Goal: Information Seeking & Learning: Check status

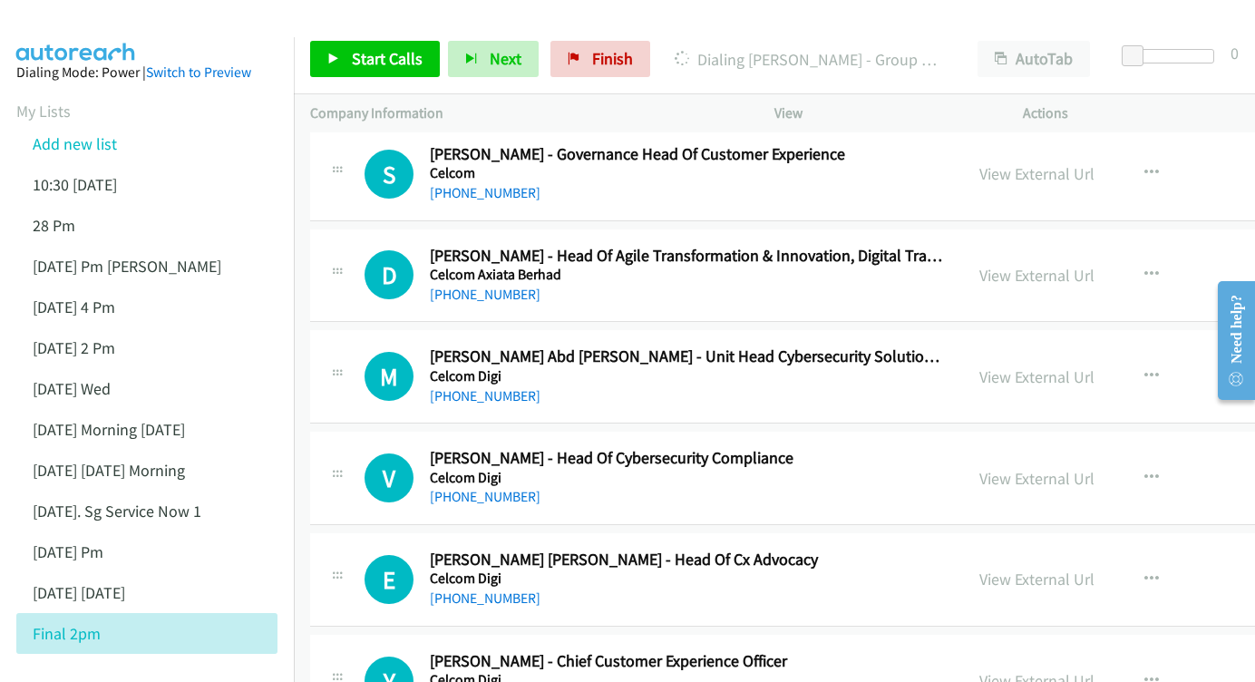
scroll to position [9703, 0]
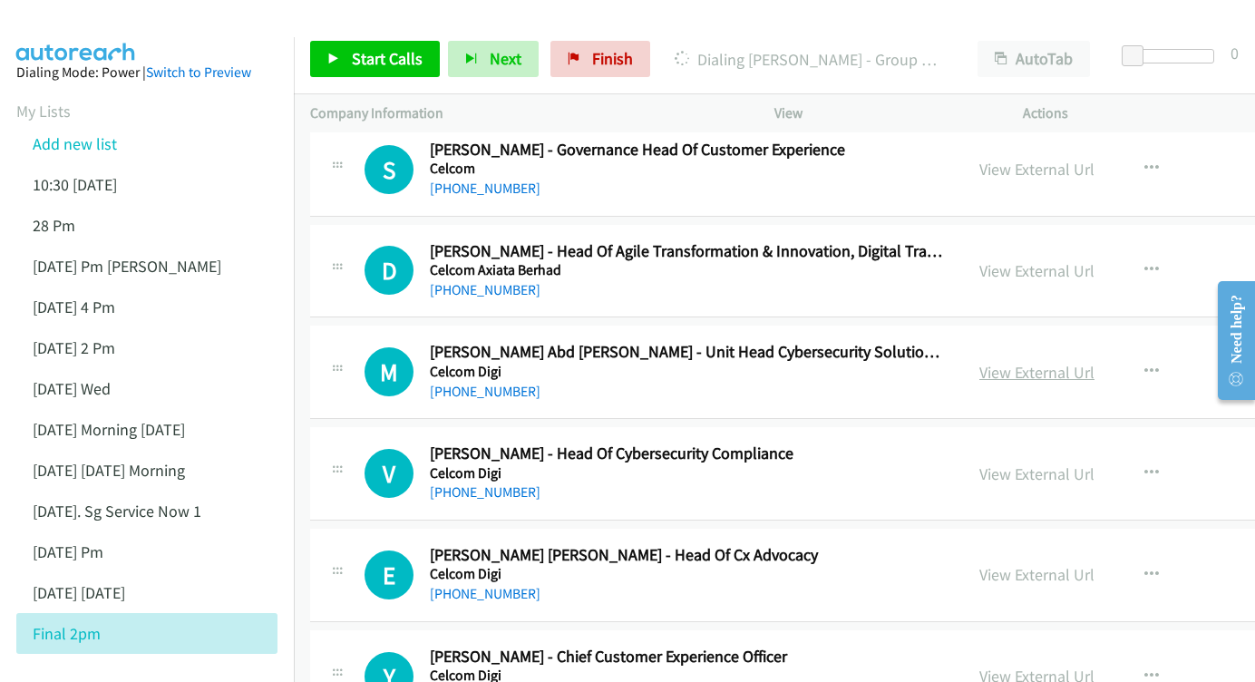
click at [1012, 362] on link "View External Url" at bounding box center [1036, 372] width 115 height 21
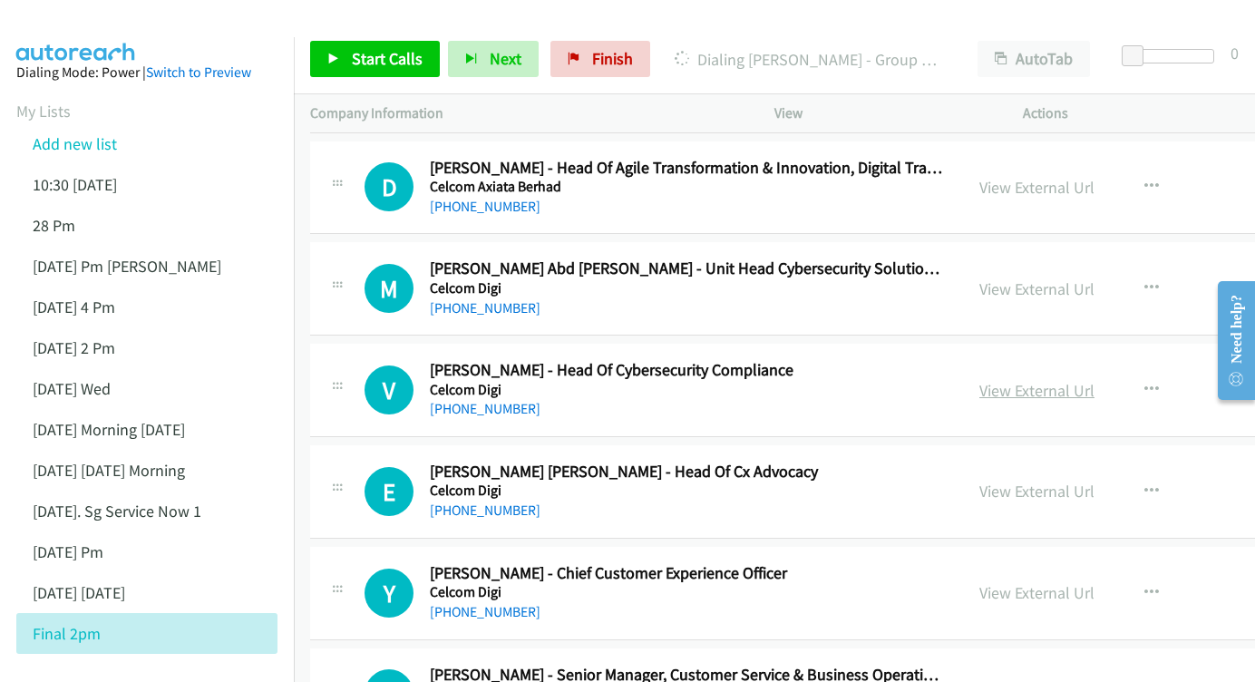
click at [983, 380] on link "View External Url" at bounding box center [1036, 390] width 115 height 21
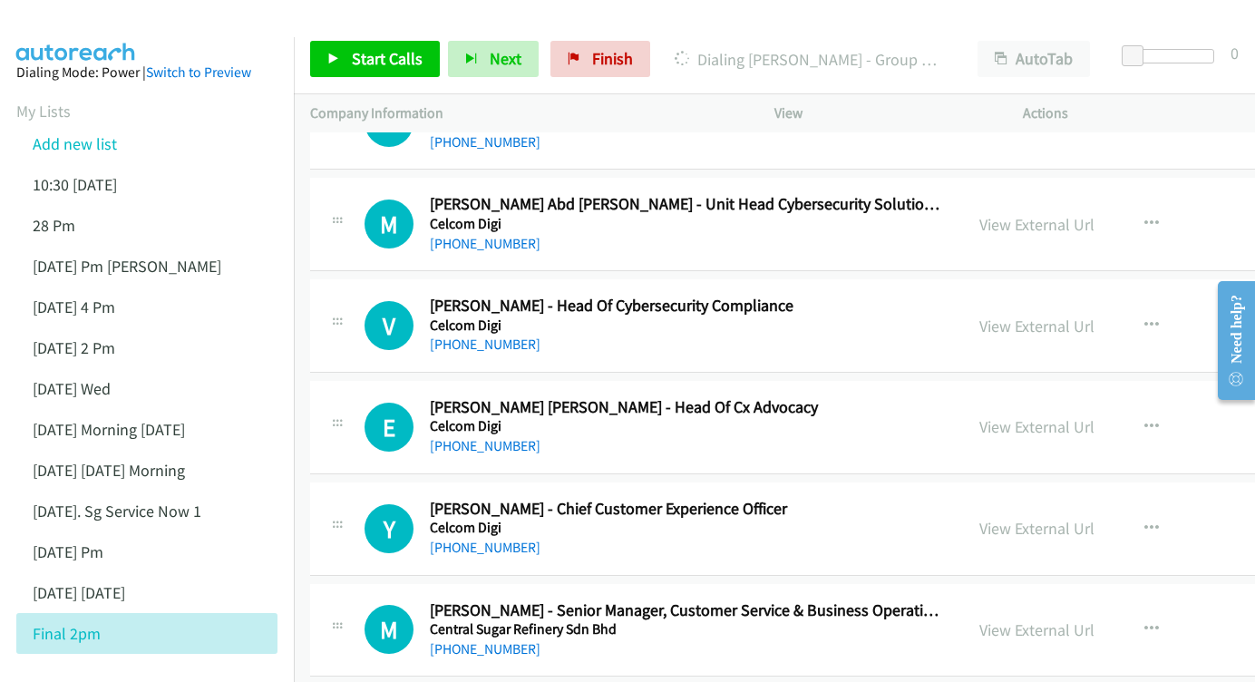
scroll to position [9867, 0]
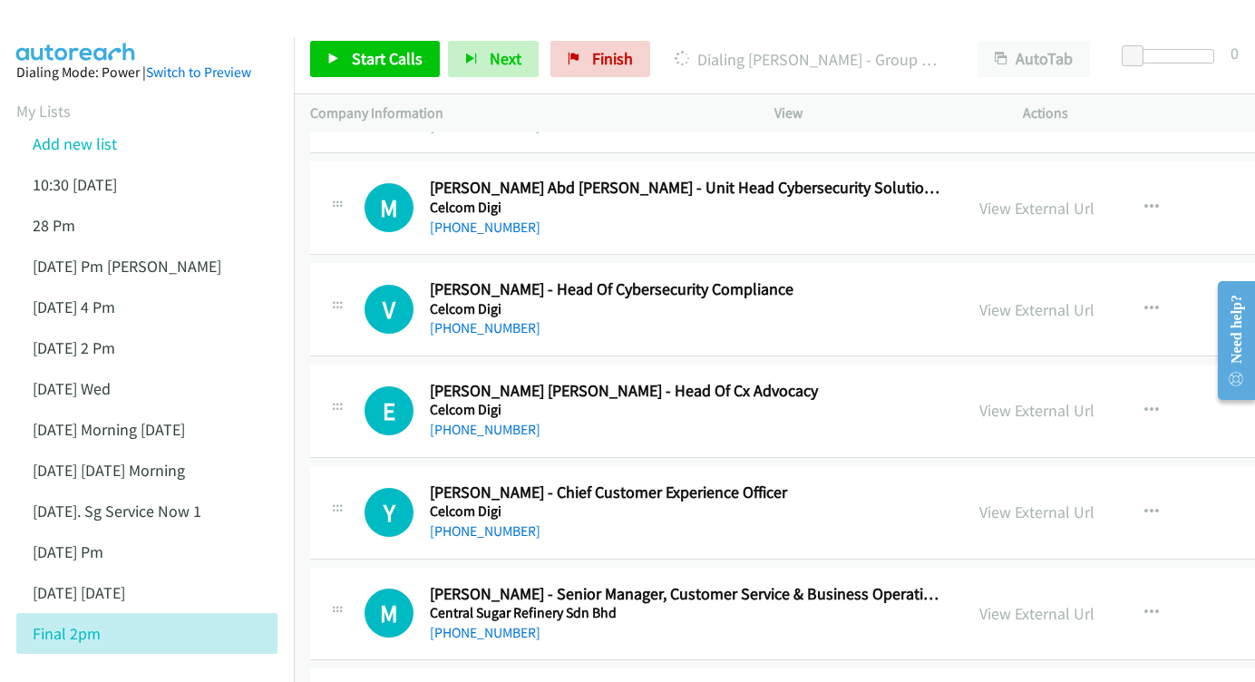
click at [974, 381] on div "View External Url View External Url Schedule/Manage Callback Start Calls Here R…" at bounding box center [1134, 411] width 343 height 60
click at [979, 400] on link "View External Url" at bounding box center [1036, 410] width 115 height 21
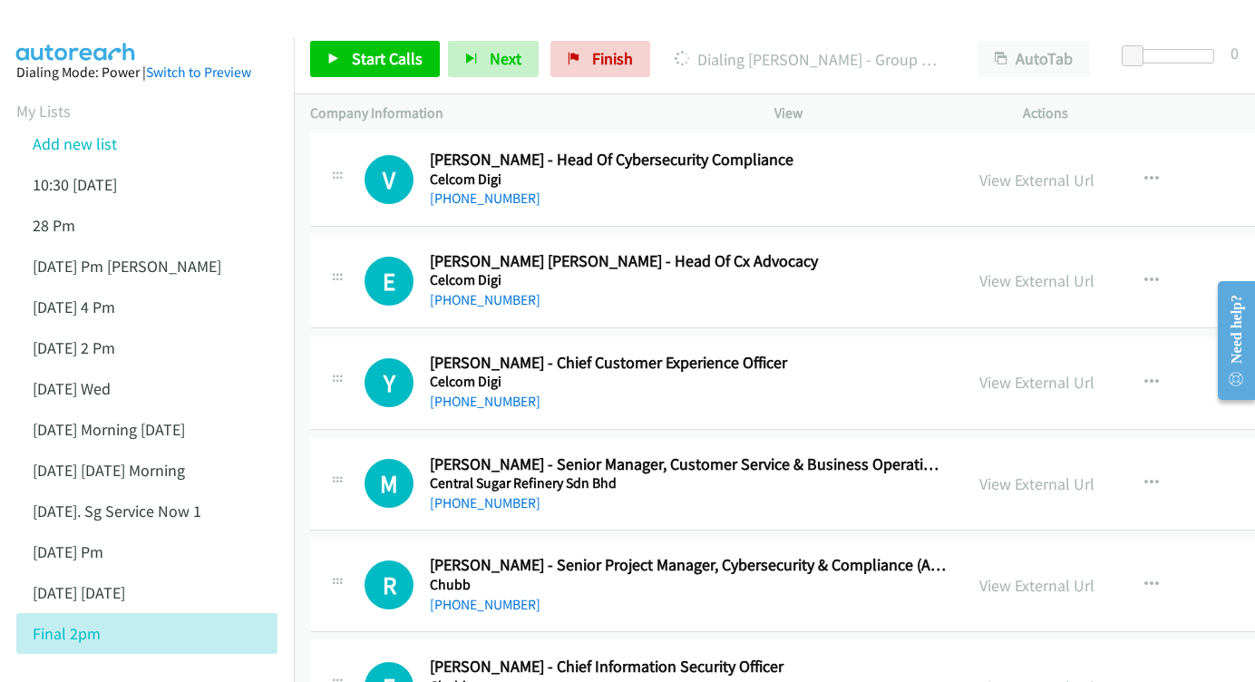
scroll to position [9999, 0]
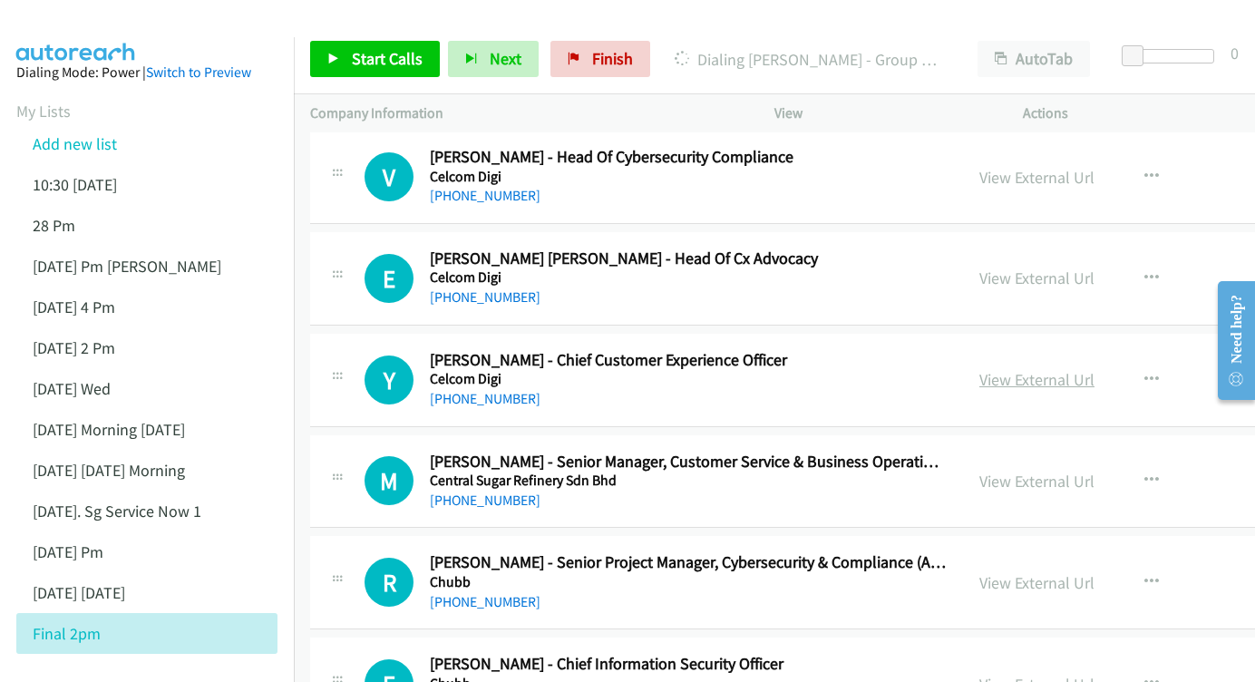
click at [979, 369] on link "View External Url" at bounding box center [1036, 379] width 115 height 21
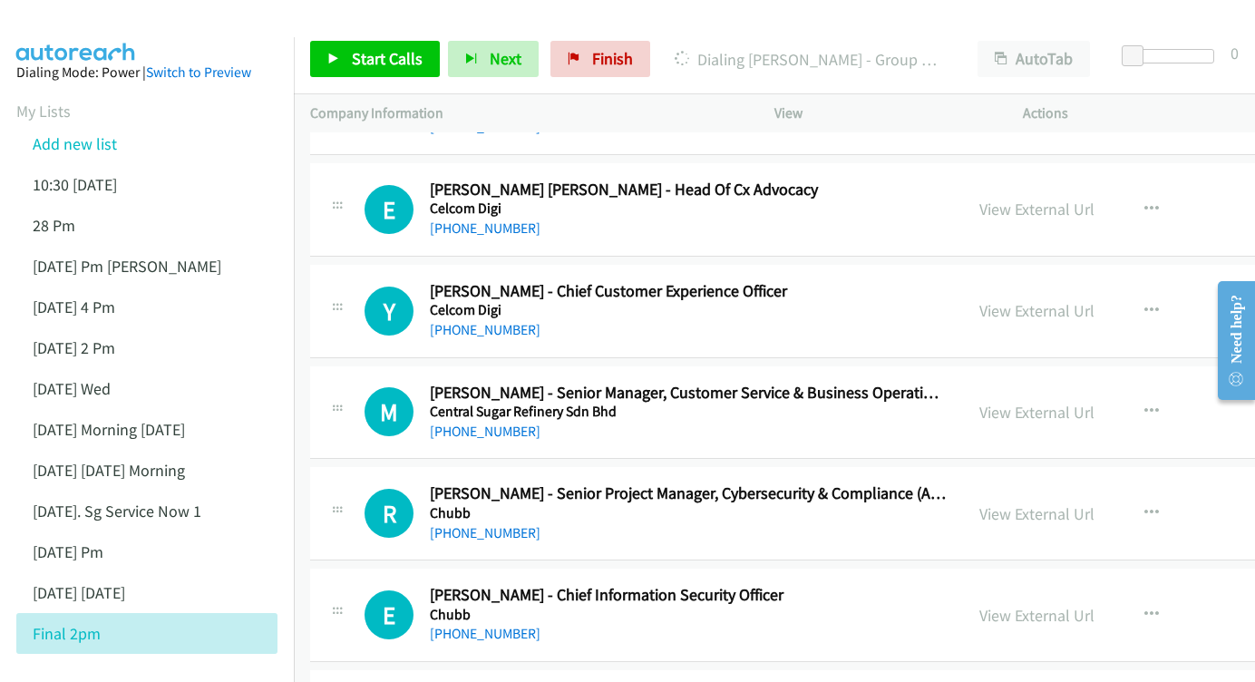
scroll to position [10074, 0]
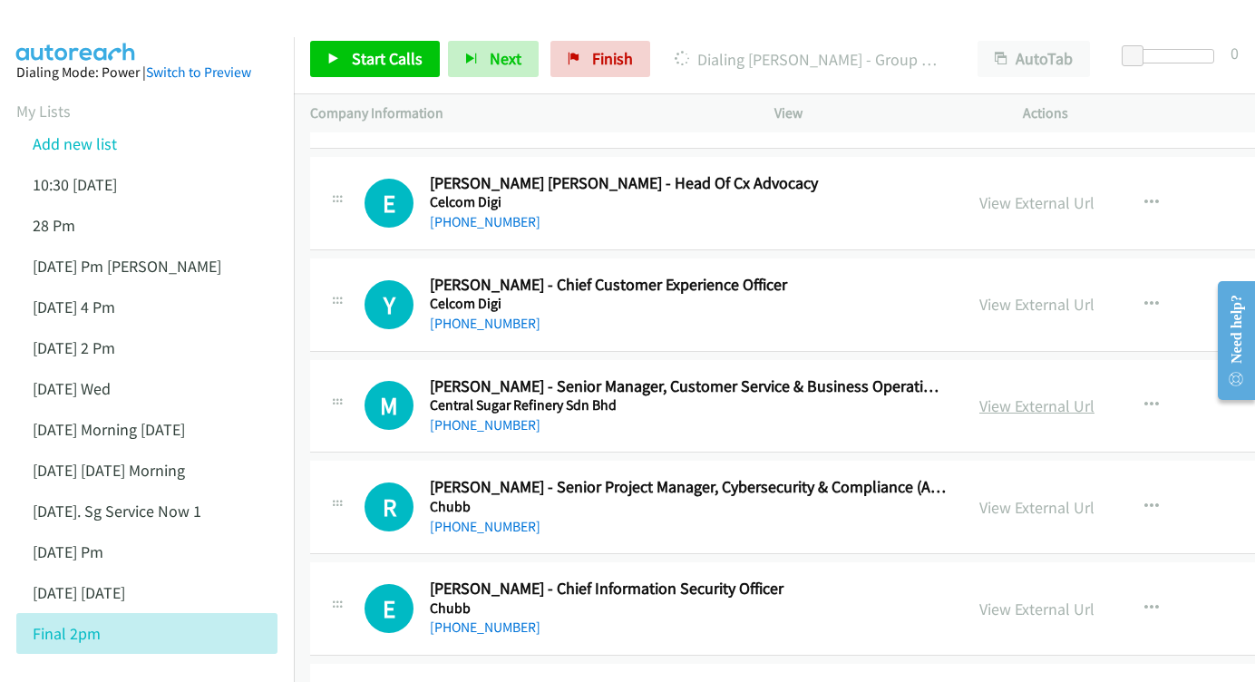
click at [979, 395] on link "View External Url" at bounding box center [1036, 405] width 115 height 21
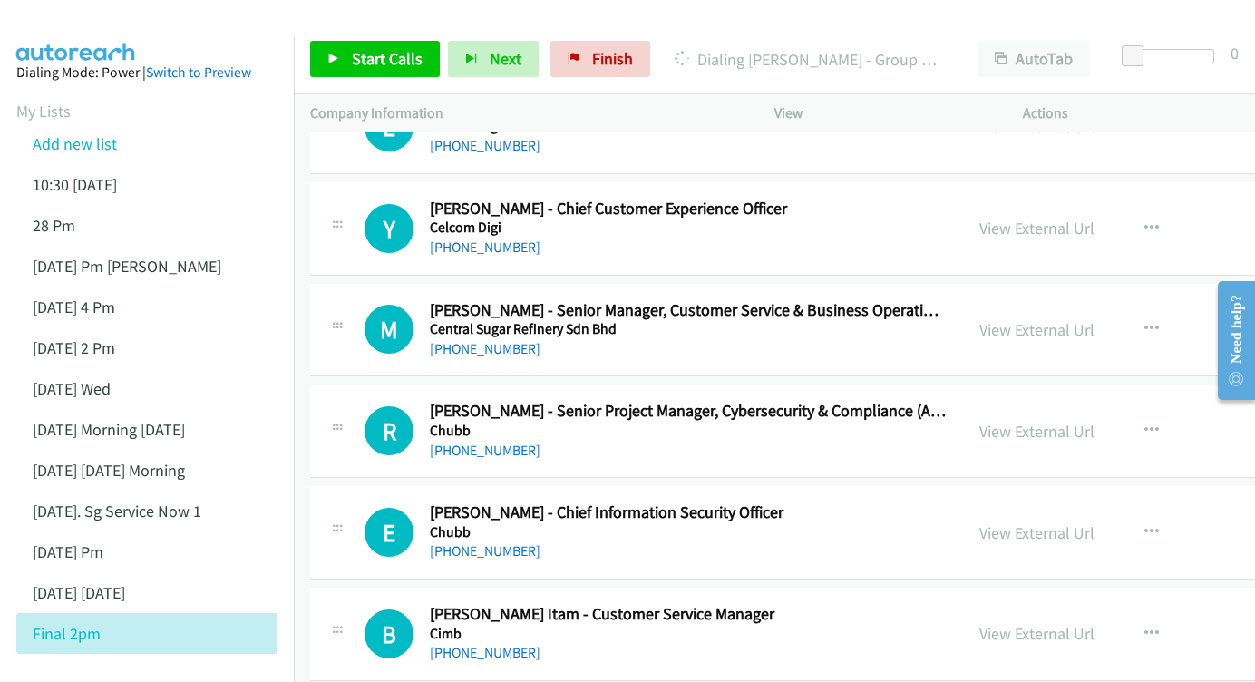
scroll to position [10163, 0]
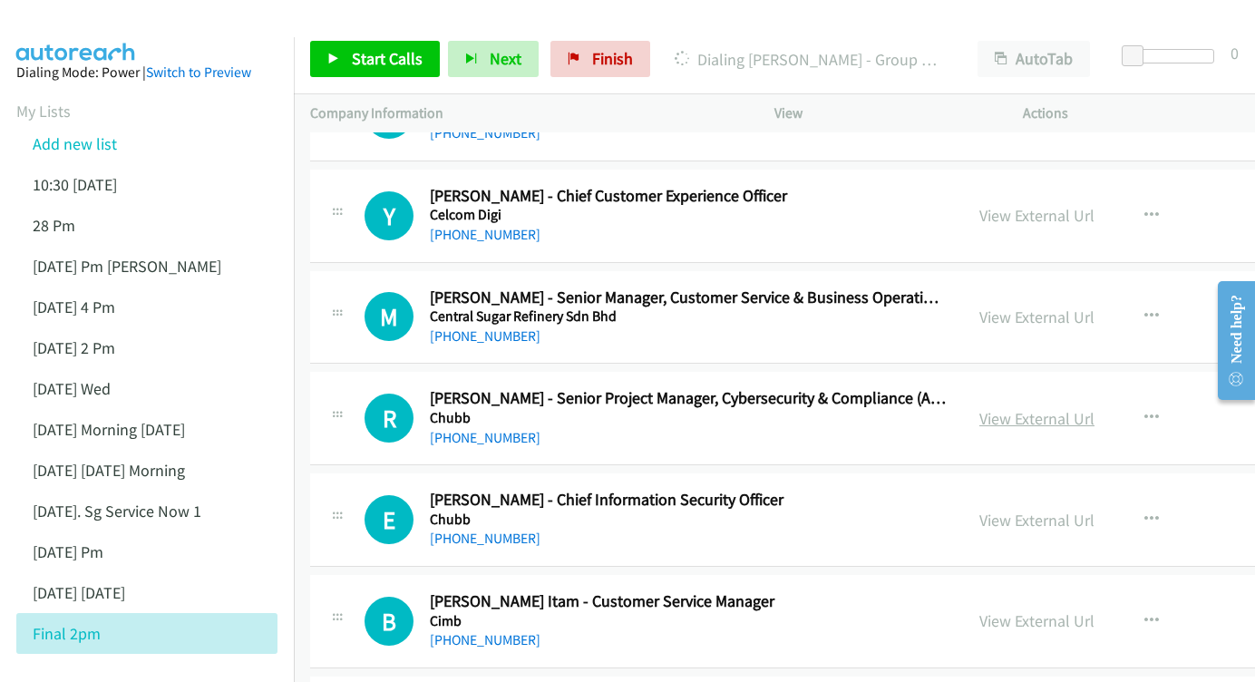
click at [979, 408] on link "View External Url" at bounding box center [1036, 418] width 115 height 21
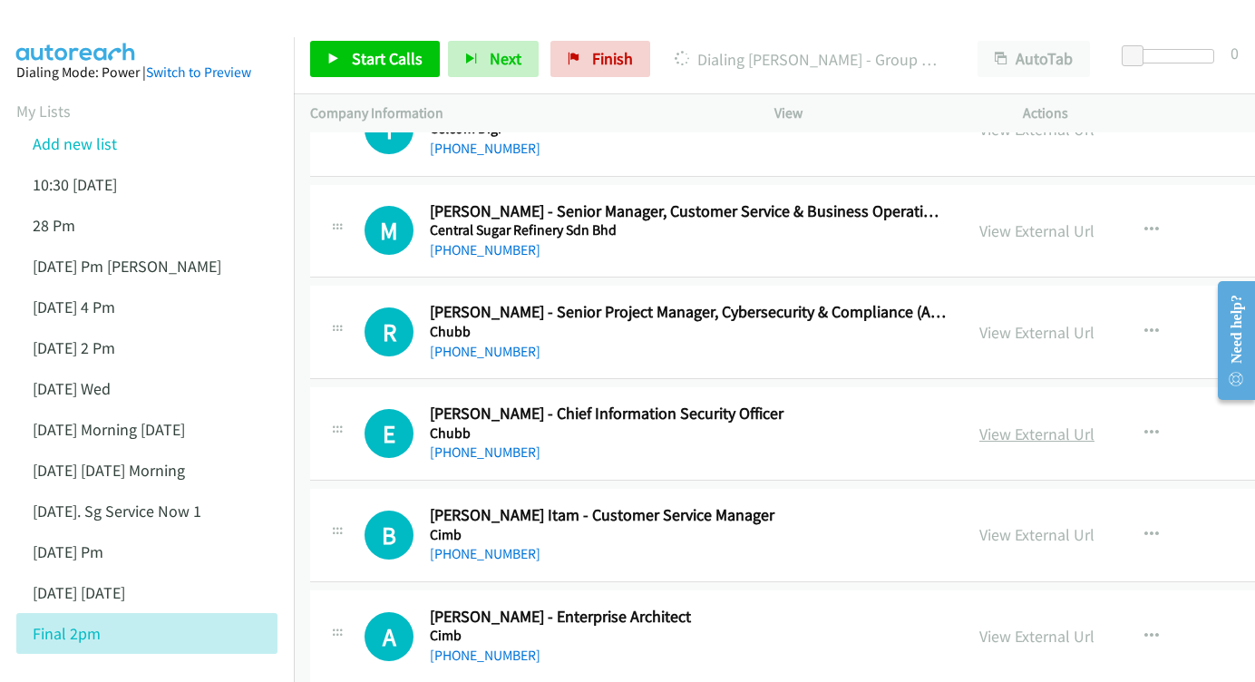
click at [979, 423] on link "View External Url" at bounding box center [1036, 433] width 115 height 21
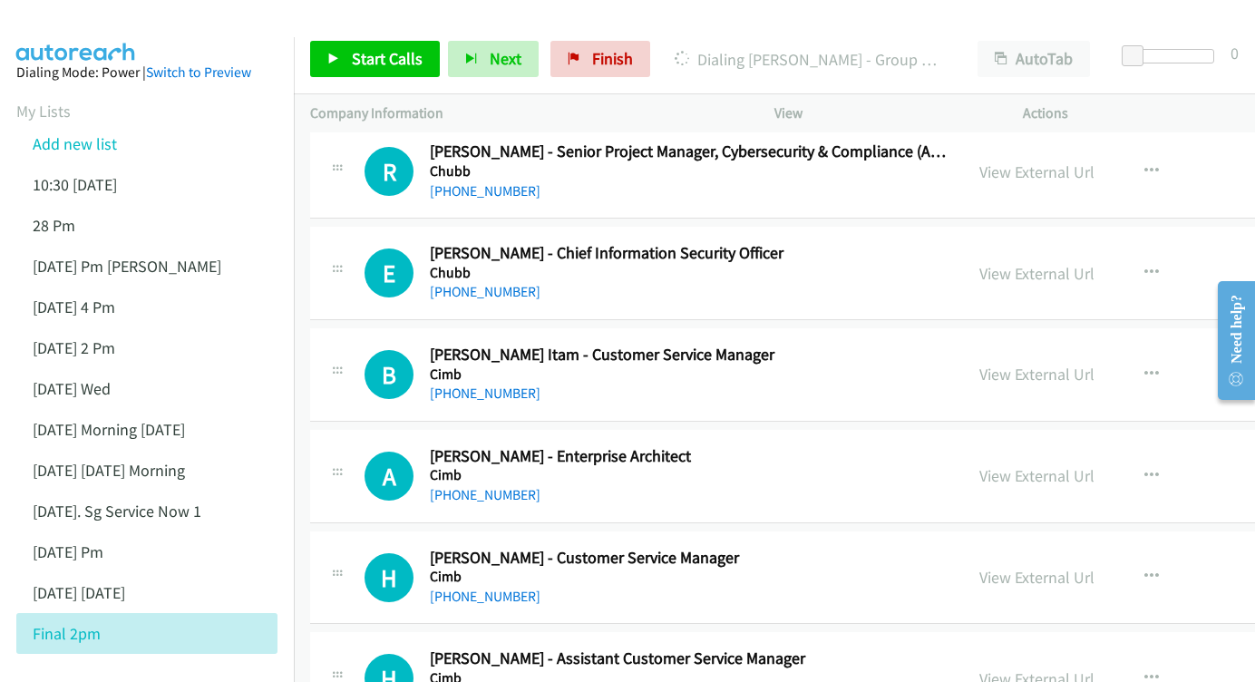
scroll to position [10413, 0]
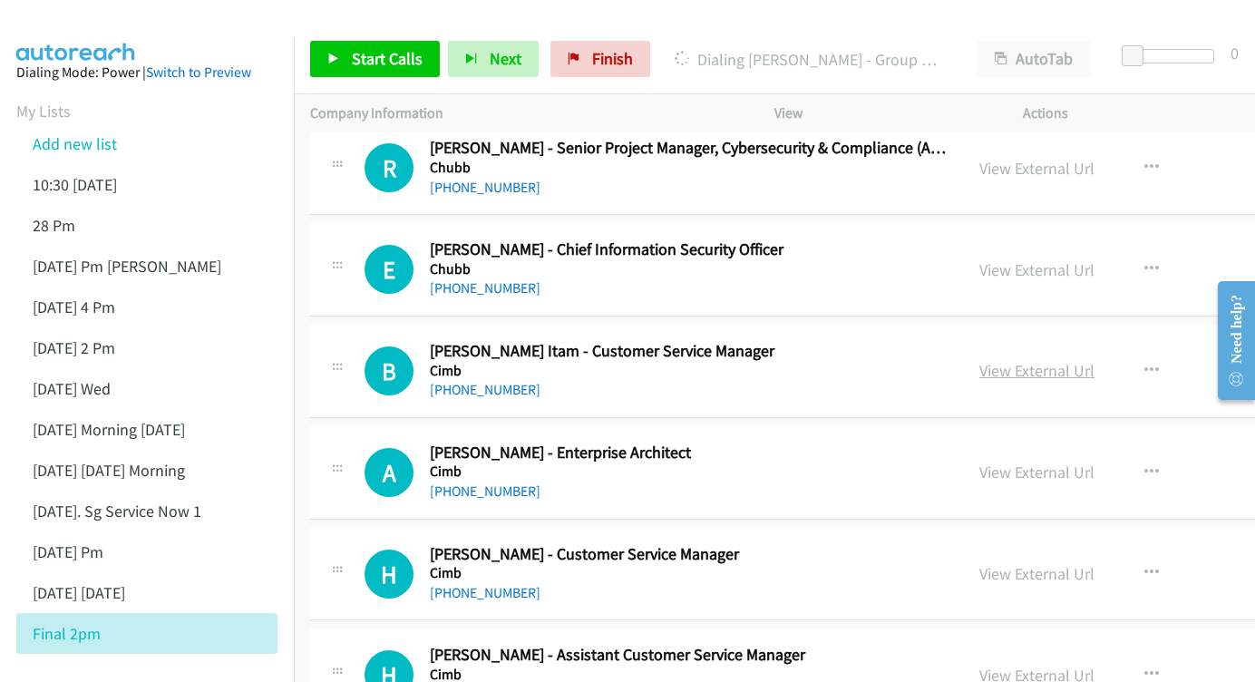
click at [979, 360] on link "View External Url" at bounding box center [1036, 370] width 115 height 21
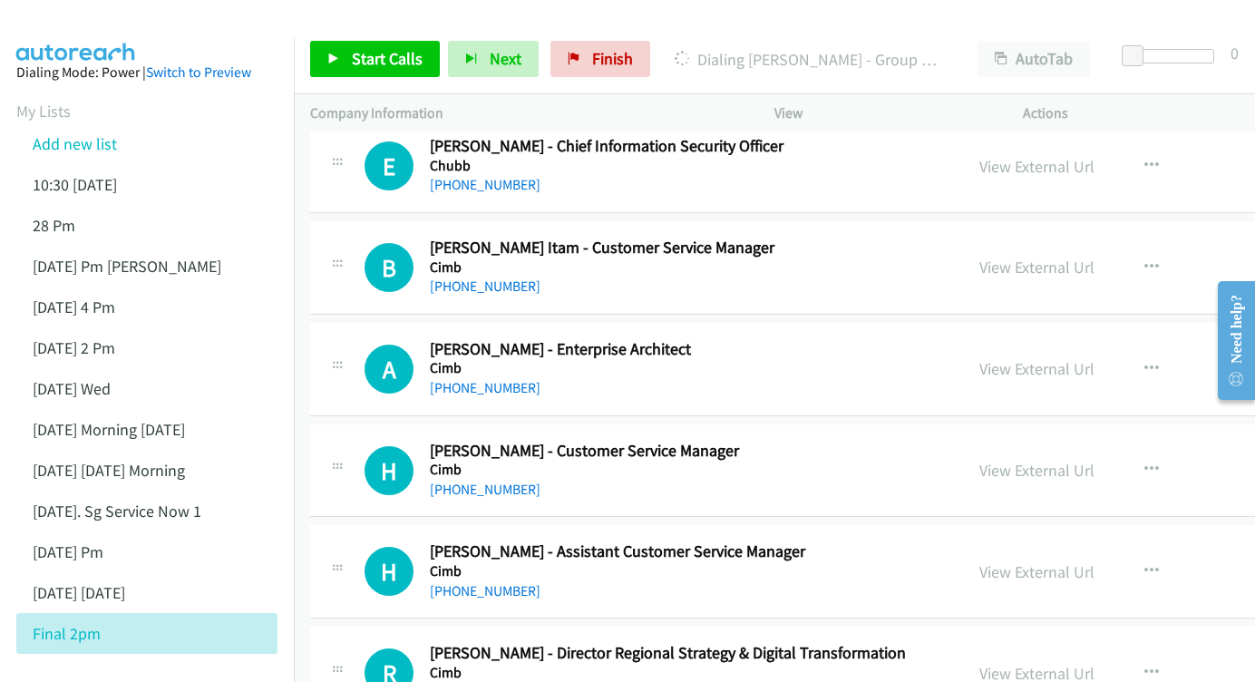
scroll to position [10530, 0]
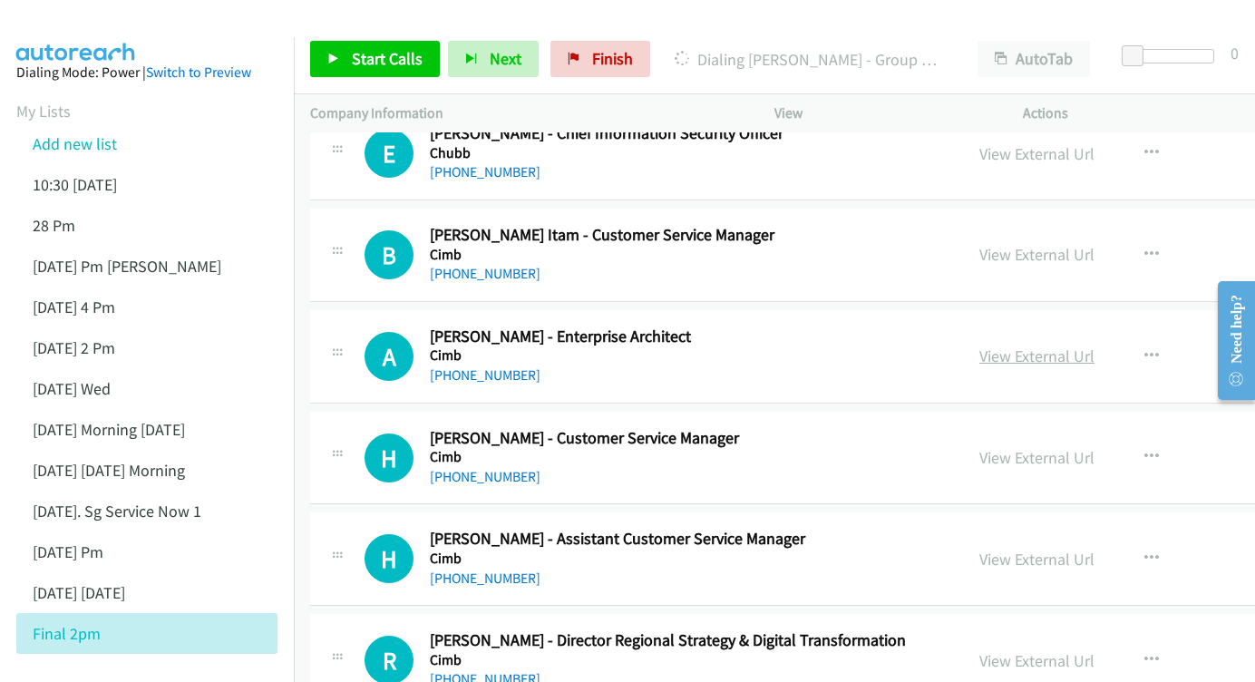
click at [979, 345] on link "View External Url" at bounding box center [1036, 355] width 115 height 21
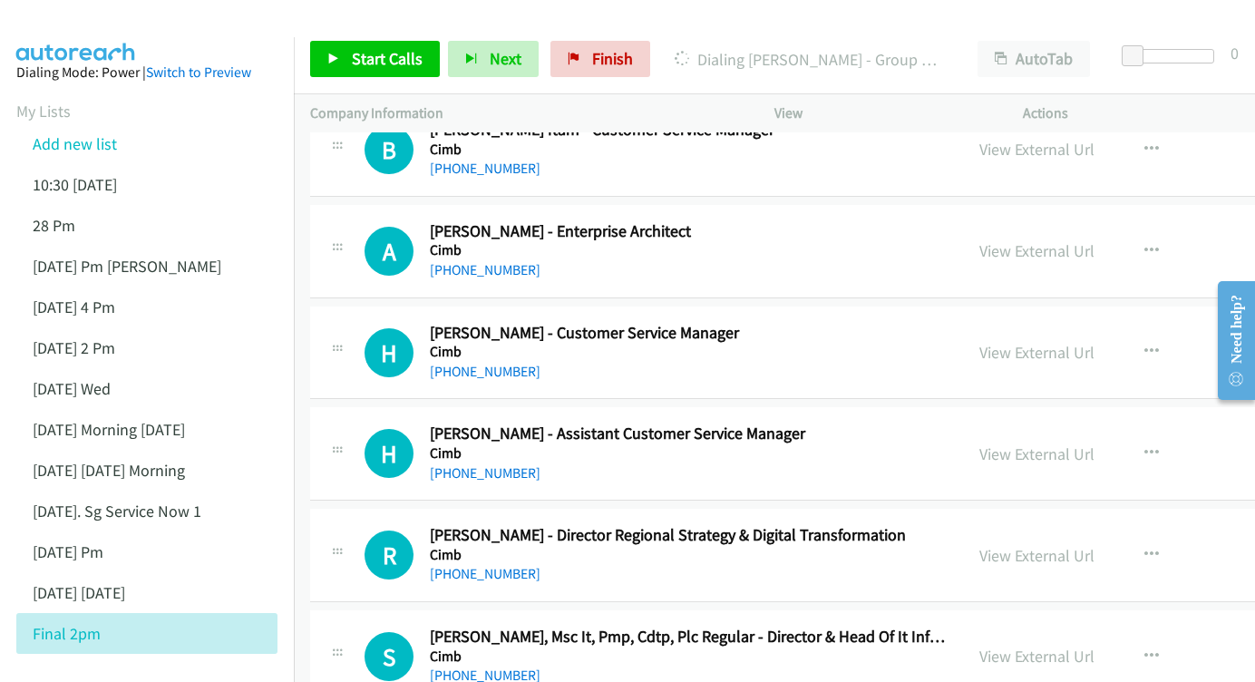
scroll to position [10625, 0]
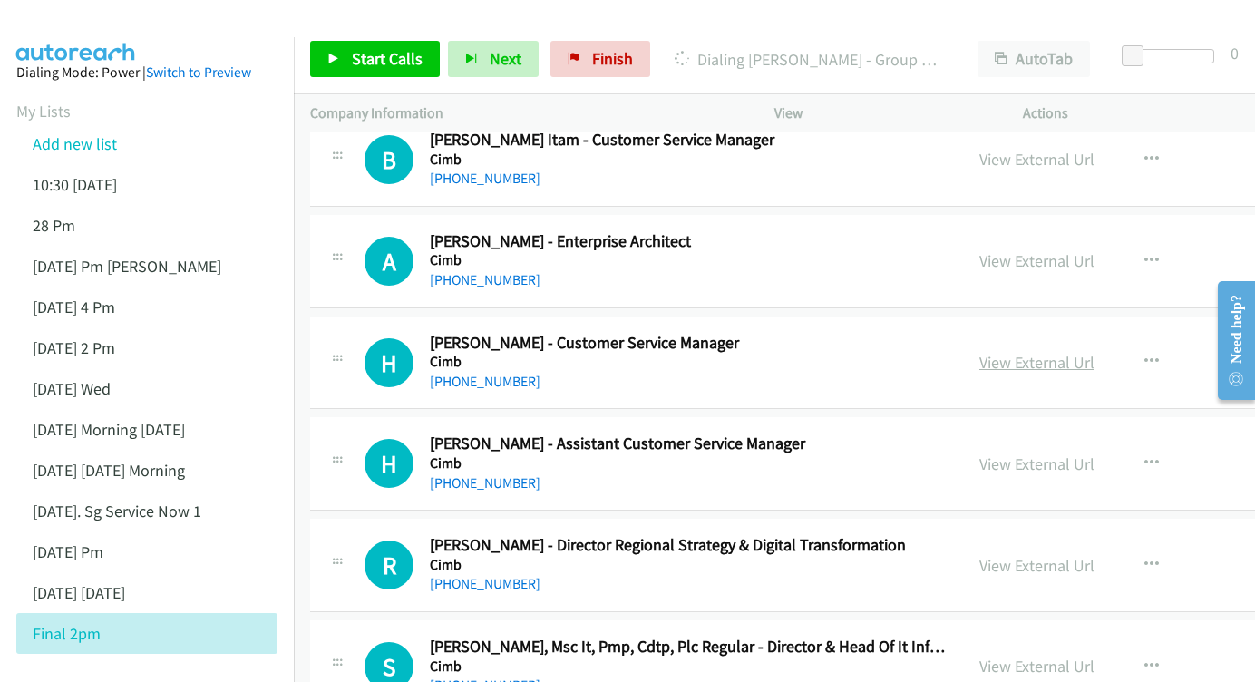
click at [979, 352] on link "View External Url" at bounding box center [1036, 362] width 115 height 21
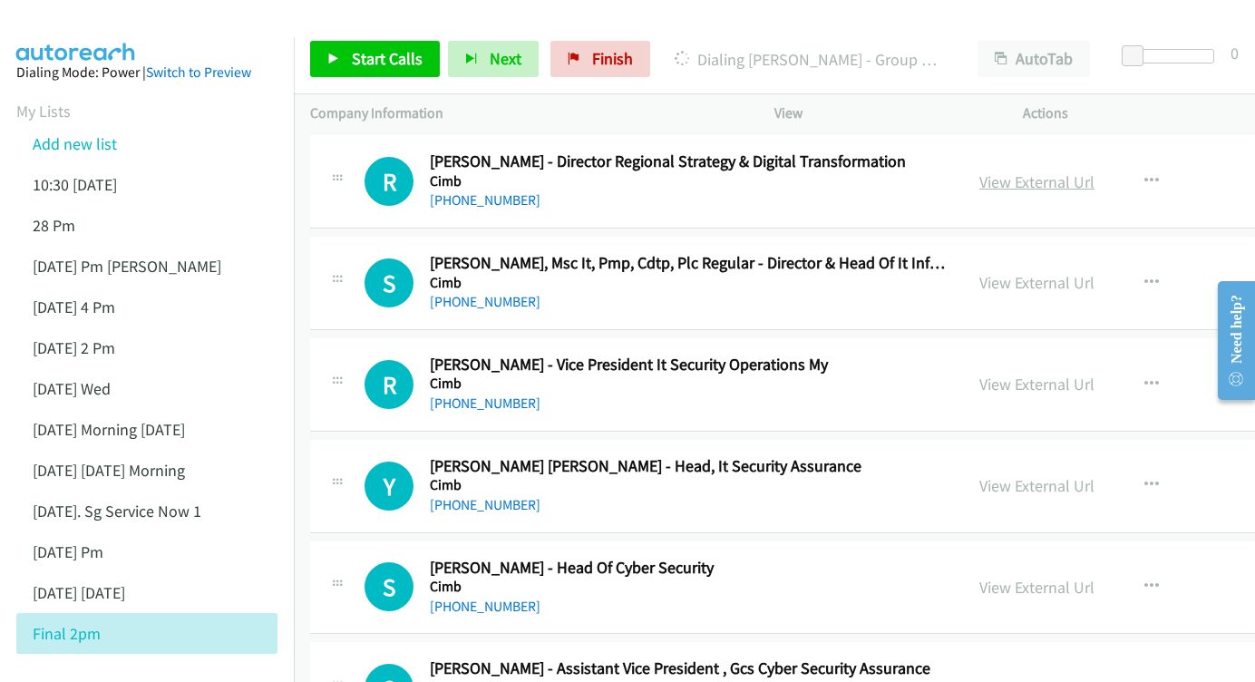
scroll to position [11011, 2]
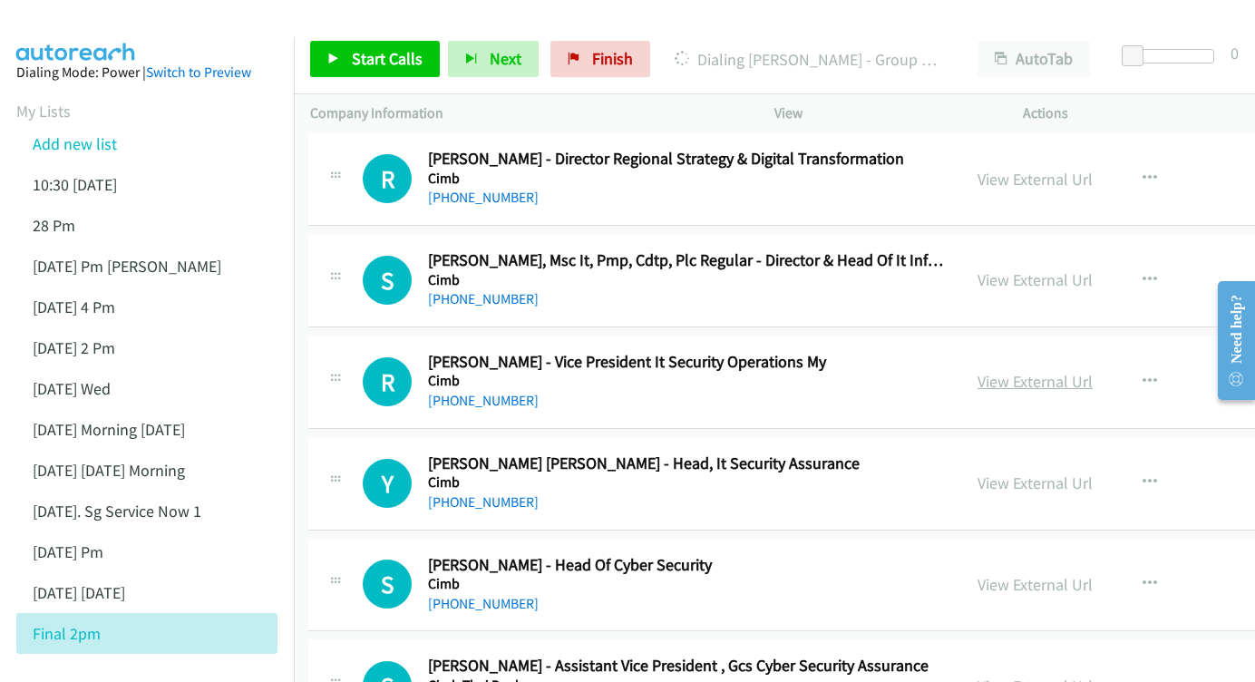
click at [978, 371] on link "View External Url" at bounding box center [1034, 381] width 115 height 21
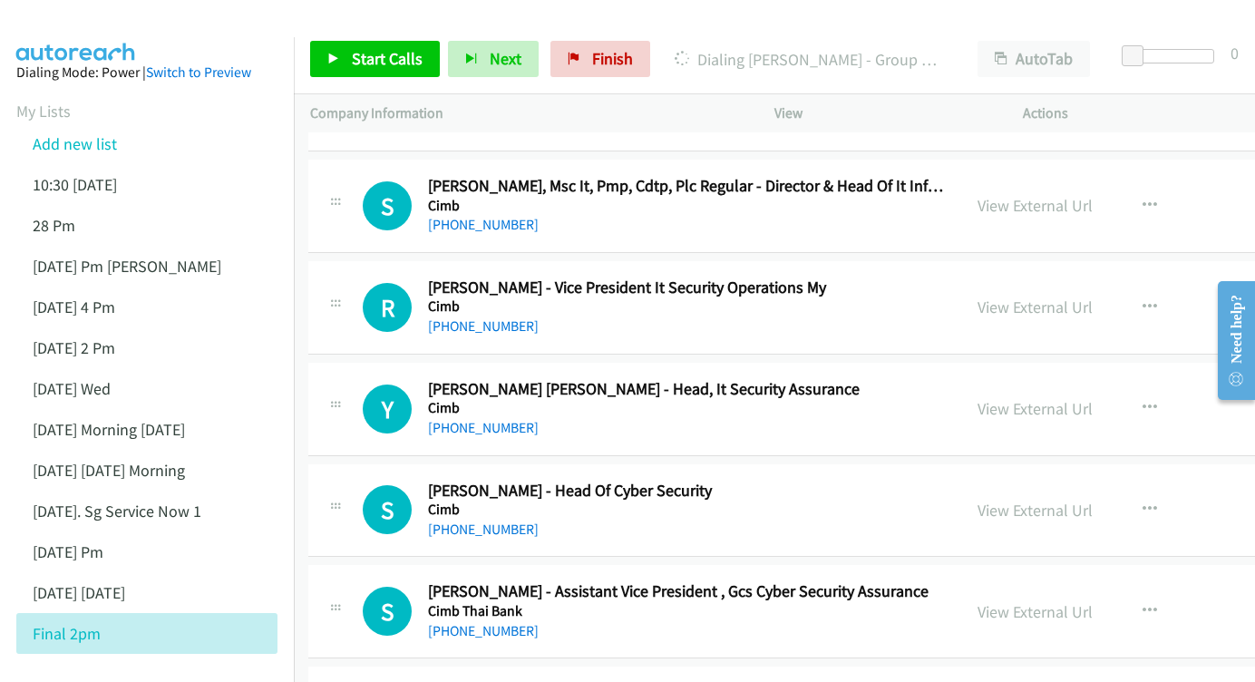
scroll to position [11104, 2]
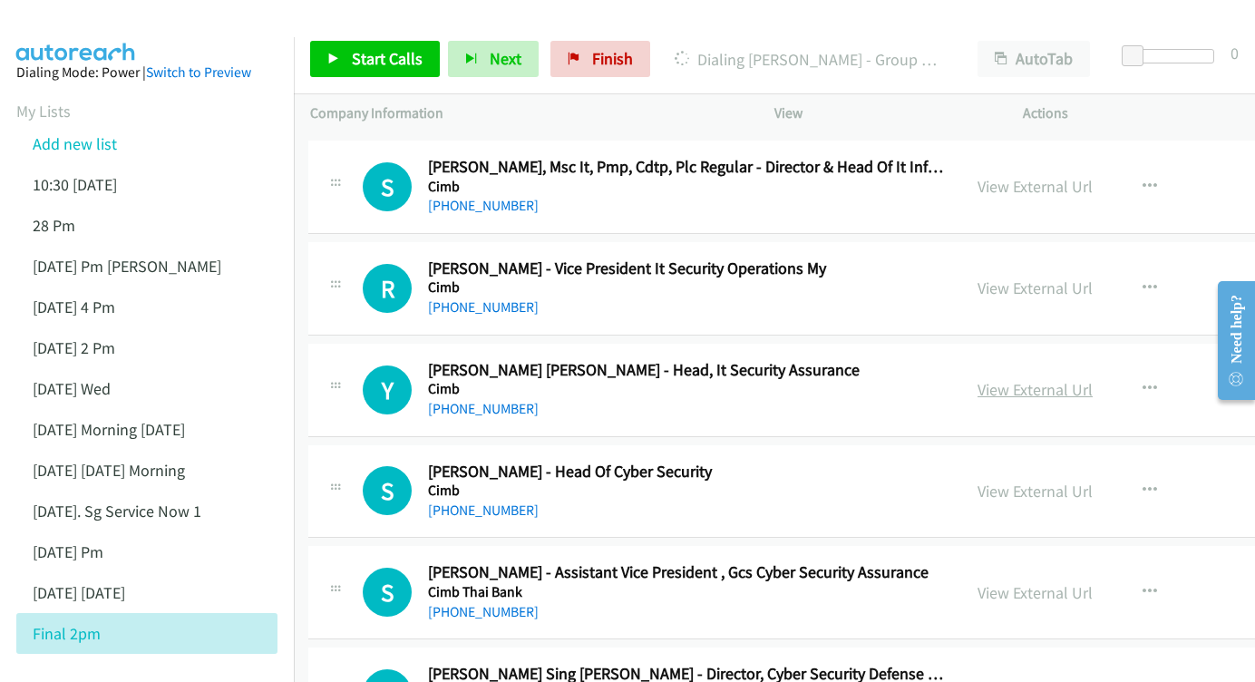
click at [1002, 379] on link "View External Url" at bounding box center [1034, 389] width 115 height 21
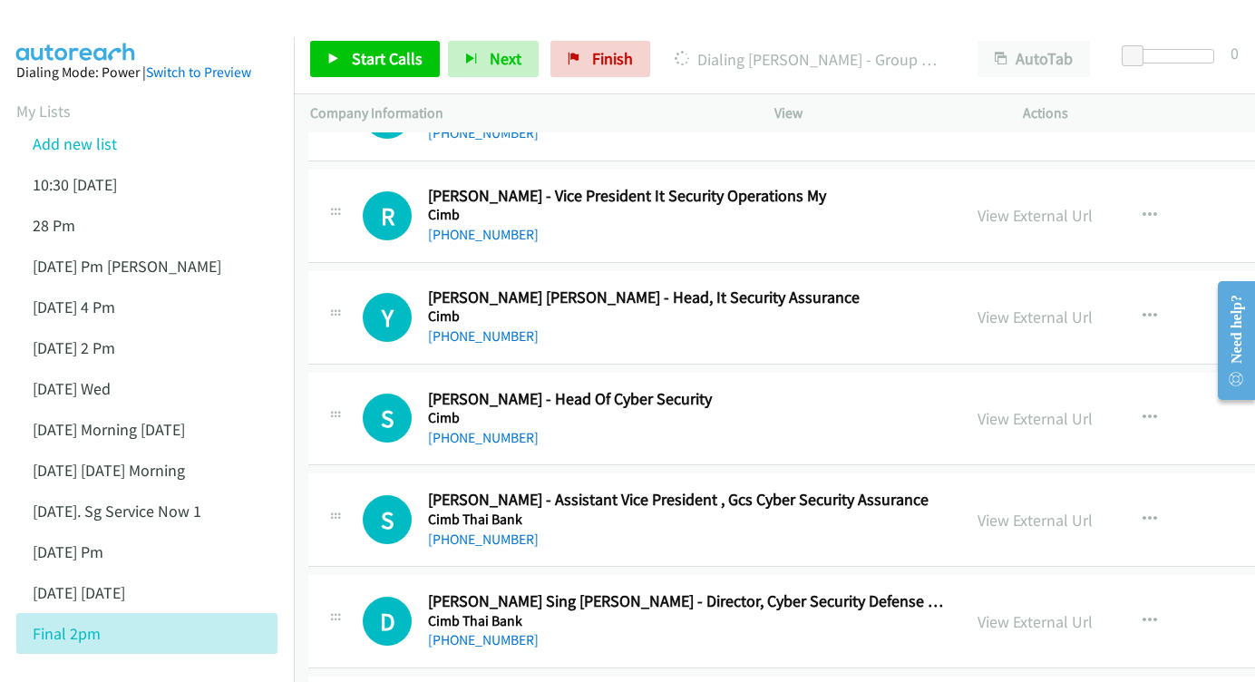
scroll to position [11185, 2]
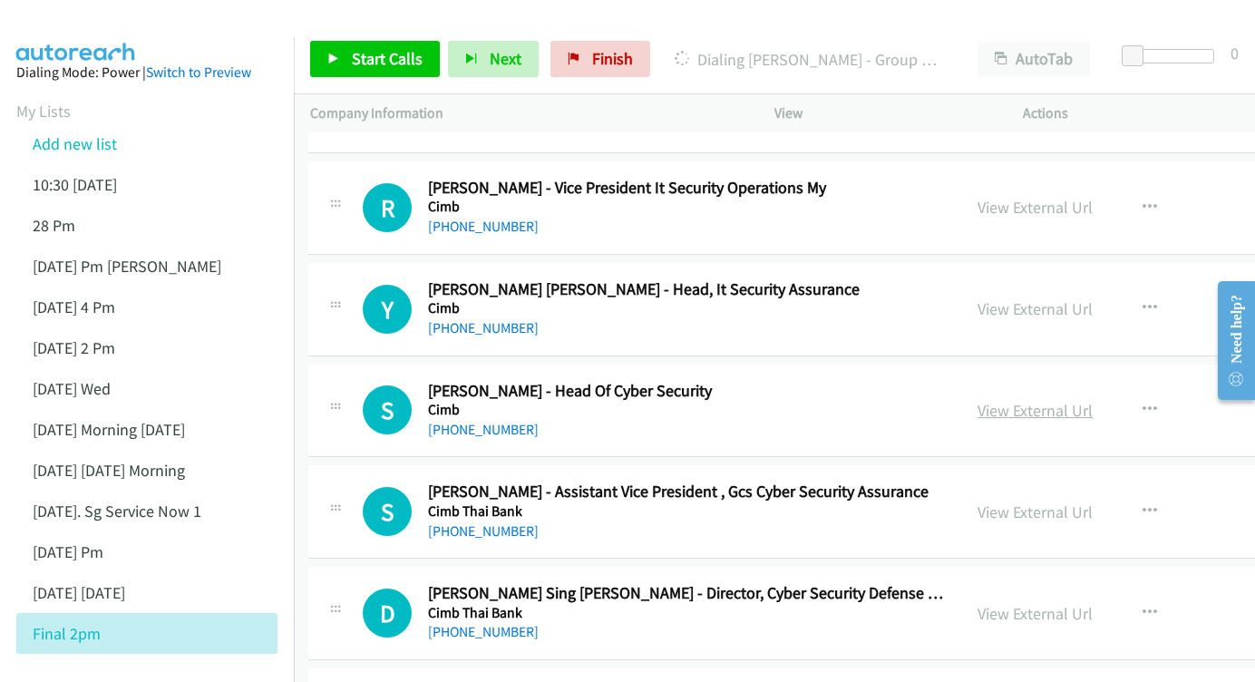
click at [977, 400] on link "View External Url" at bounding box center [1034, 410] width 115 height 21
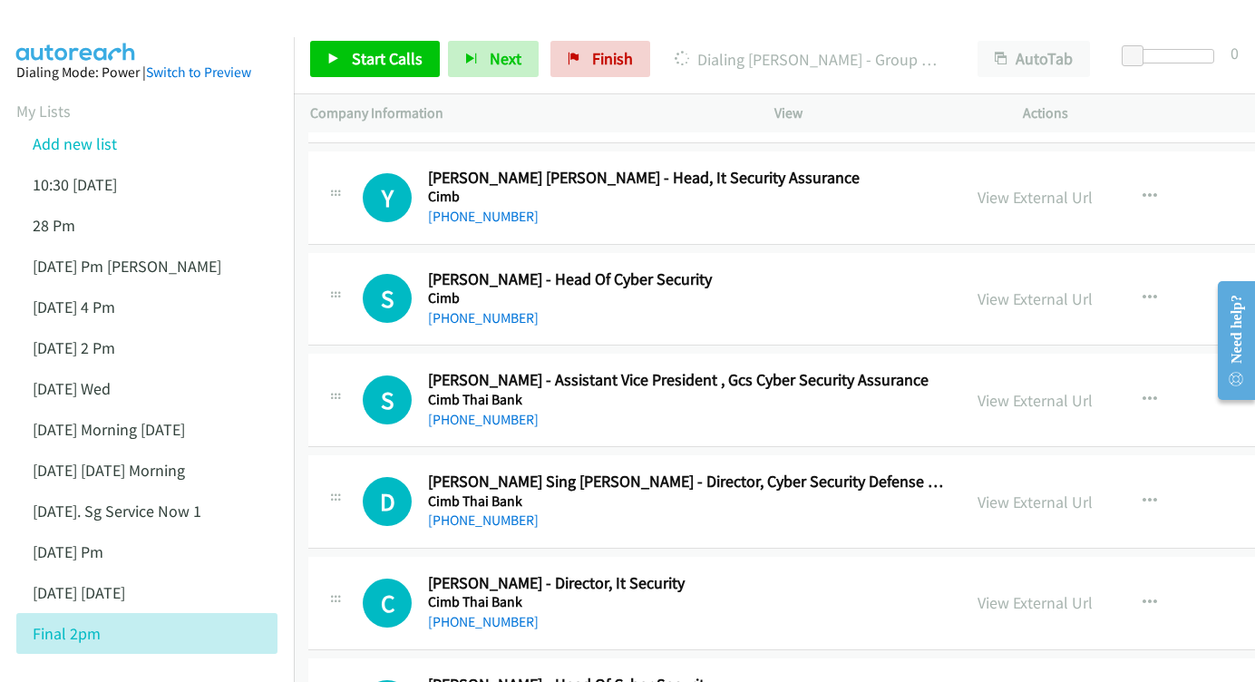
scroll to position [11313, 2]
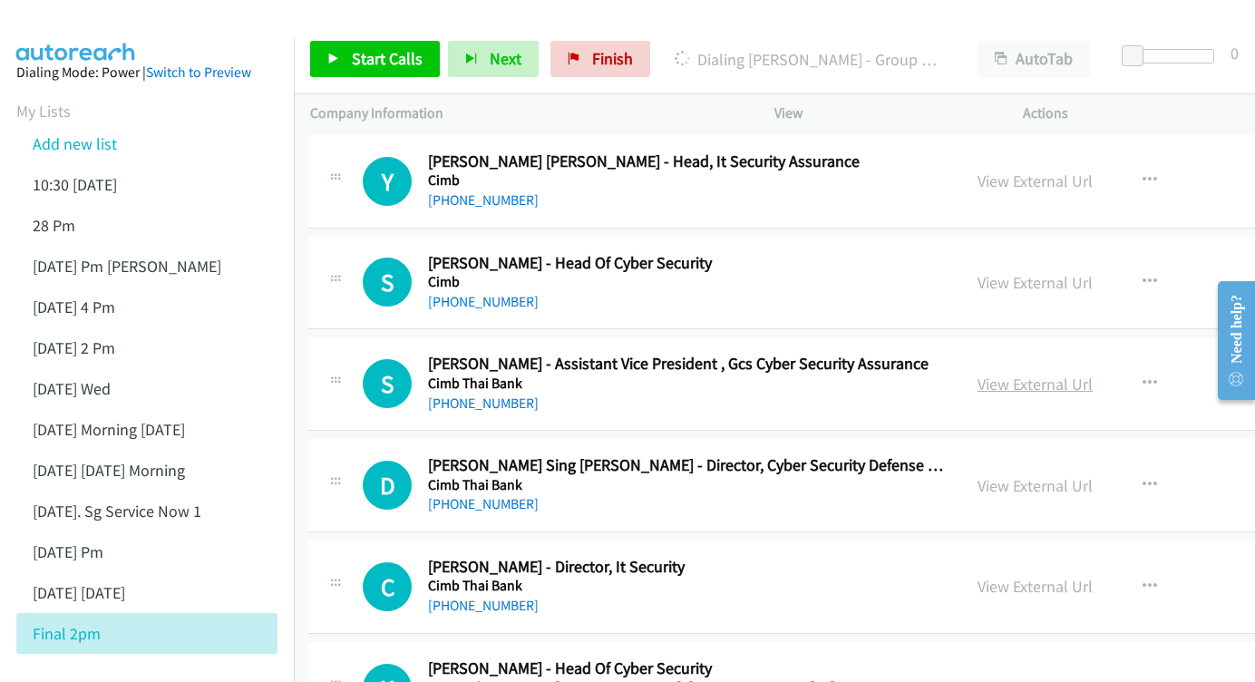
click at [977, 374] on link "View External Url" at bounding box center [1034, 384] width 115 height 21
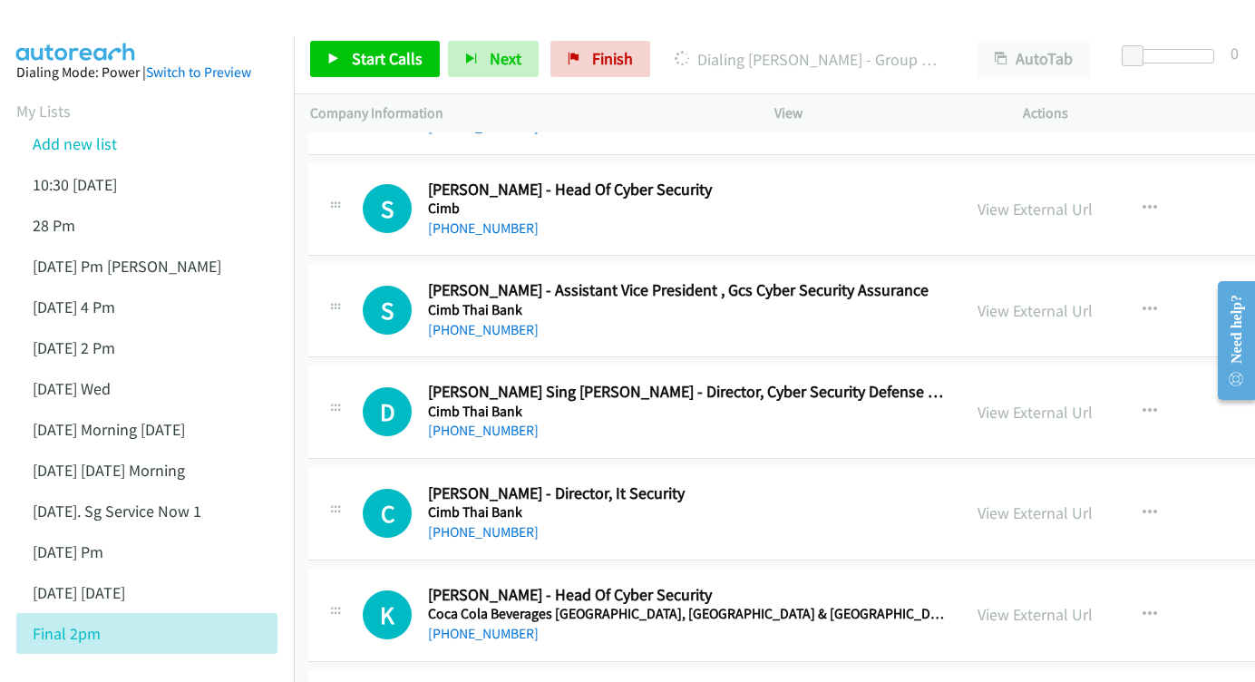
scroll to position [11401, 2]
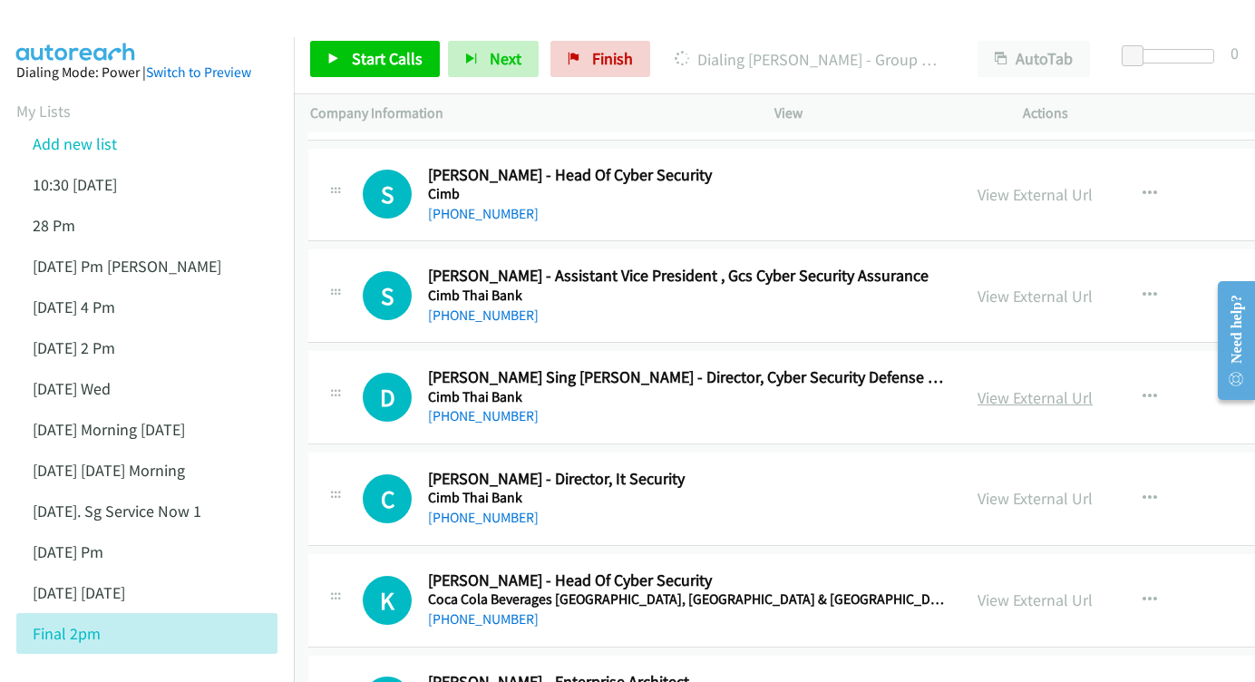
click at [977, 387] on link "View External Url" at bounding box center [1034, 397] width 115 height 21
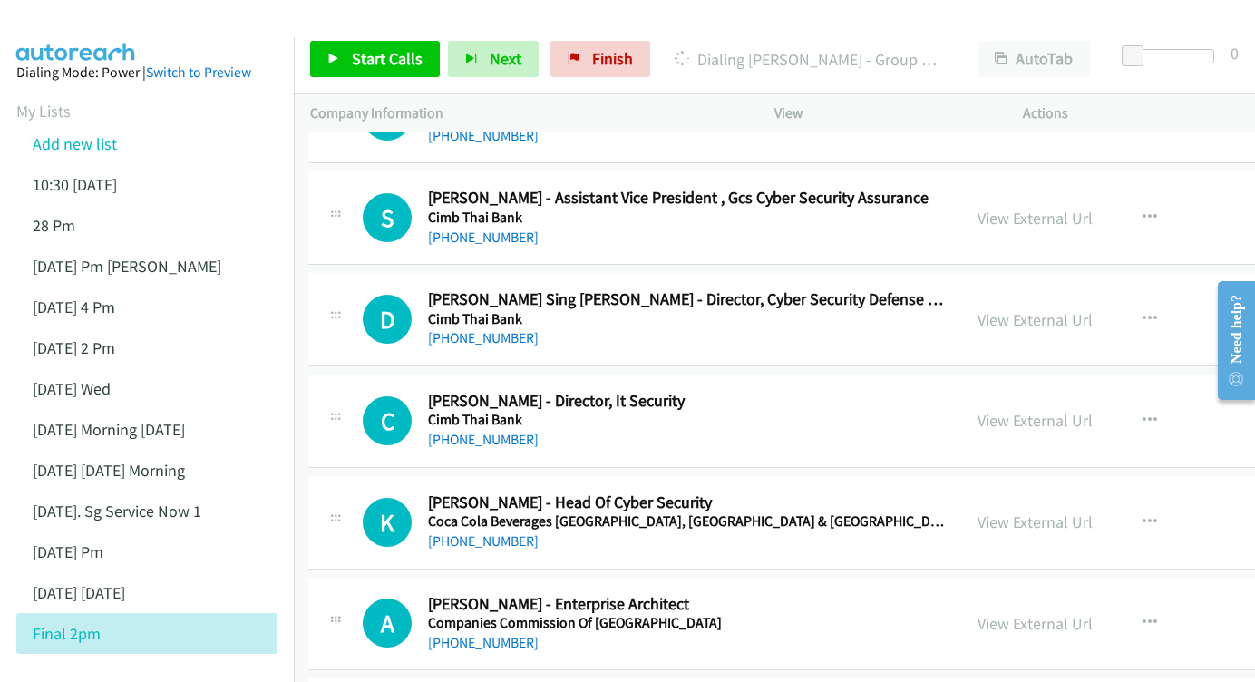
scroll to position [11504, 2]
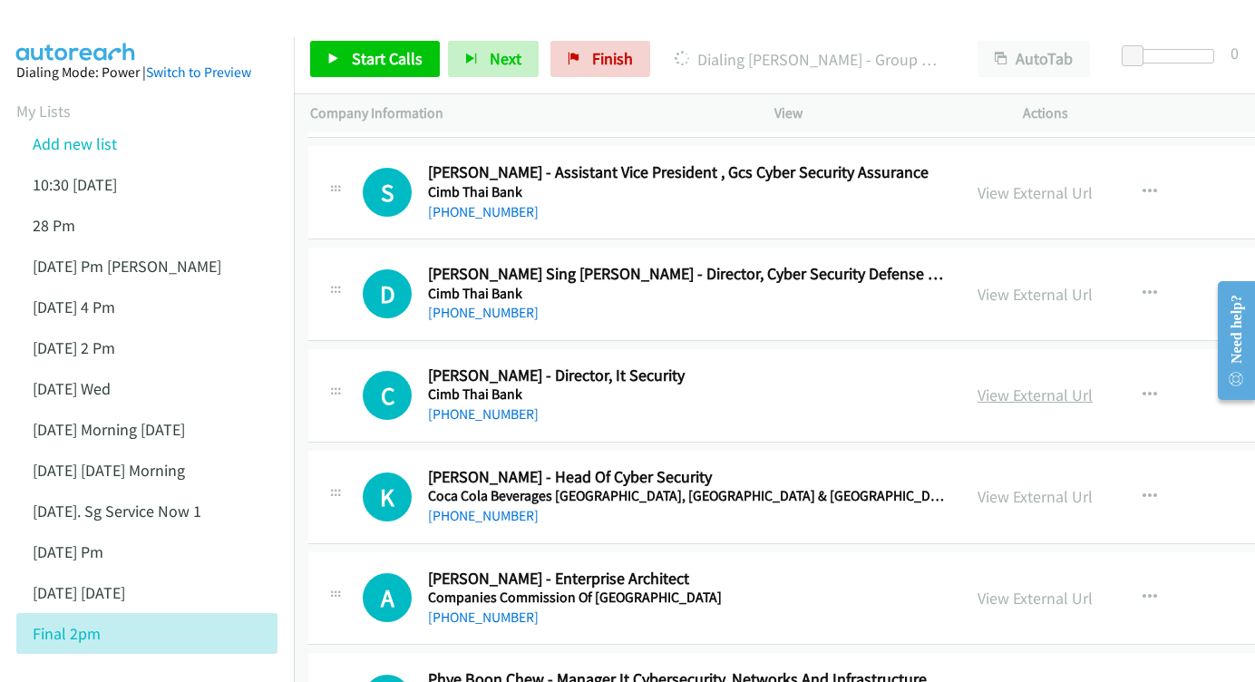
click at [977, 384] on link "View External Url" at bounding box center [1034, 394] width 115 height 21
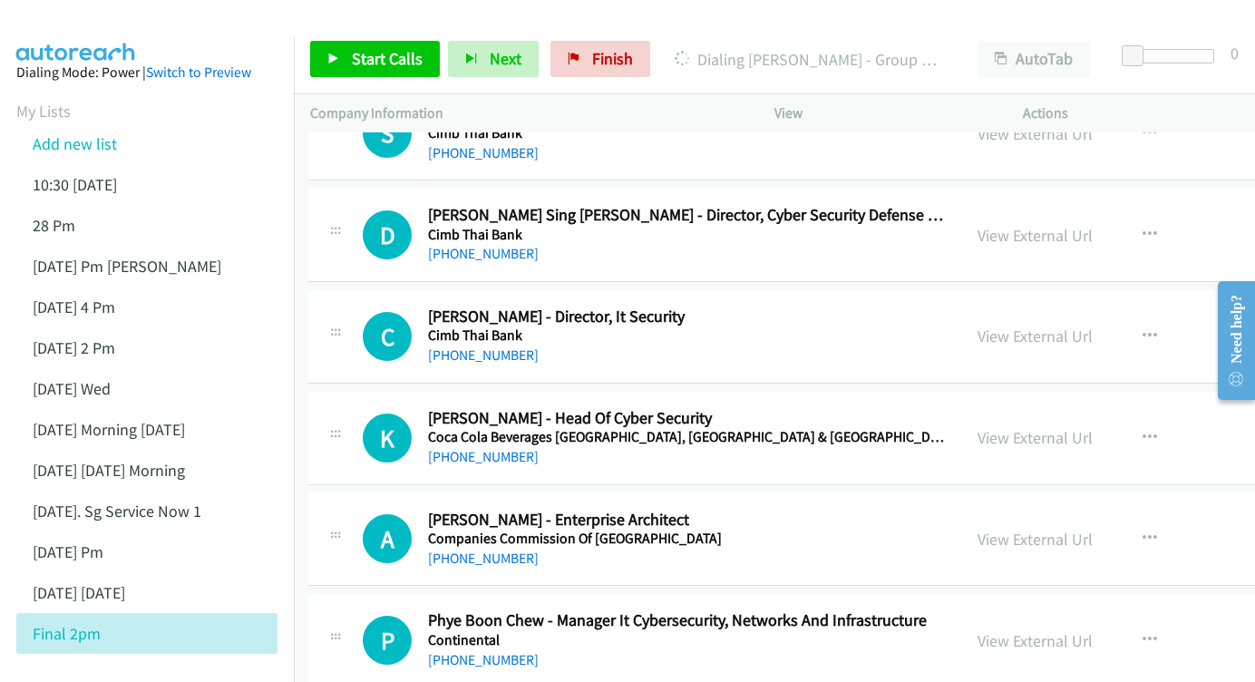
scroll to position [11569, 2]
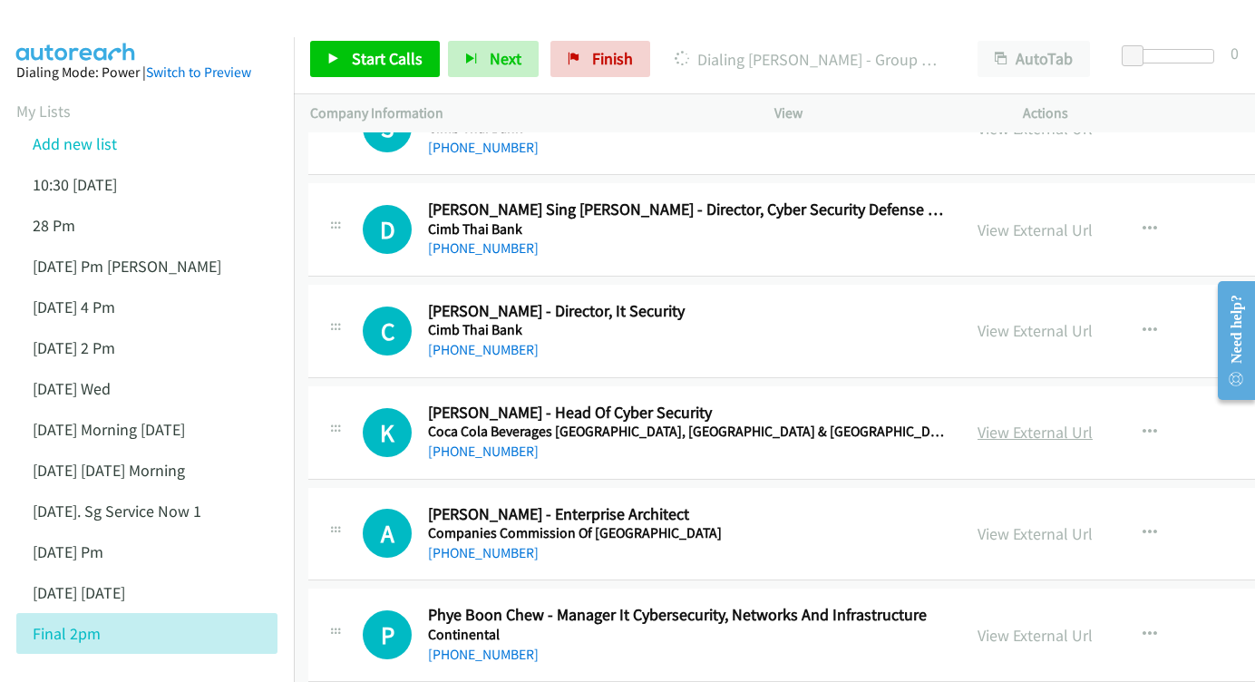
click at [977, 422] on link "View External Url" at bounding box center [1034, 432] width 115 height 21
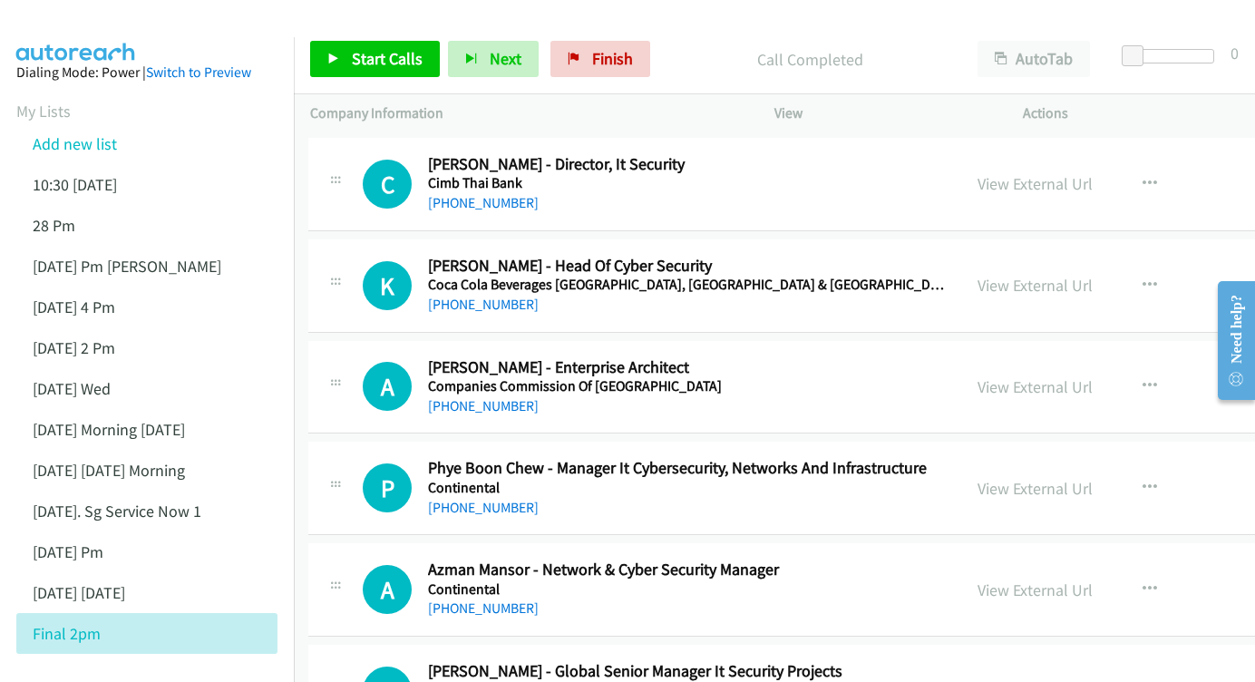
scroll to position [11730, 2]
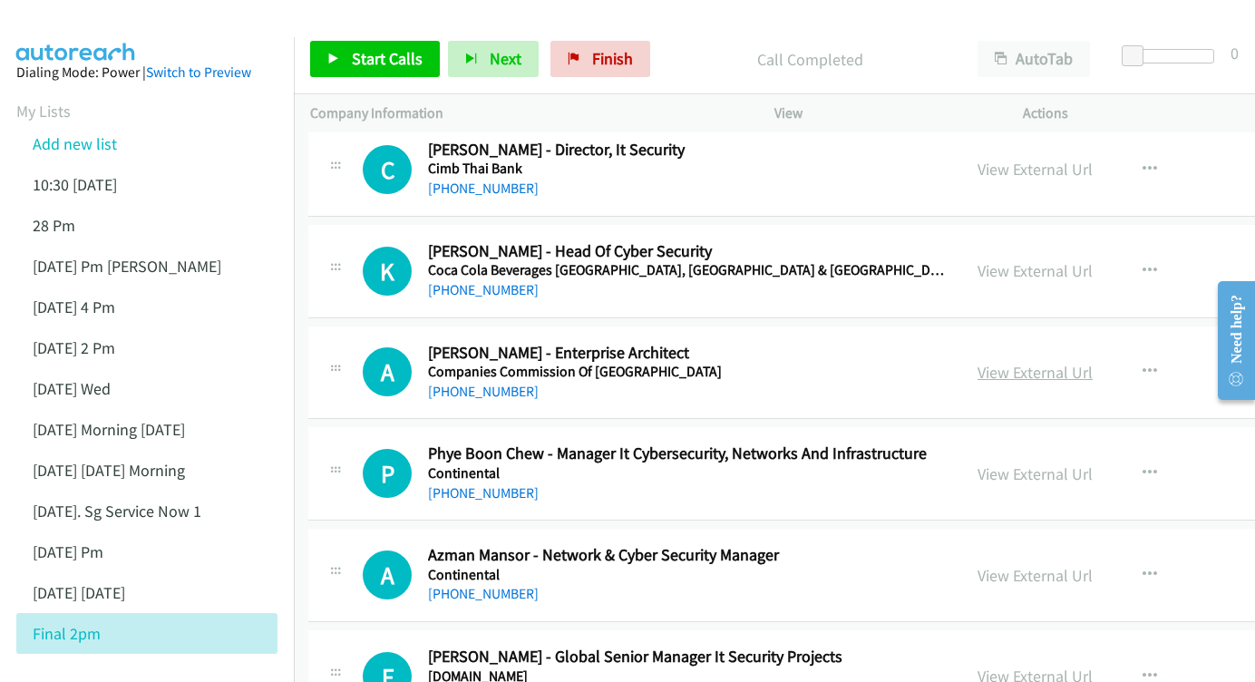
click at [969, 343] on div "View External Url View External Url Schedule/Manage Callback Start Calls Here R…" at bounding box center [1132, 373] width 343 height 60
click at [977, 362] on link "View External Url" at bounding box center [1034, 372] width 115 height 21
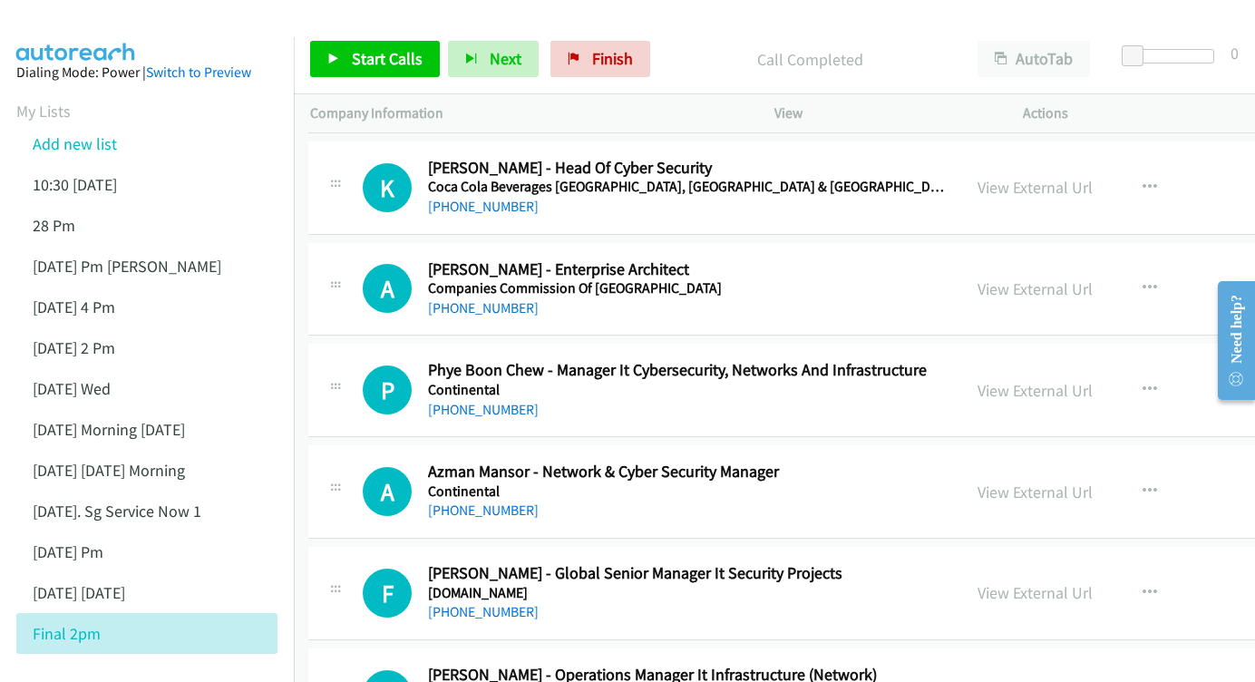
scroll to position [11814, 1]
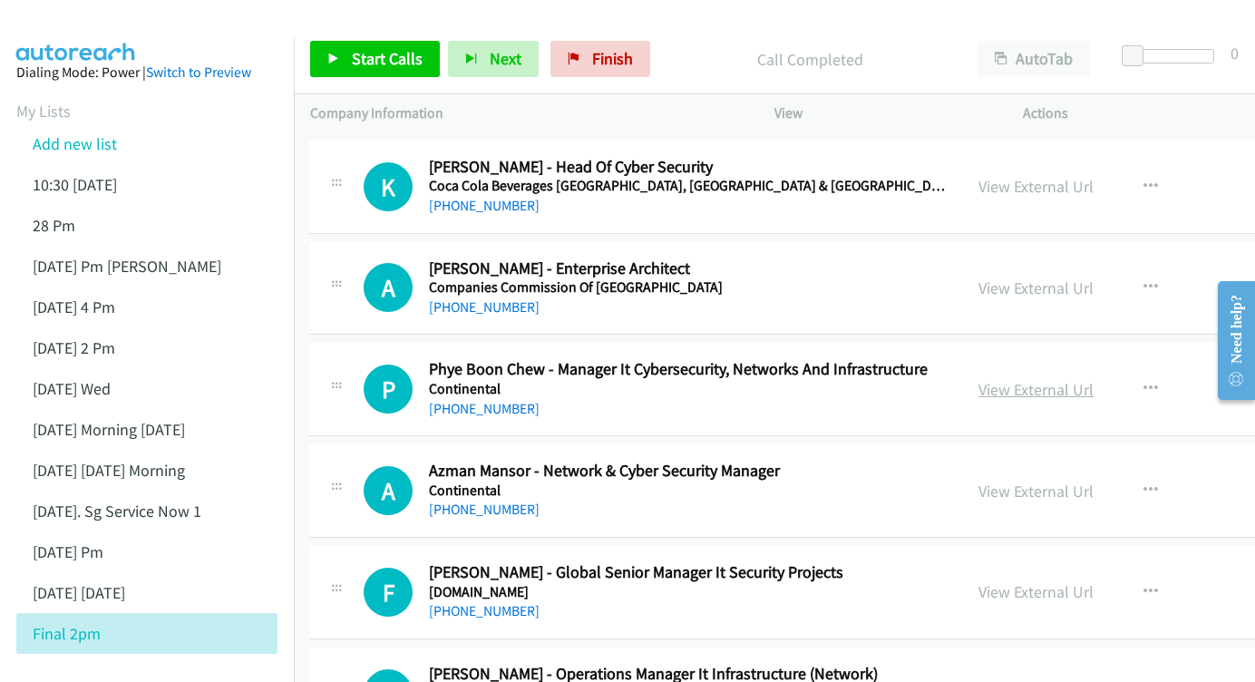
click at [999, 379] on link "View External Url" at bounding box center [1035, 389] width 115 height 21
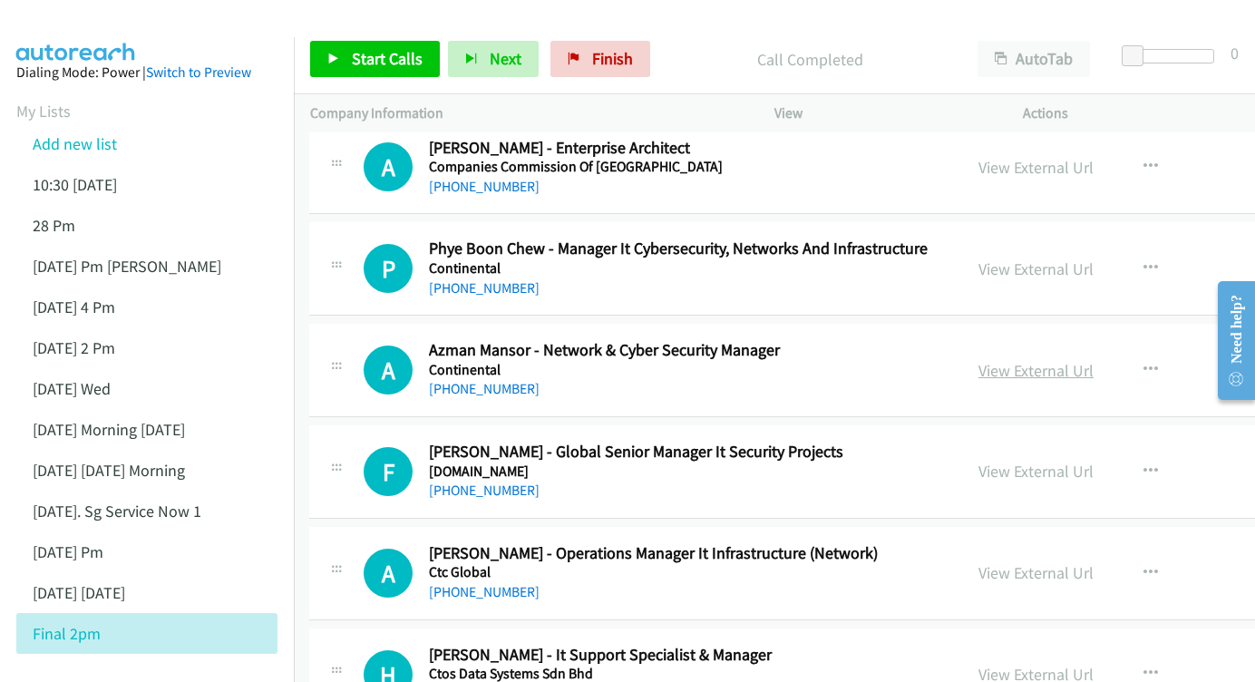
scroll to position [11931, 1]
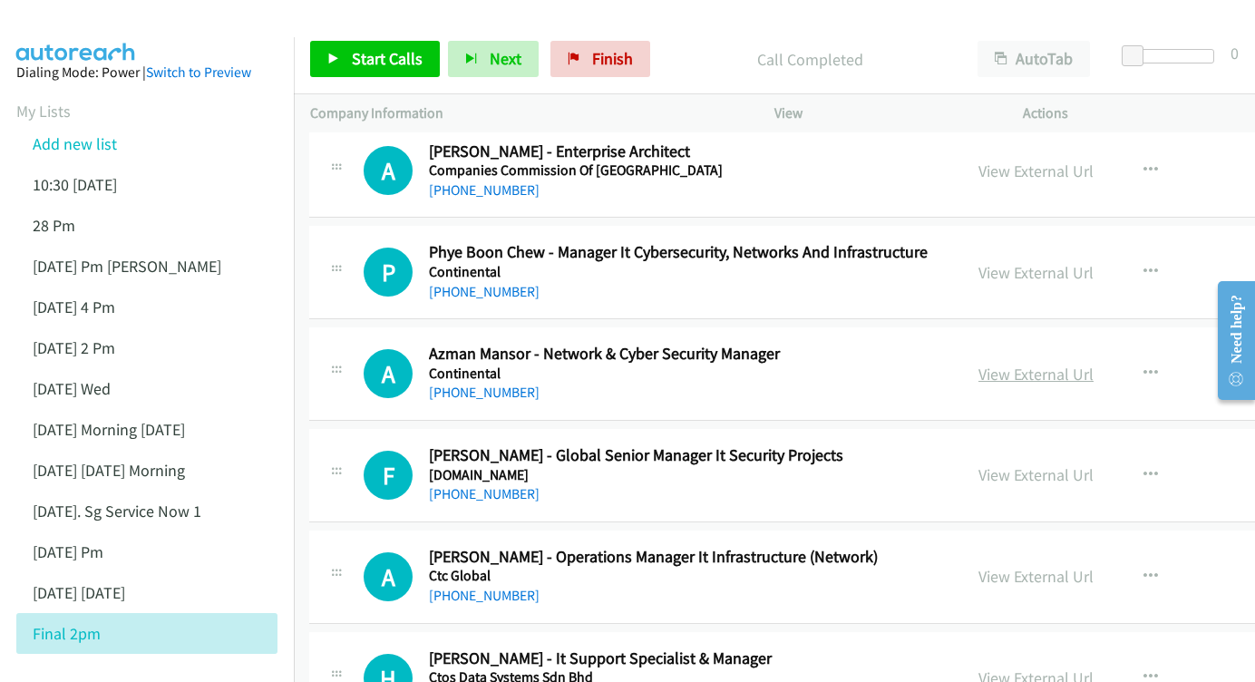
click at [978, 364] on link "View External Url" at bounding box center [1035, 374] width 115 height 21
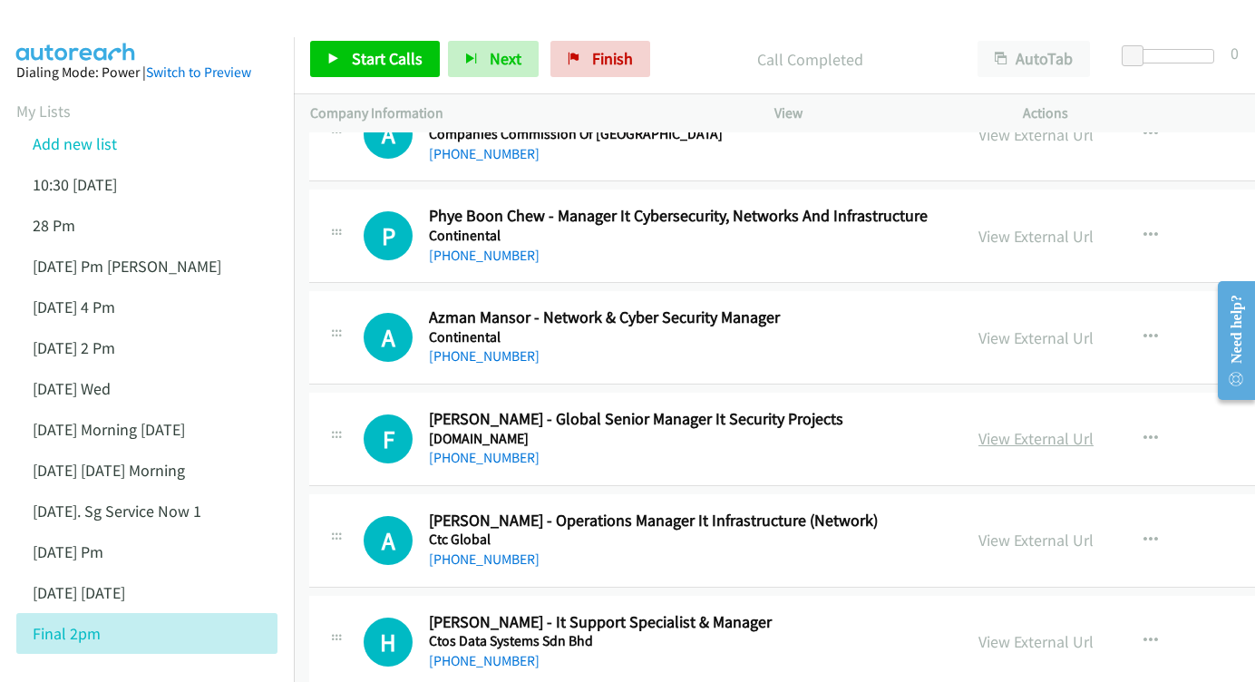
scroll to position [12011, 1]
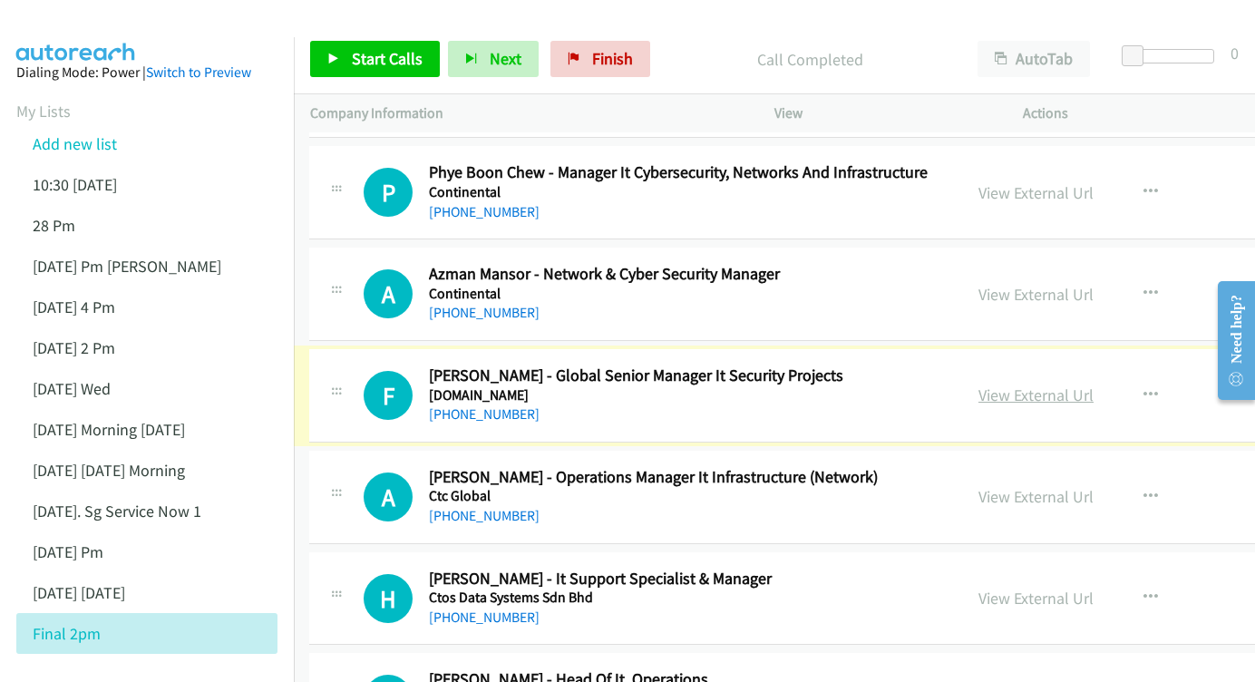
click at [978, 384] on link "View External Url" at bounding box center [1035, 394] width 115 height 21
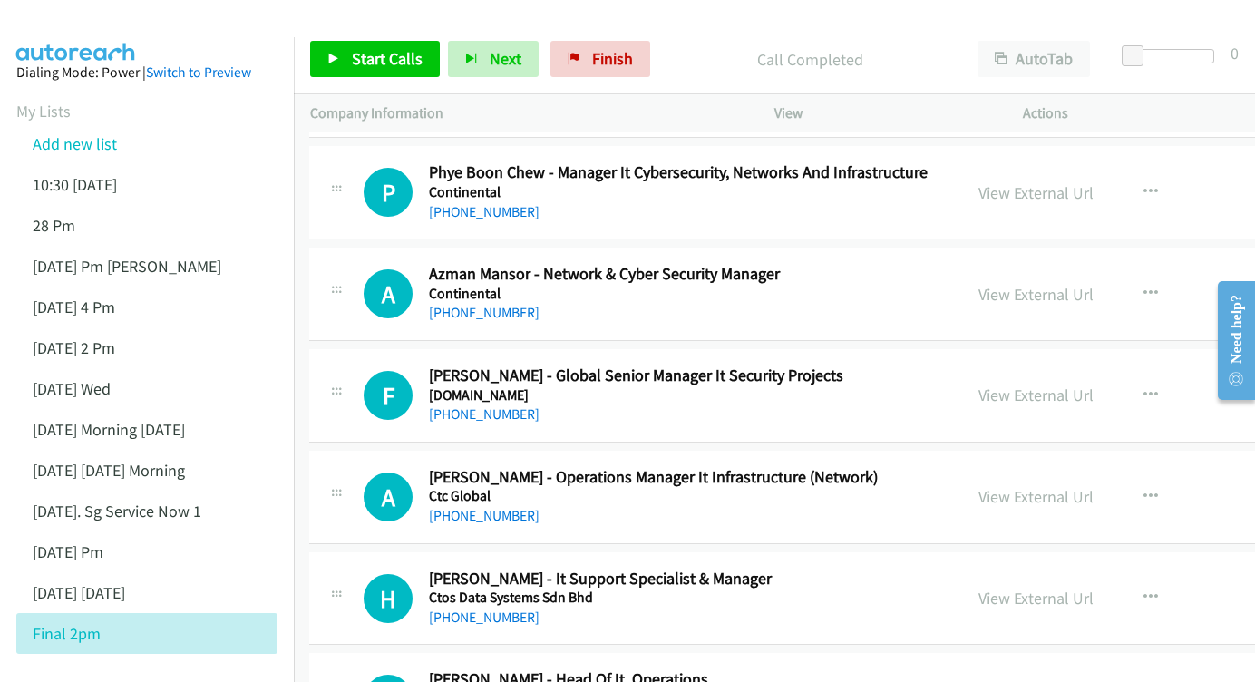
scroll to position [12096, 1]
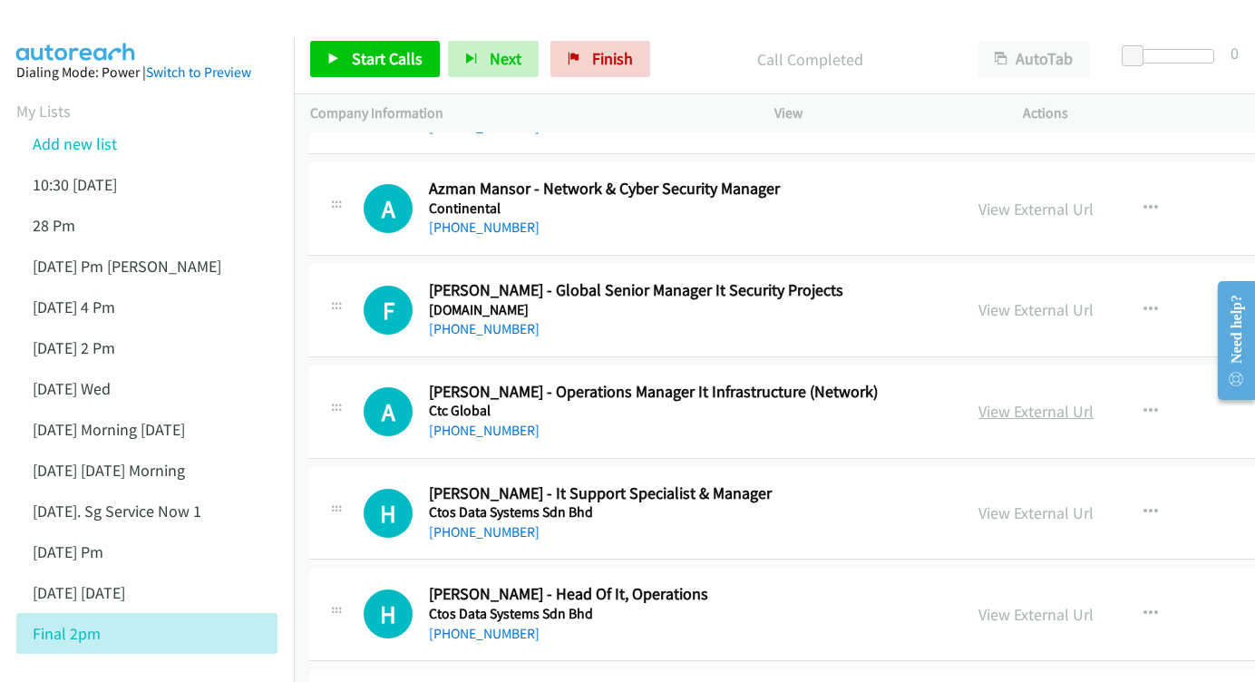
click at [978, 401] on link "View External Url" at bounding box center [1035, 411] width 115 height 21
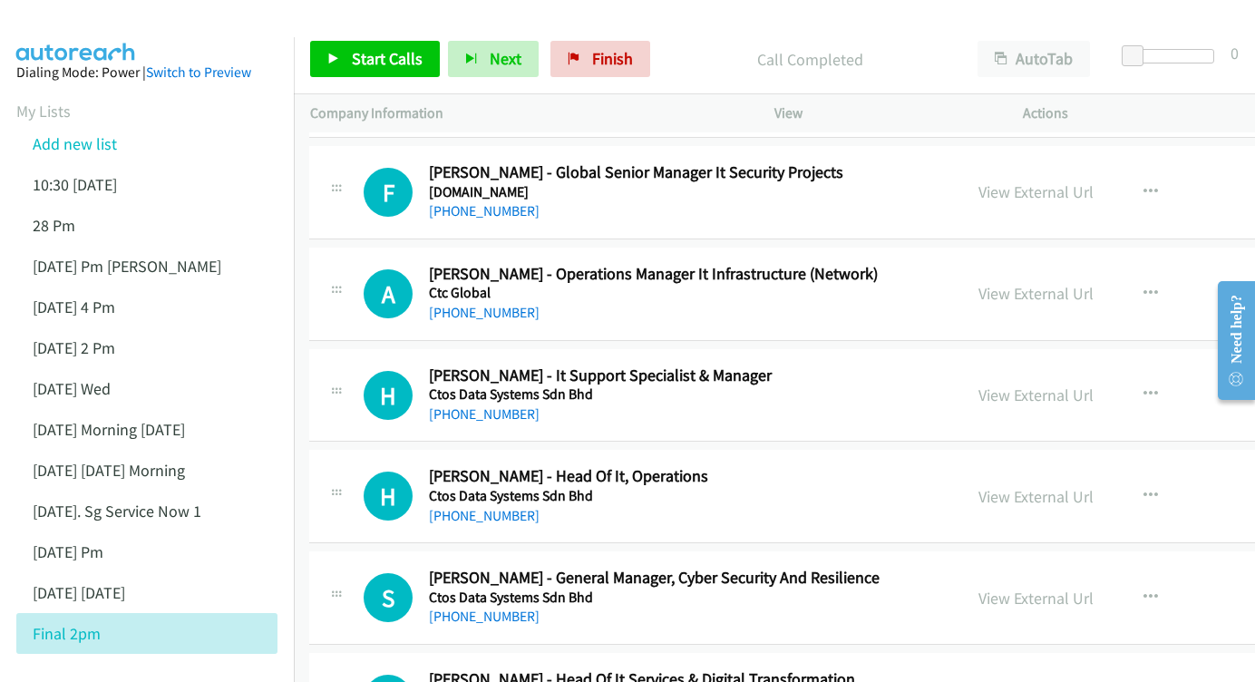
scroll to position [12214, 2]
click at [977, 384] on link "View External Url" at bounding box center [1034, 394] width 115 height 21
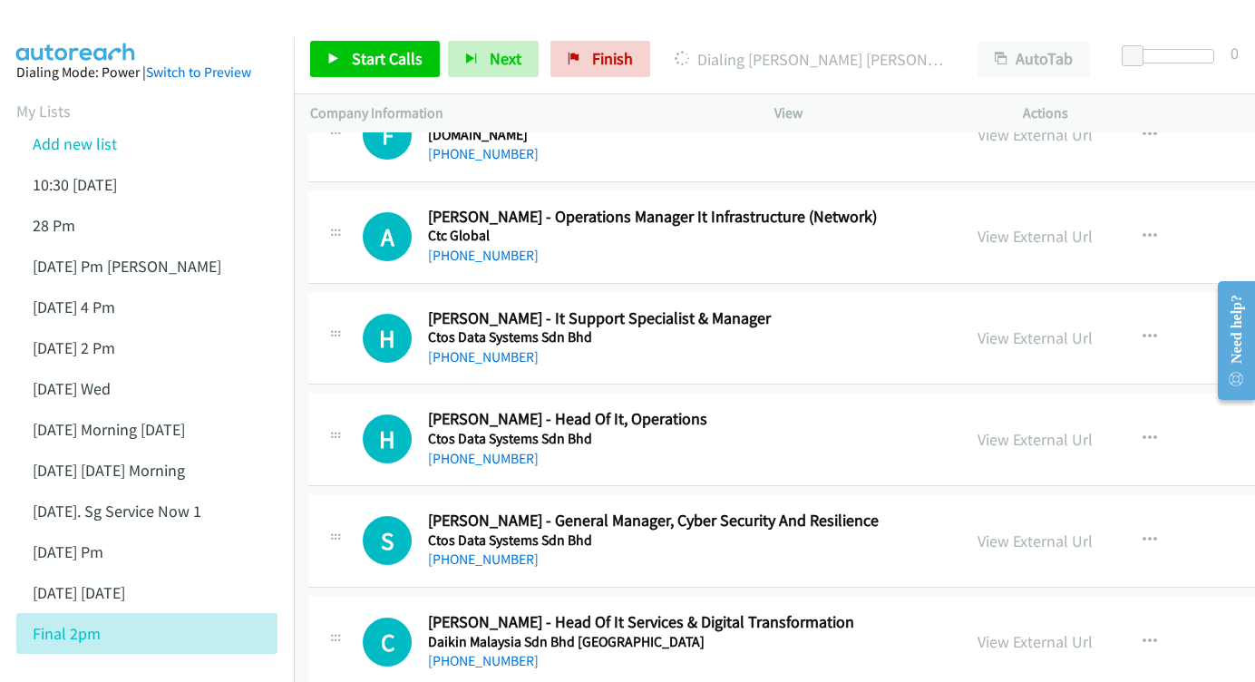
scroll to position [12295, 2]
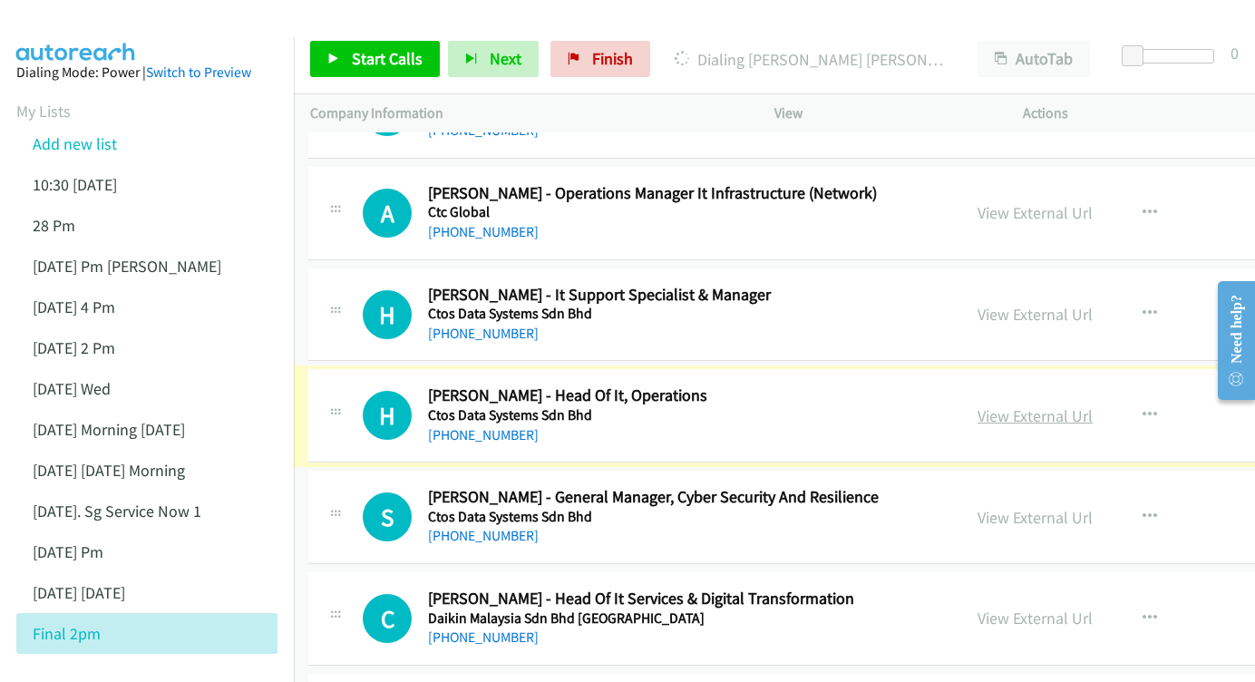
click at [977, 405] on link "View External Url" at bounding box center [1034, 415] width 115 height 21
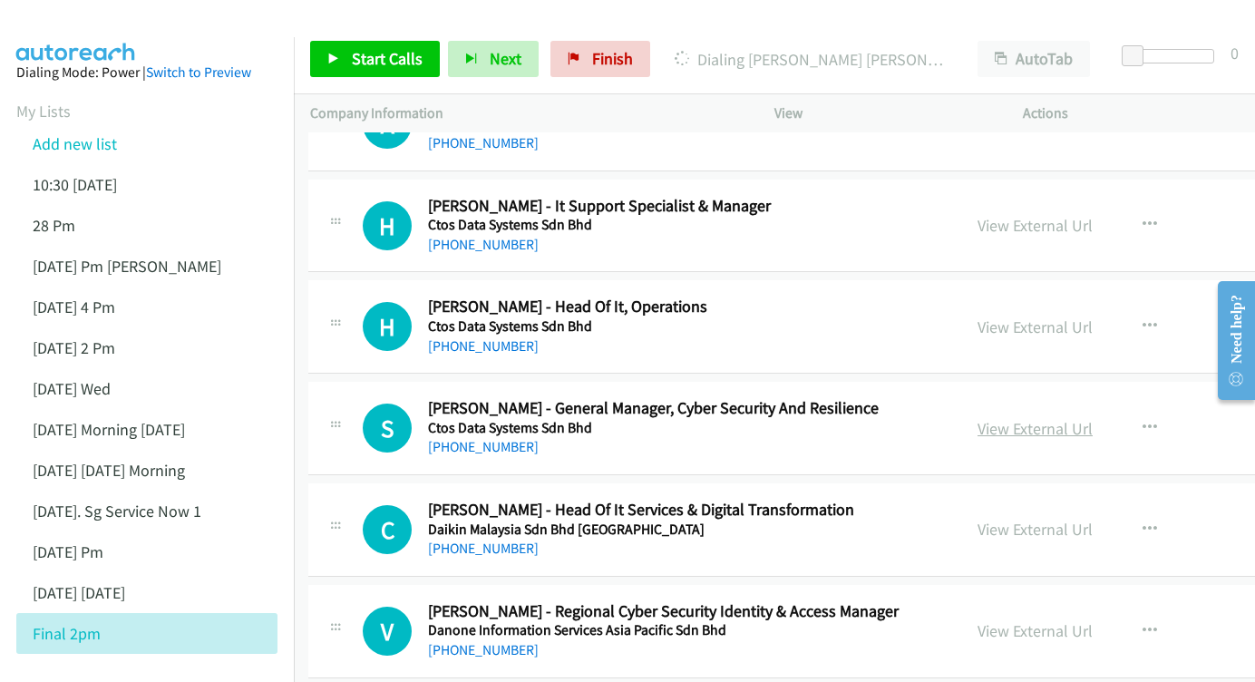
scroll to position [12386, 1]
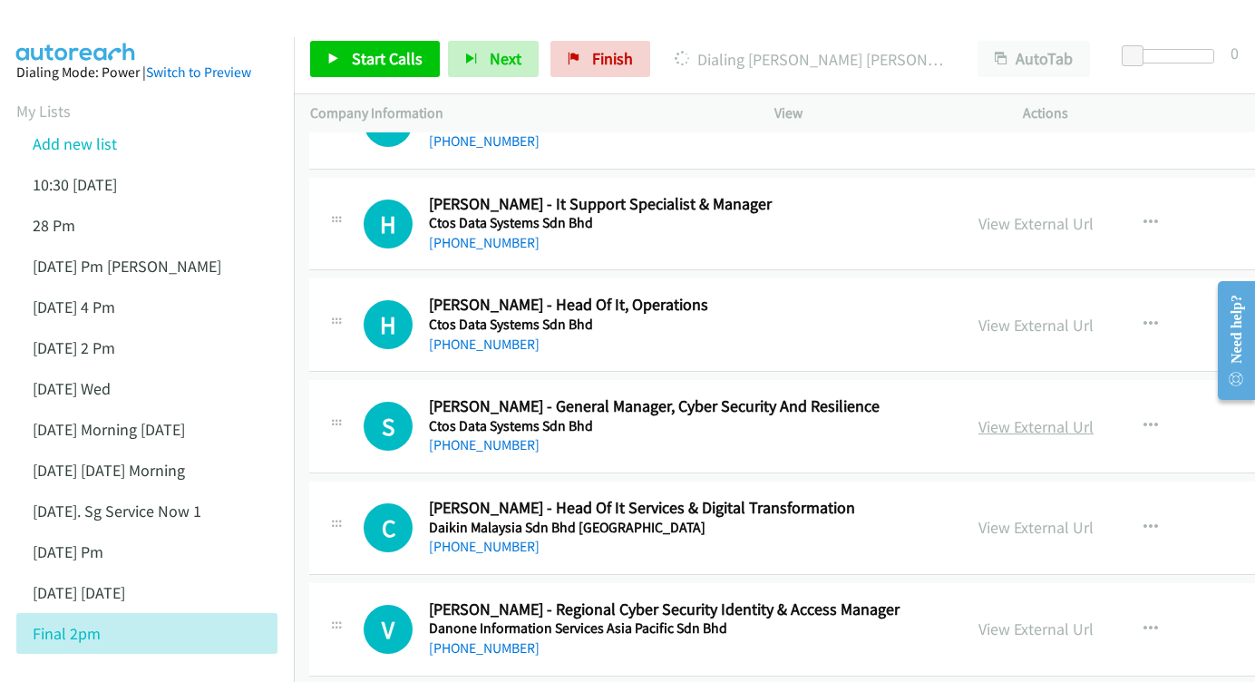
click at [995, 416] on link "View External Url" at bounding box center [1035, 426] width 115 height 21
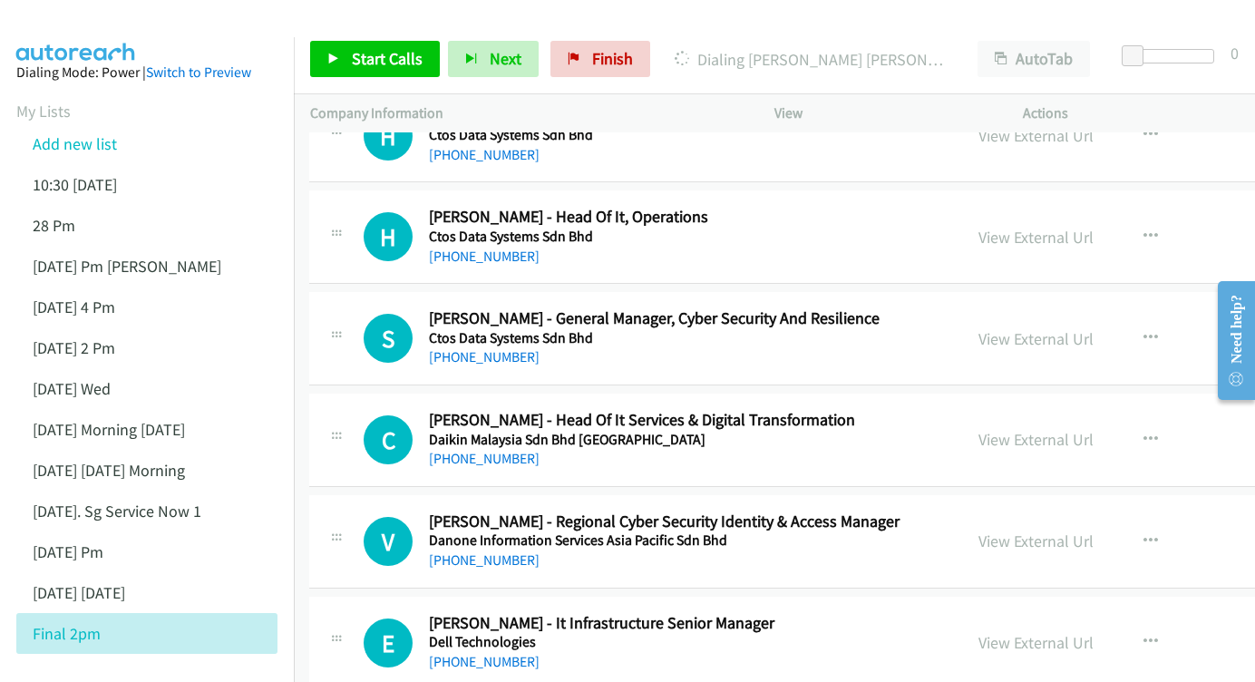
scroll to position [12506, 0]
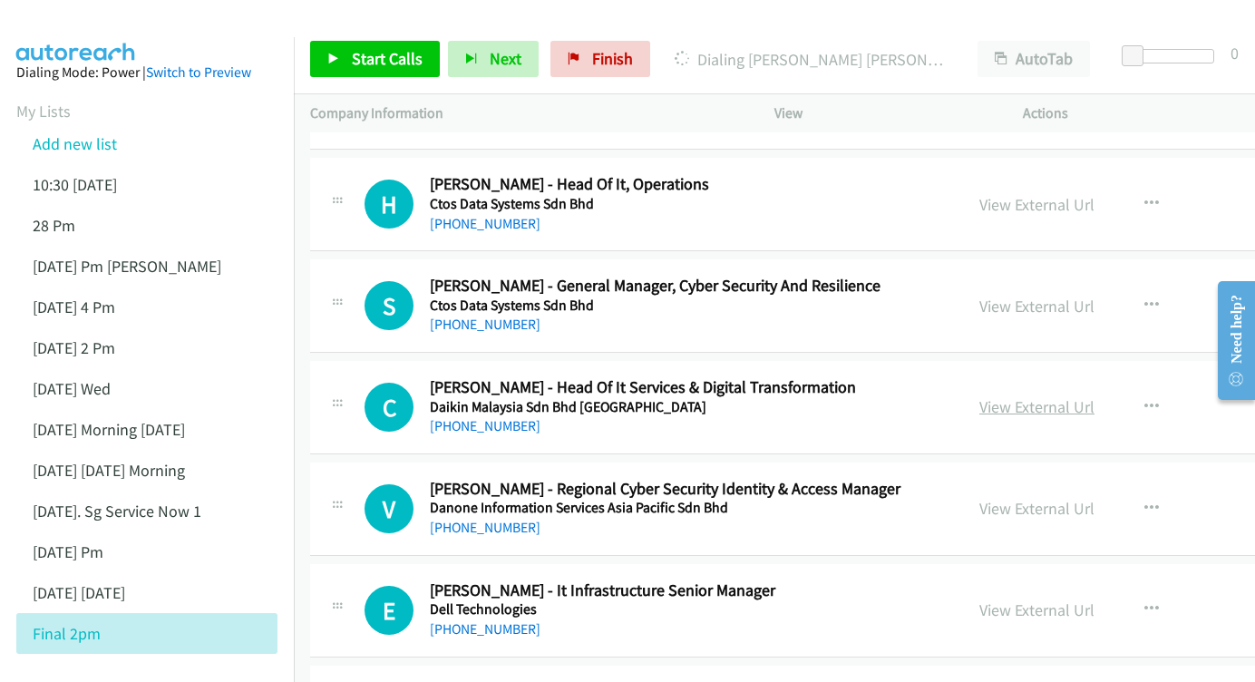
click at [1006, 396] on link "View External Url" at bounding box center [1036, 406] width 115 height 21
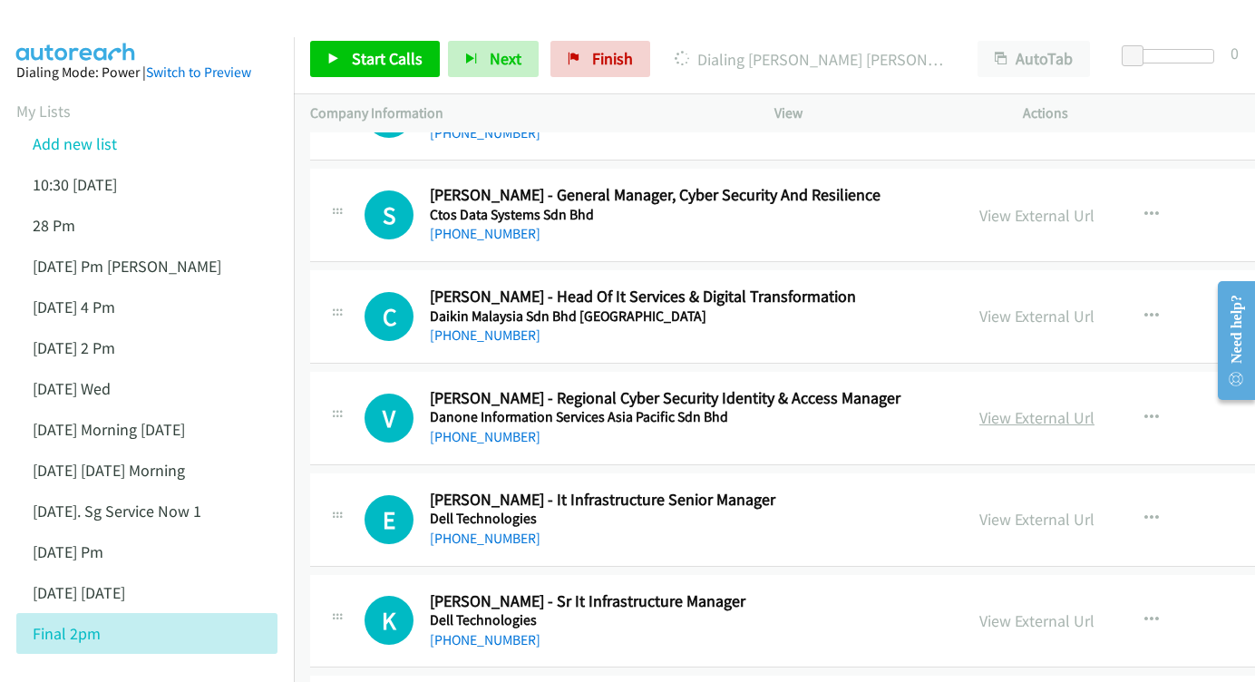
scroll to position [12616, 0]
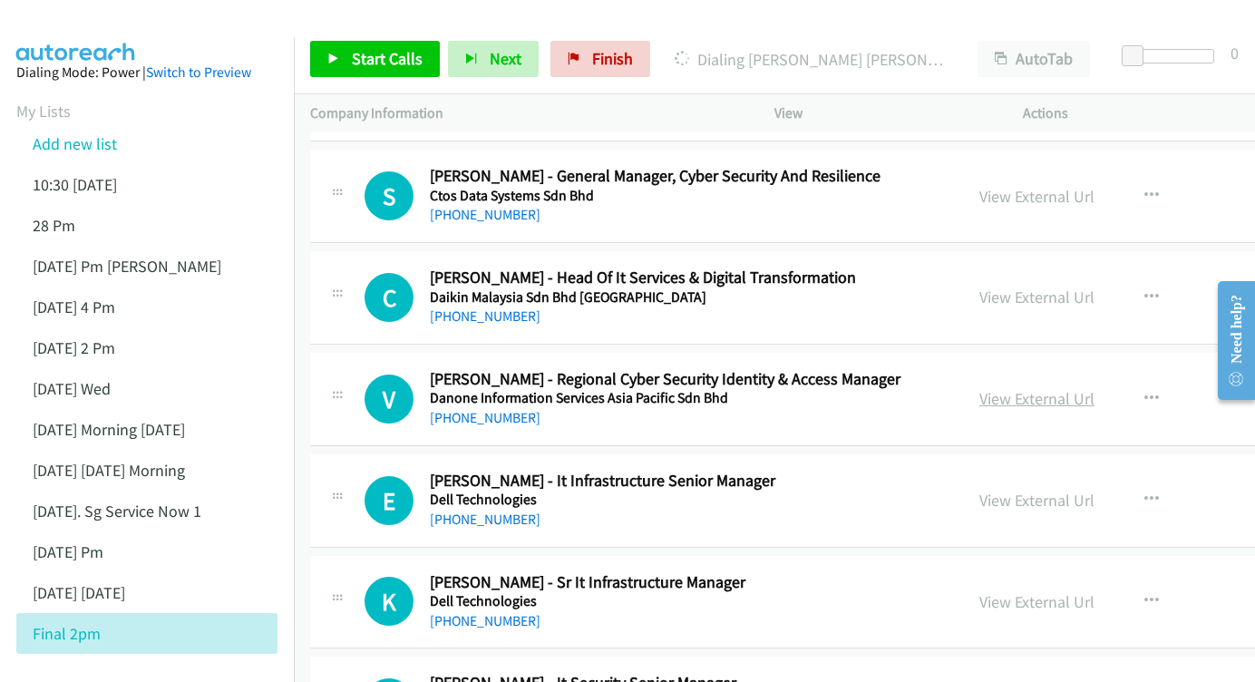
click at [979, 388] on link "View External Url" at bounding box center [1036, 398] width 115 height 21
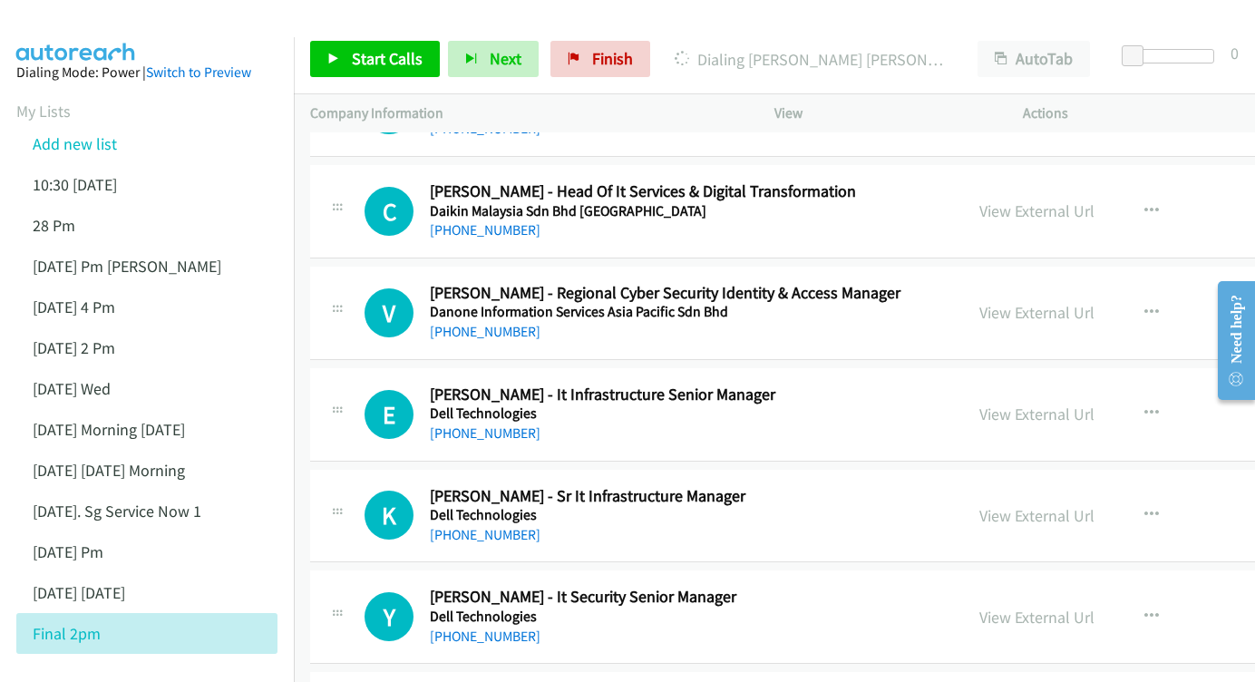
scroll to position [12707, 0]
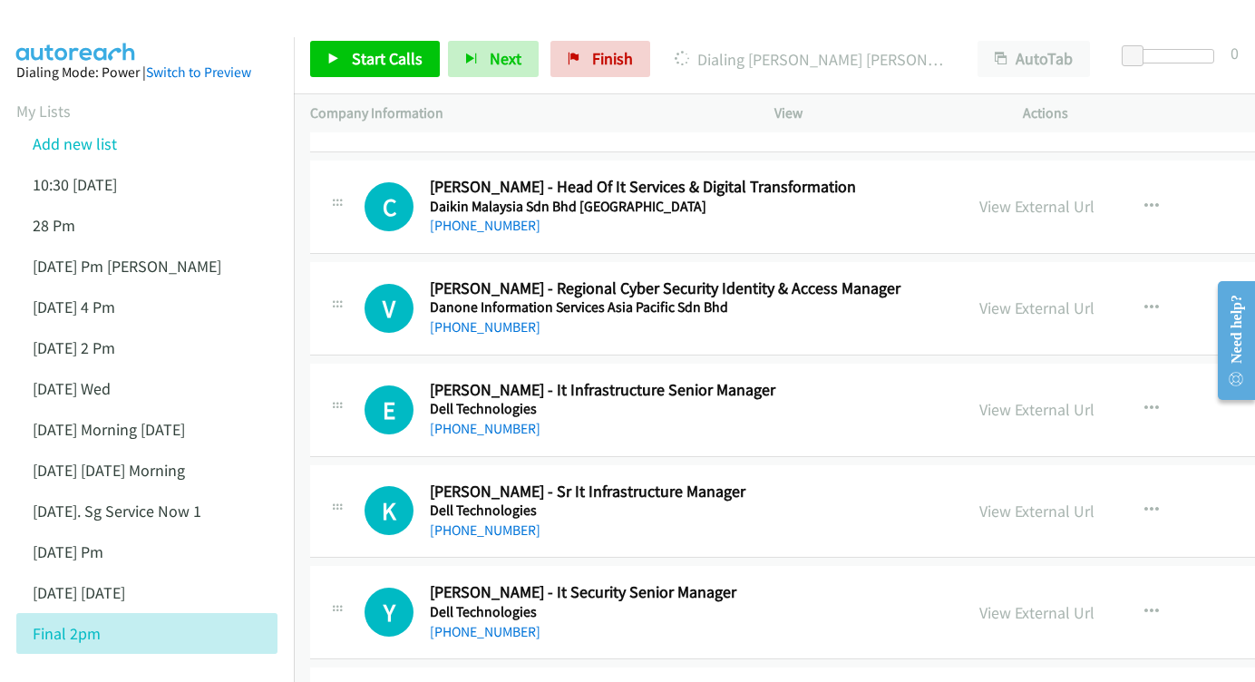
click at [966, 380] on div "View External Url View External Url Schedule/Manage Callback Start Calls Here R…" at bounding box center [1134, 410] width 343 height 60
click at [979, 399] on link "View External Url" at bounding box center [1036, 409] width 115 height 21
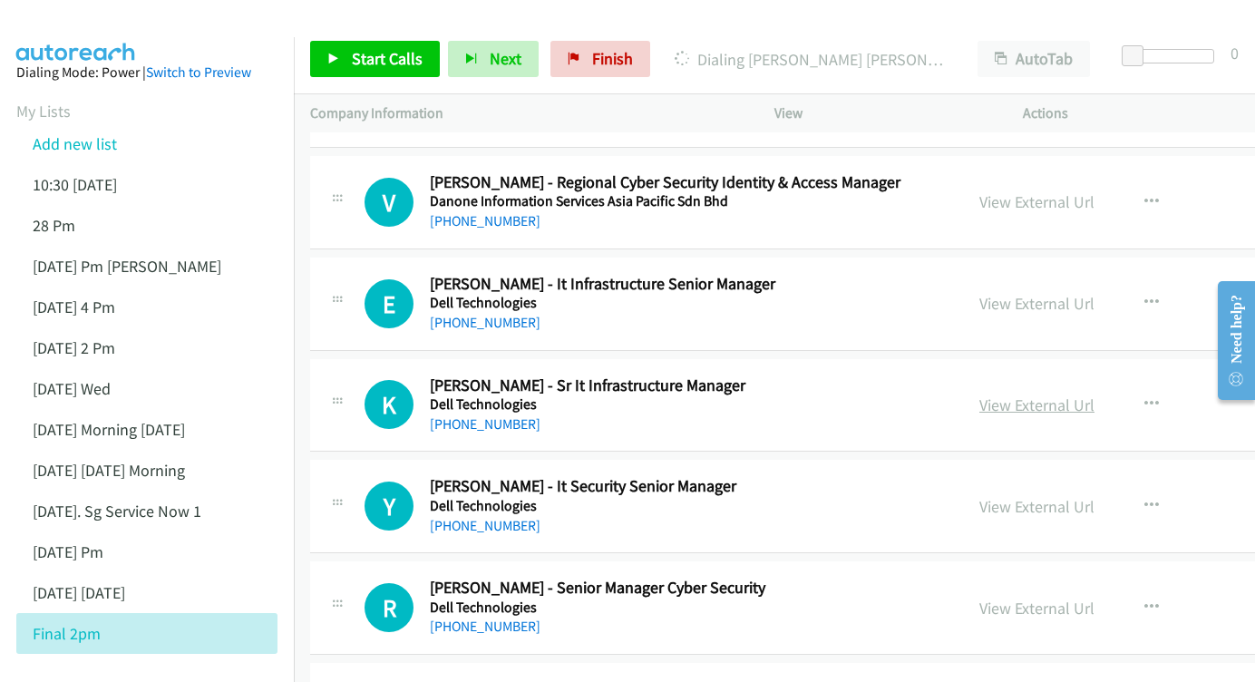
scroll to position [12817, 0]
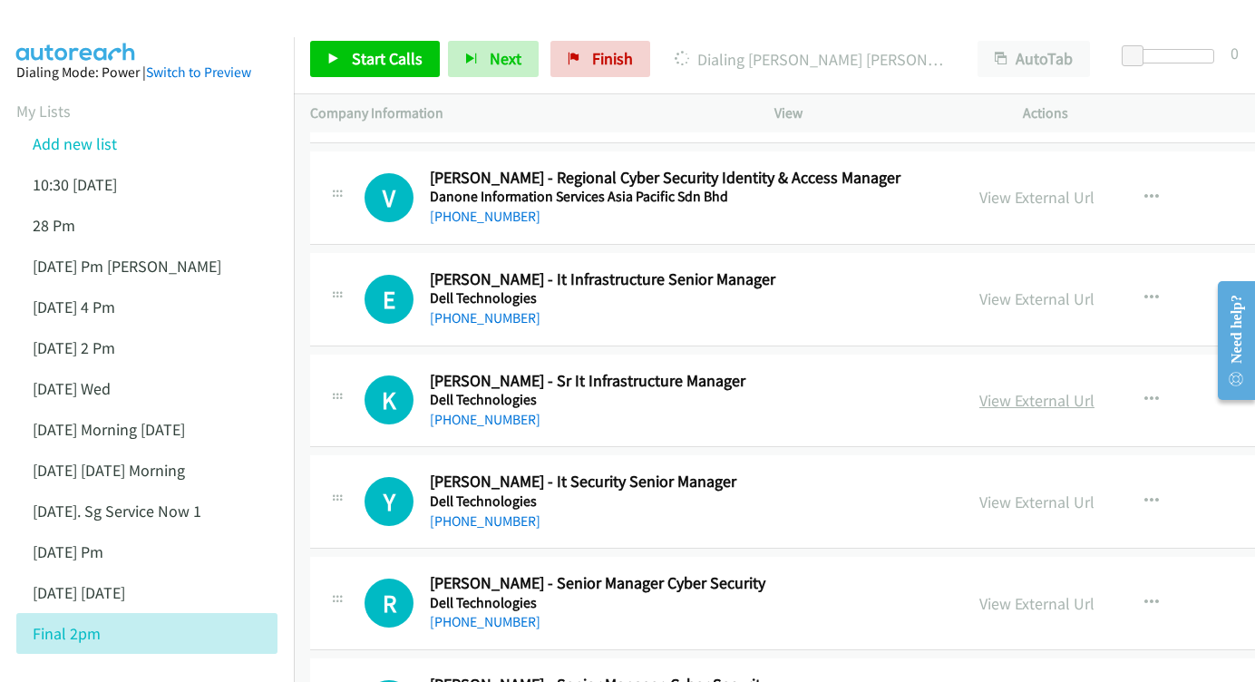
click at [1021, 390] on link "View External Url" at bounding box center [1036, 400] width 115 height 21
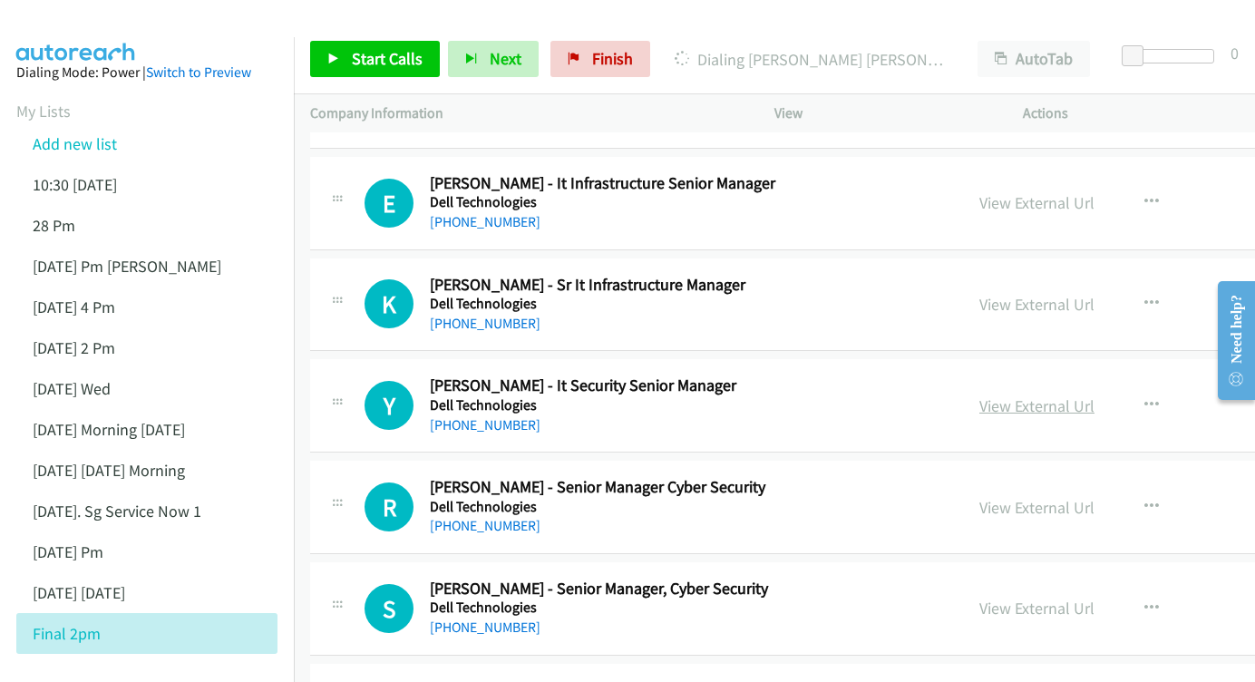
scroll to position [12914, 0]
click at [979, 394] on link "View External Url" at bounding box center [1036, 404] width 115 height 21
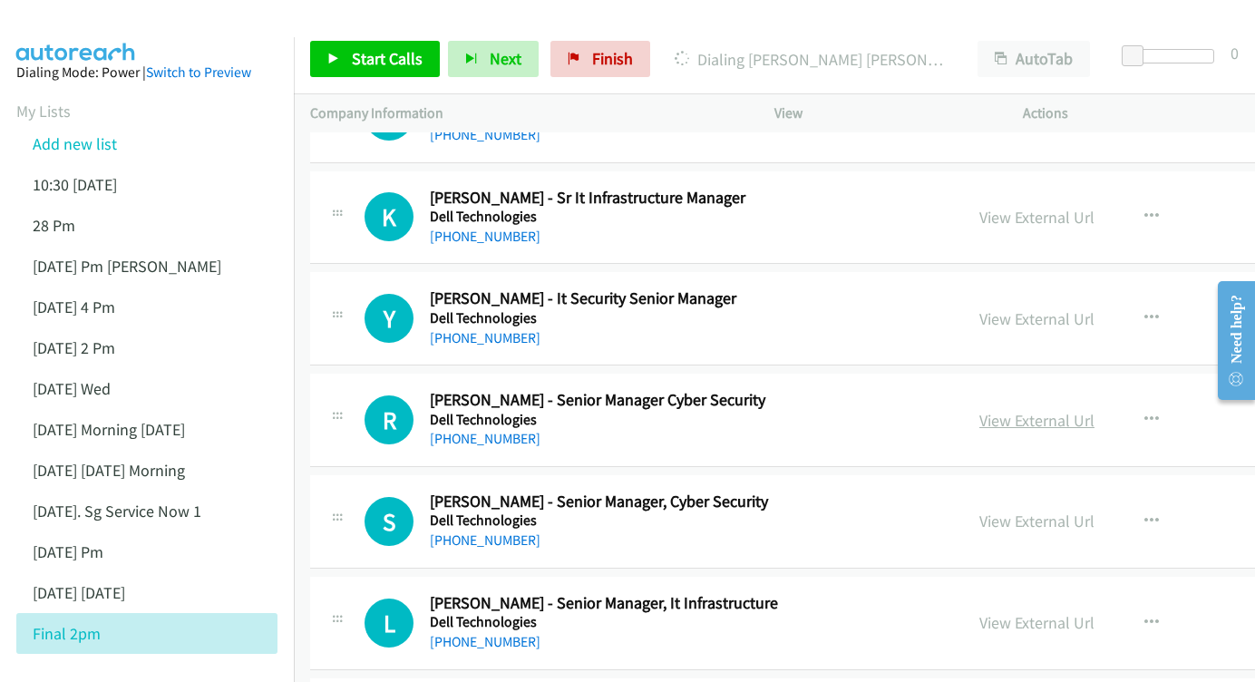
click at [979, 410] on link "View External Url" at bounding box center [1036, 420] width 115 height 21
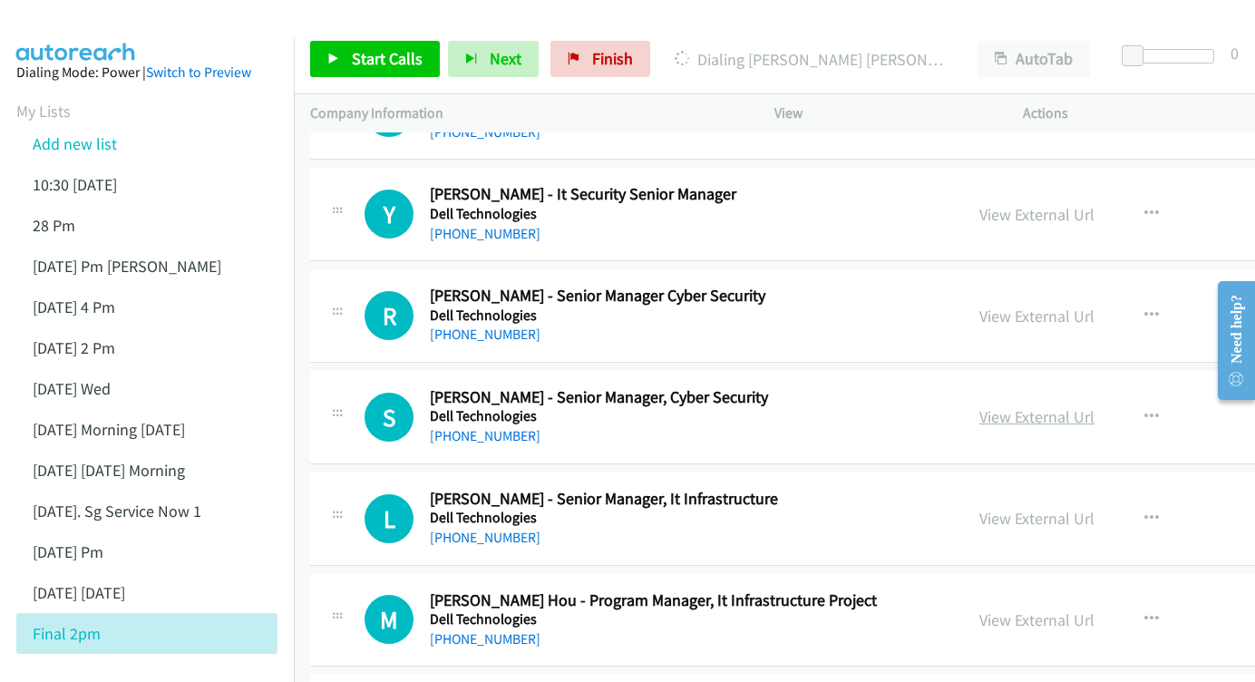
scroll to position [13105, 0]
click at [979, 406] on link "View External Url" at bounding box center [1036, 416] width 115 height 21
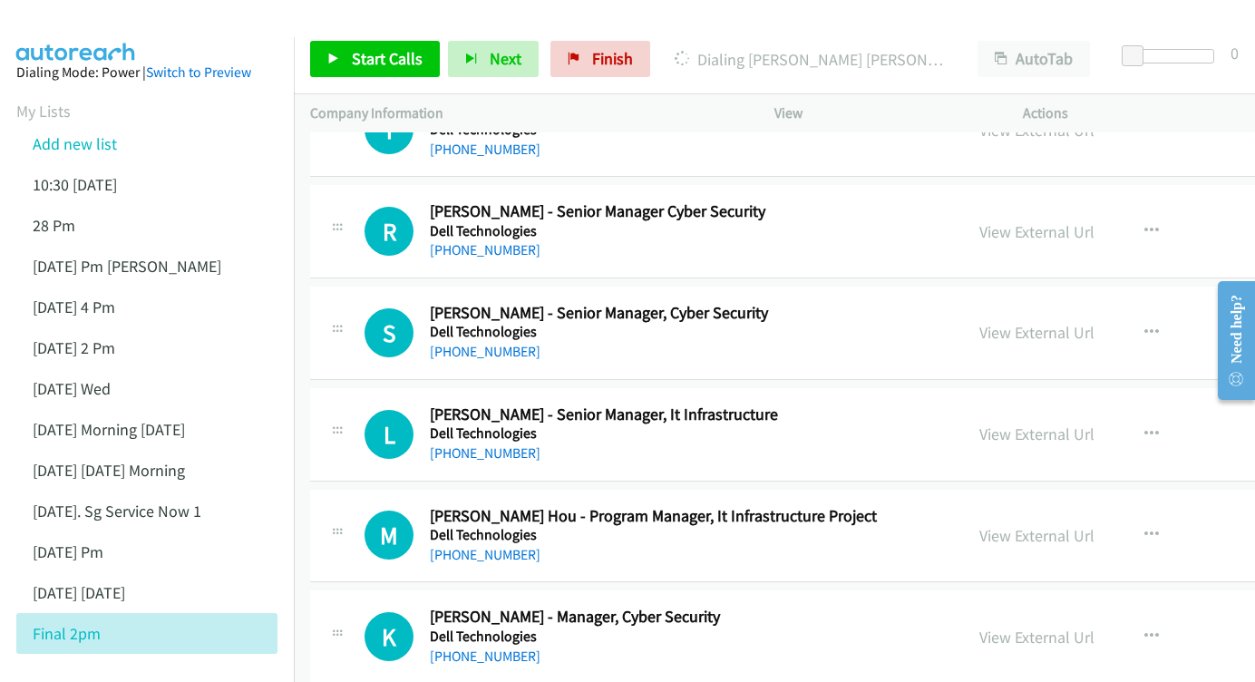
scroll to position [13203, 0]
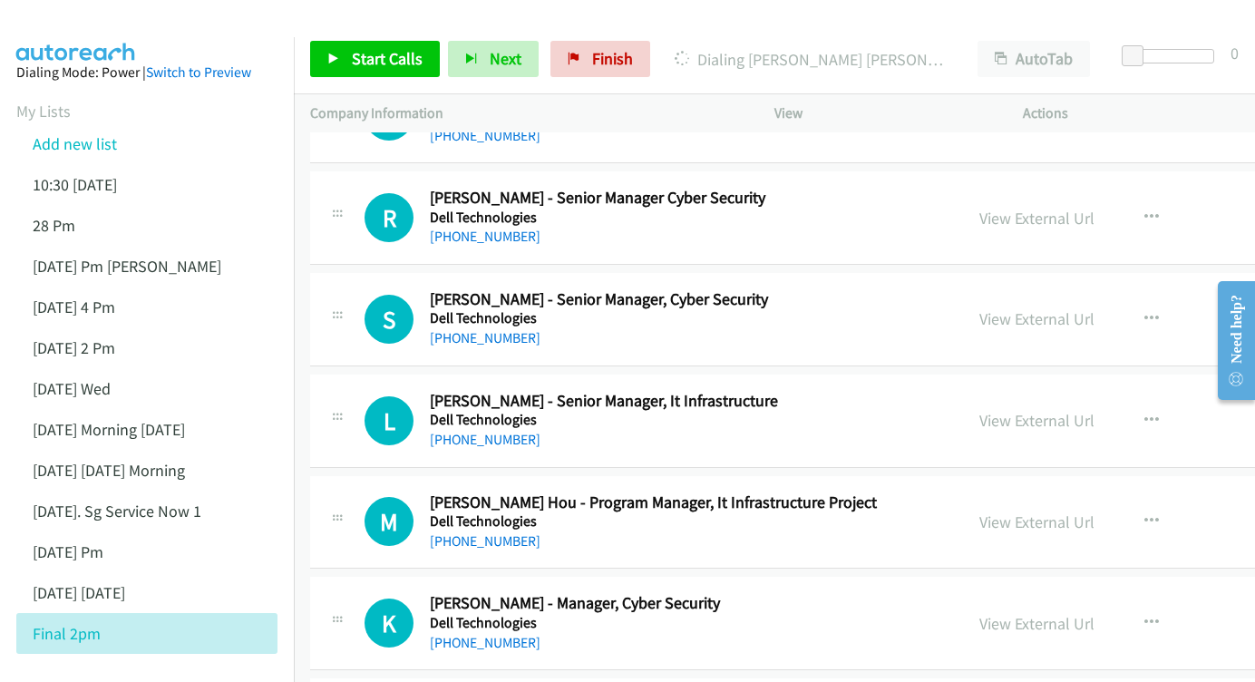
click at [979, 408] on div "View External Url" at bounding box center [1036, 420] width 115 height 24
click at [967, 391] on div "View External Url View External Url Schedule/Manage Callback Start Calls Here R…" at bounding box center [1134, 421] width 343 height 60
click at [979, 410] on link "View External Url" at bounding box center [1036, 420] width 115 height 21
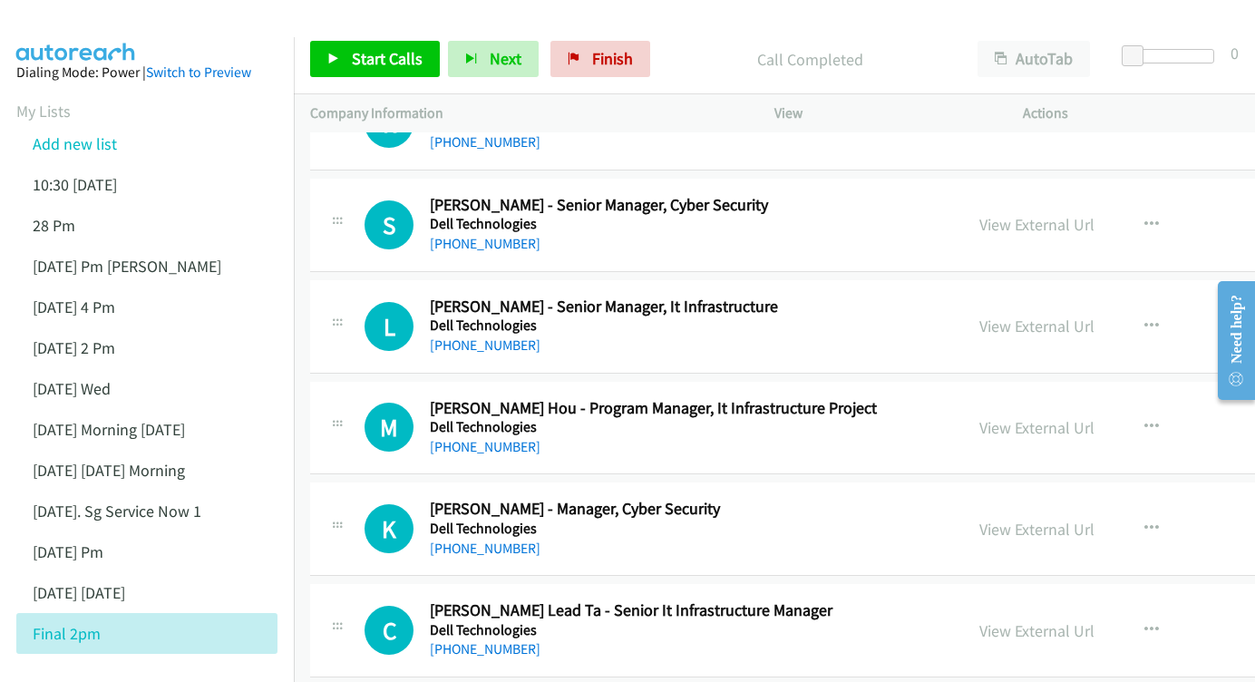
scroll to position [13297, 0]
click at [979, 417] on link "View External Url" at bounding box center [1036, 427] width 115 height 21
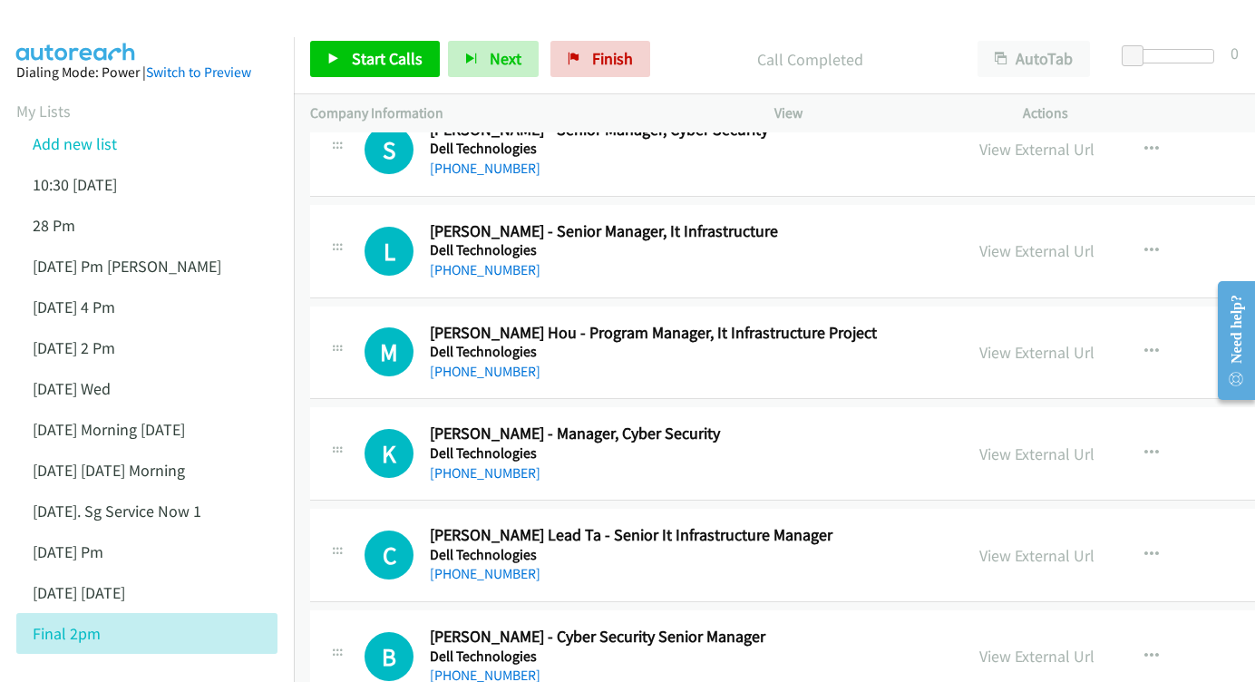
scroll to position [13386, 0]
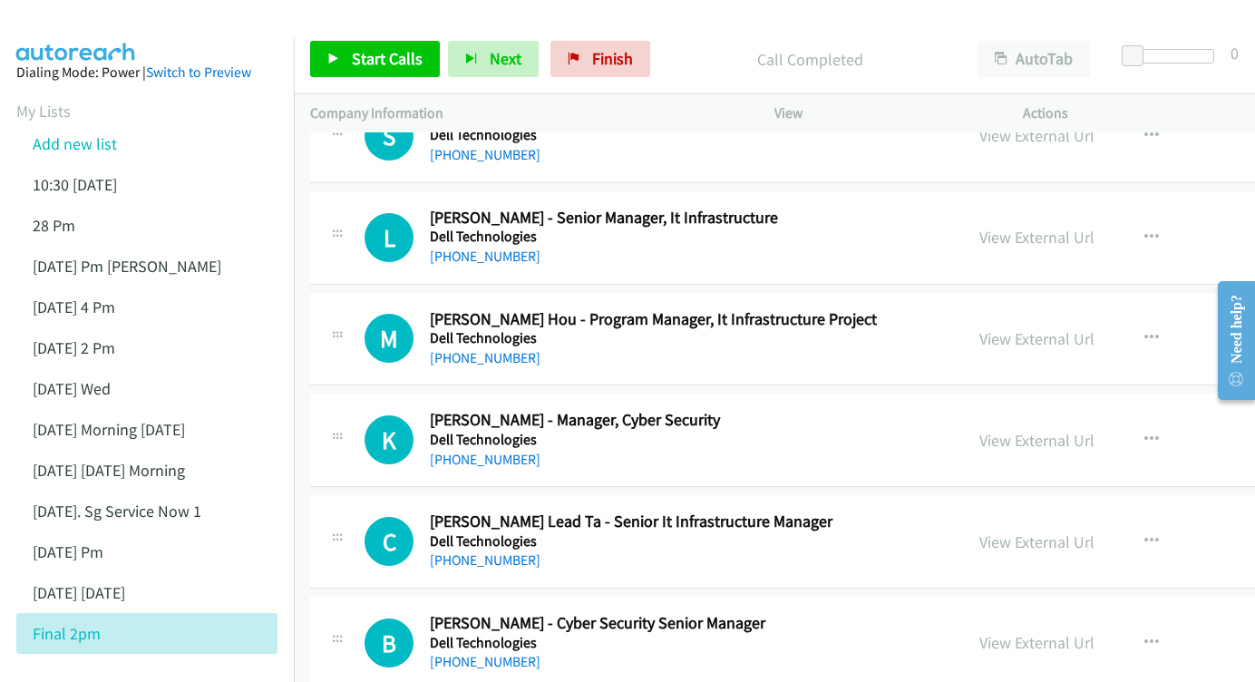
click at [979, 428] on div "View External Url" at bounding box center [1036, 440] width 115 height 24
click at [979, 430] on link "View External Url" at bounding box center [1036, 440] width 115 height 21
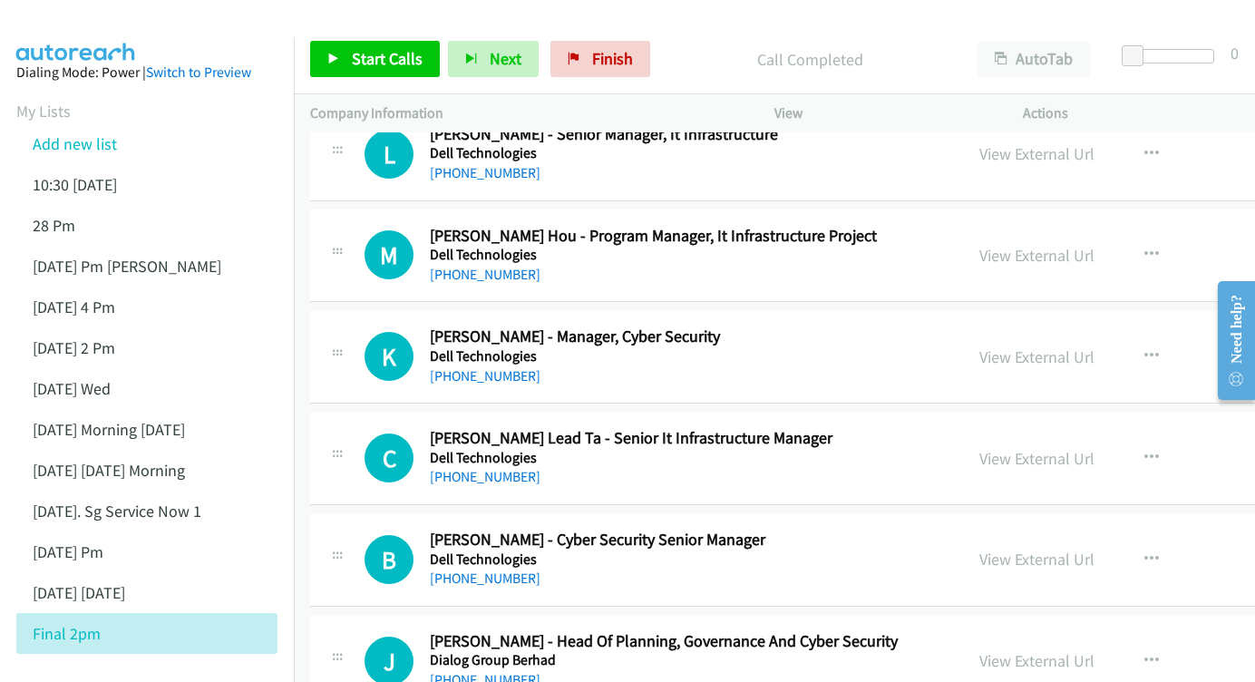
scroll to position [13484, 0]
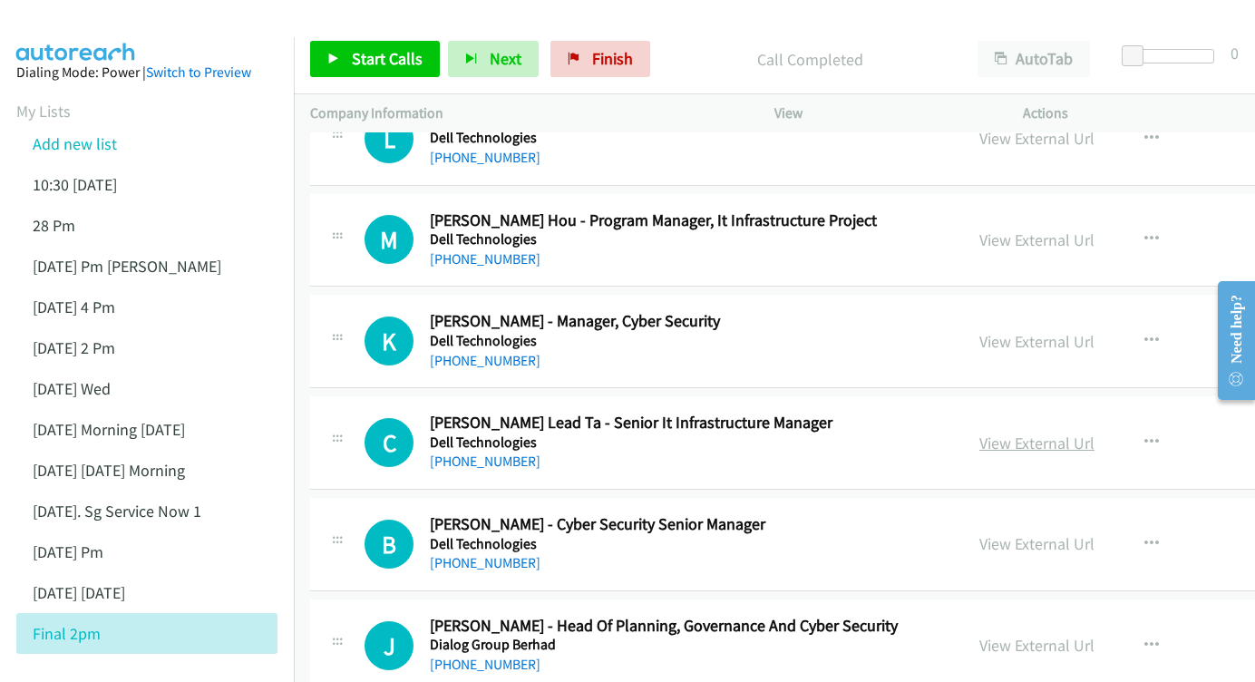
click at [979, 432] on link "View External Url" at bounding box center [1036, 442] width 115 height 21
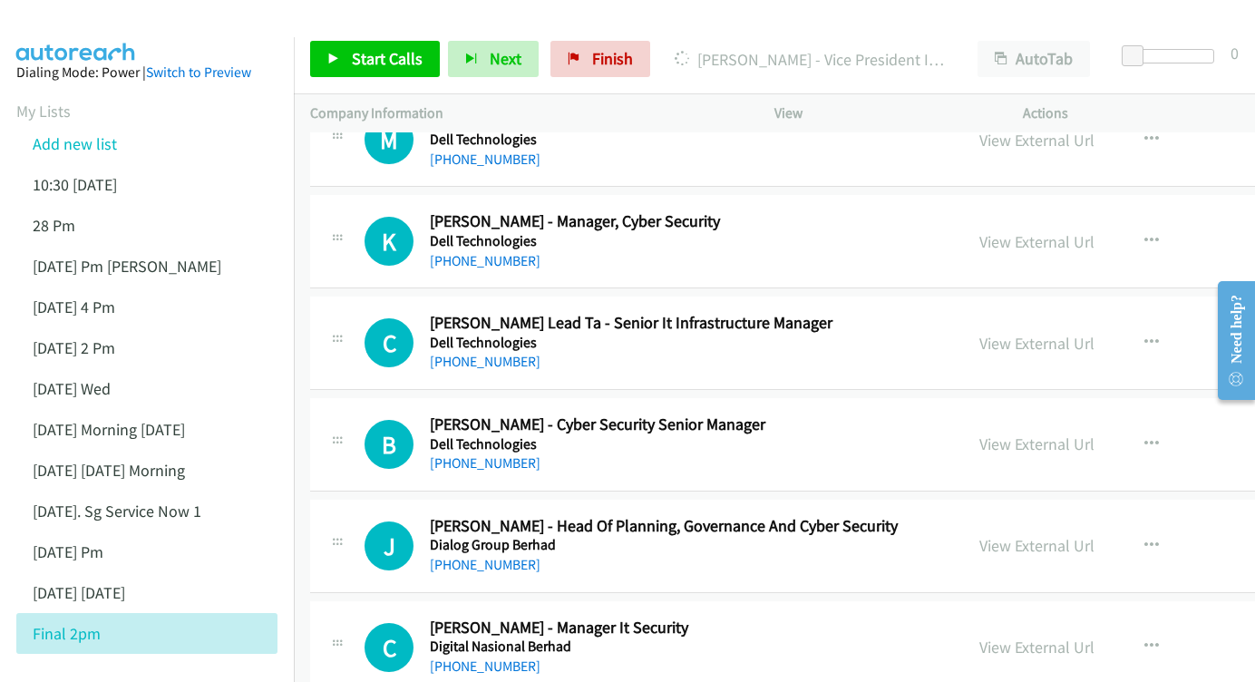
scroll to position [13614, 0]
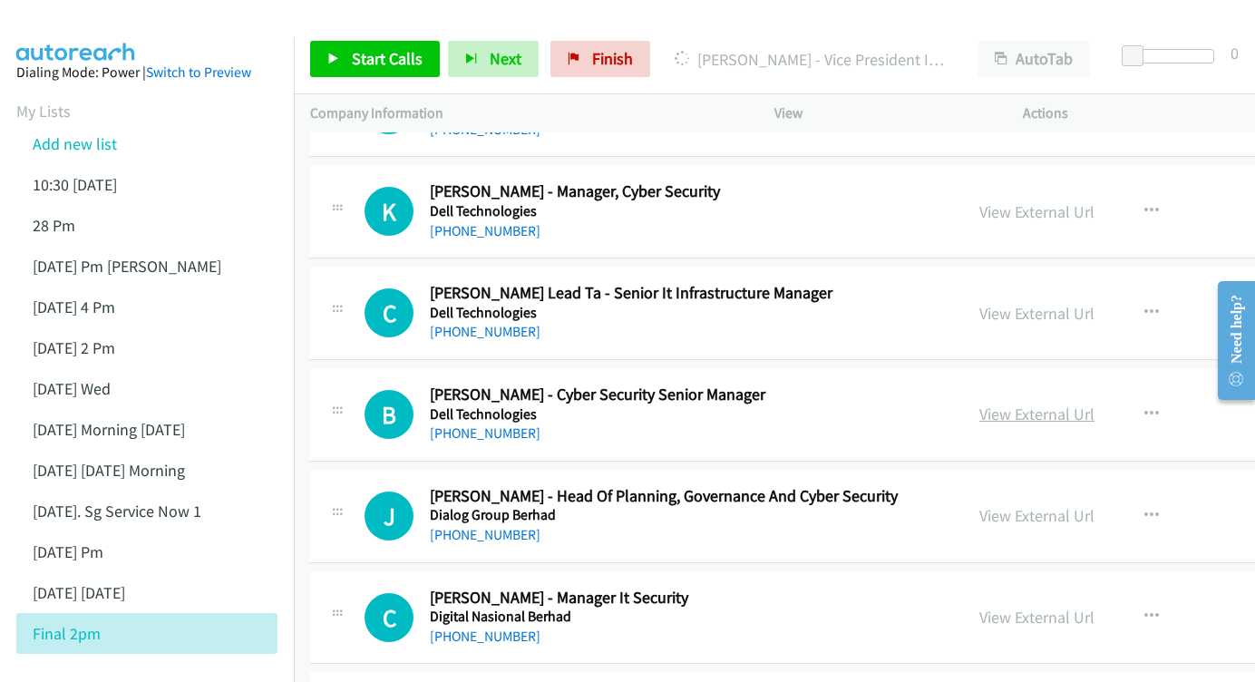
click at [979, 403] on link "View External Url" at bounding box center [1036, 413] width 115 height 21
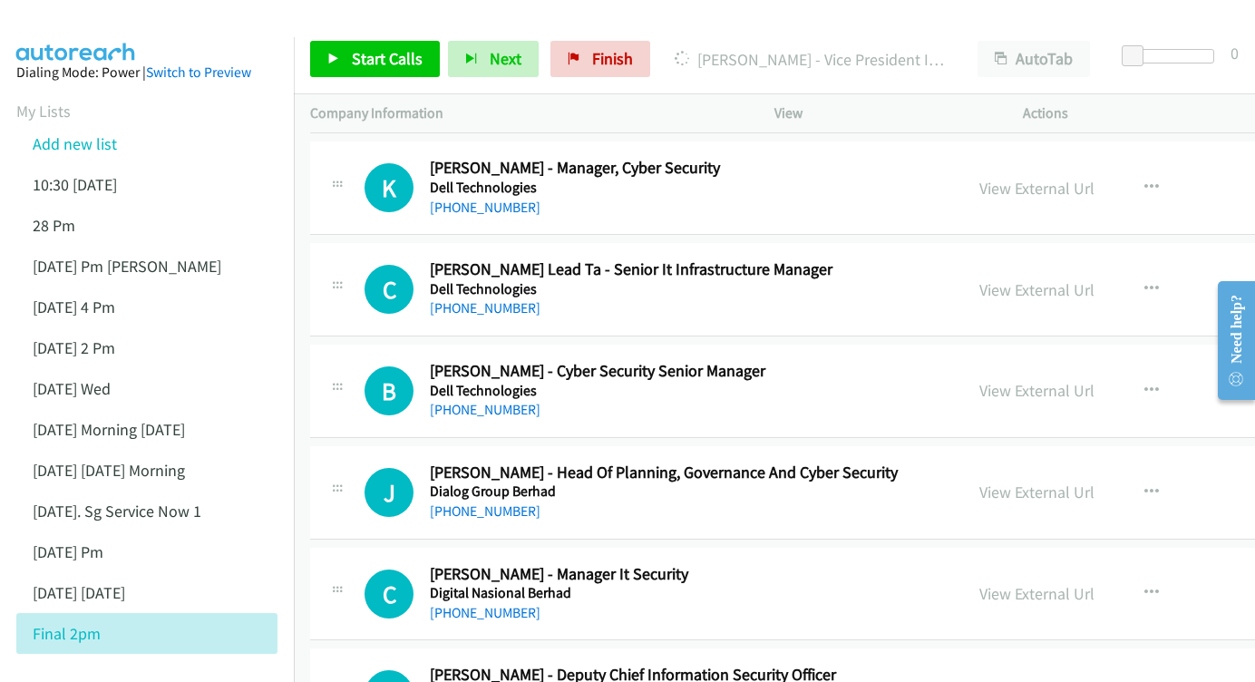
scroll to position [13699, 0]
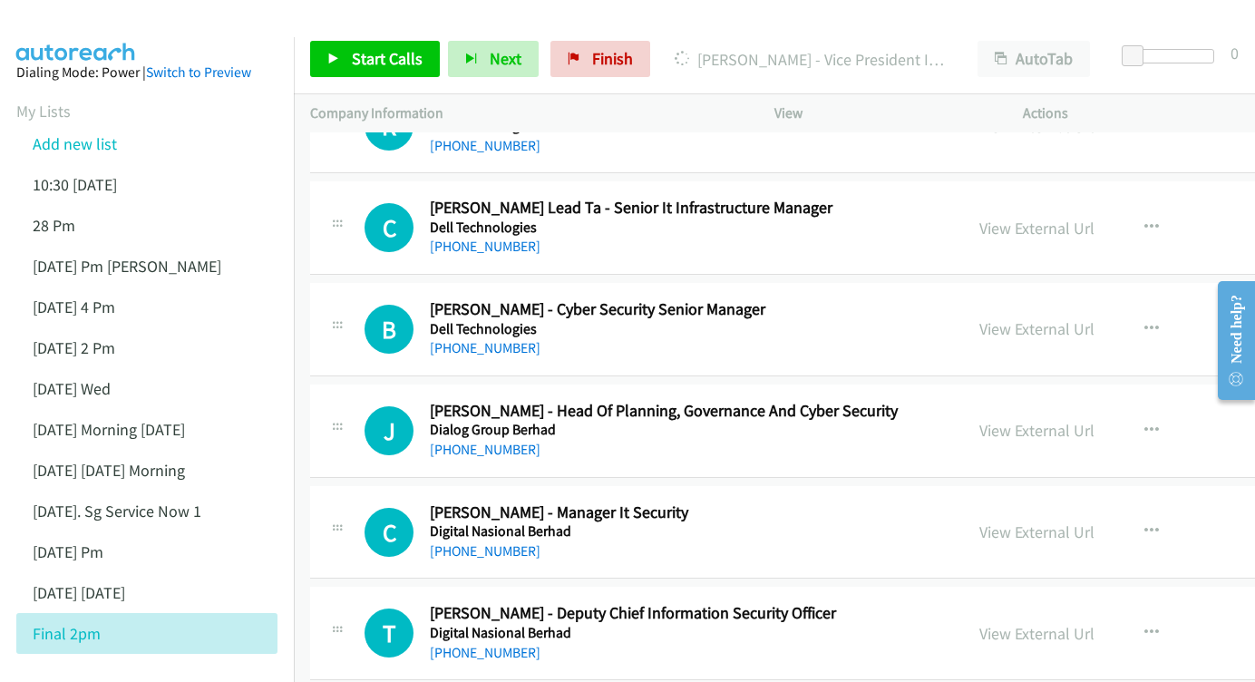
click at [1044, 401] on div "View External Url View External Url Schedule/Manage Callback Start Calls Here R…" at bounding box center [1134, 431] width 343 height 60
click at [983, 420] on link "View External Url" at bounding box center [1036, 430] width 115 height 21
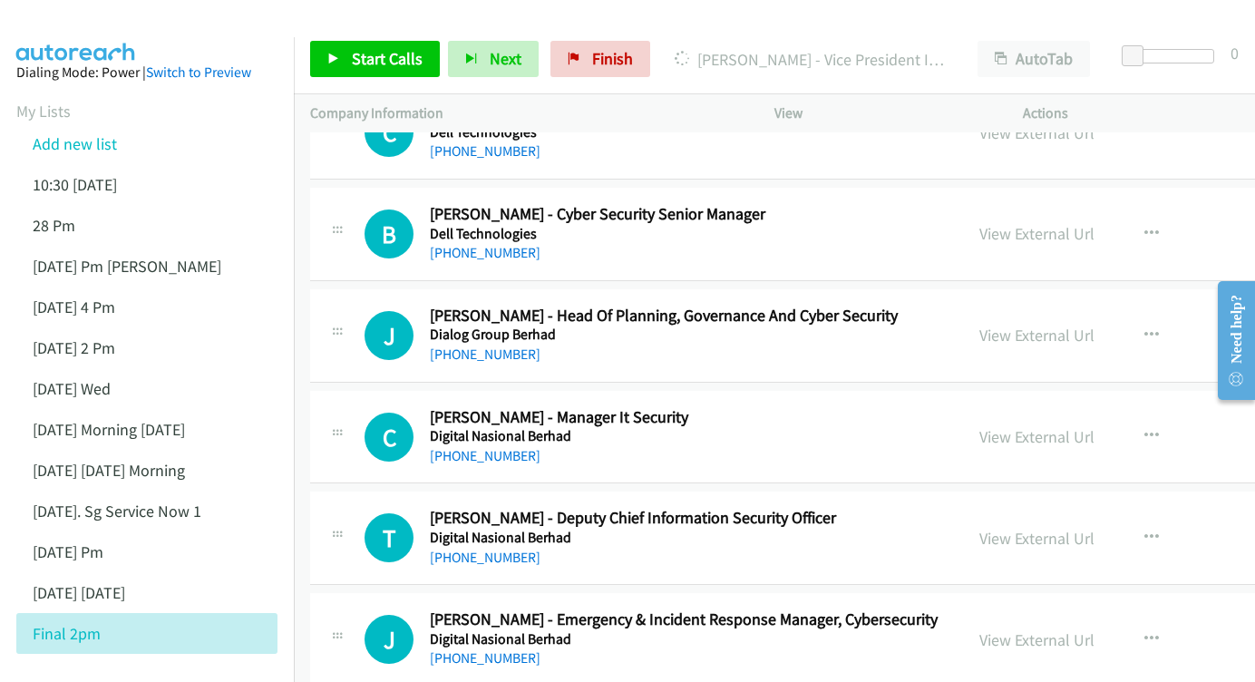
scroll to position [13798, 0]
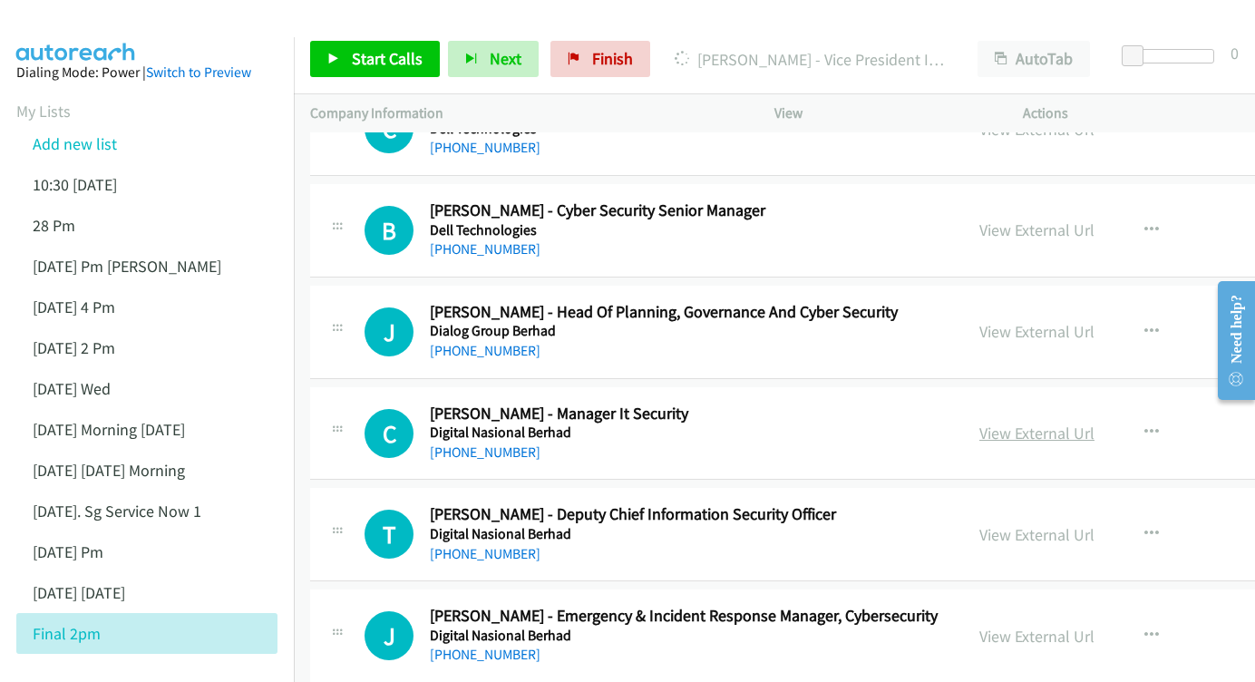
click at [985, 423] on link "View External Url" at bounding box center [1036, 433] width 115 height 21
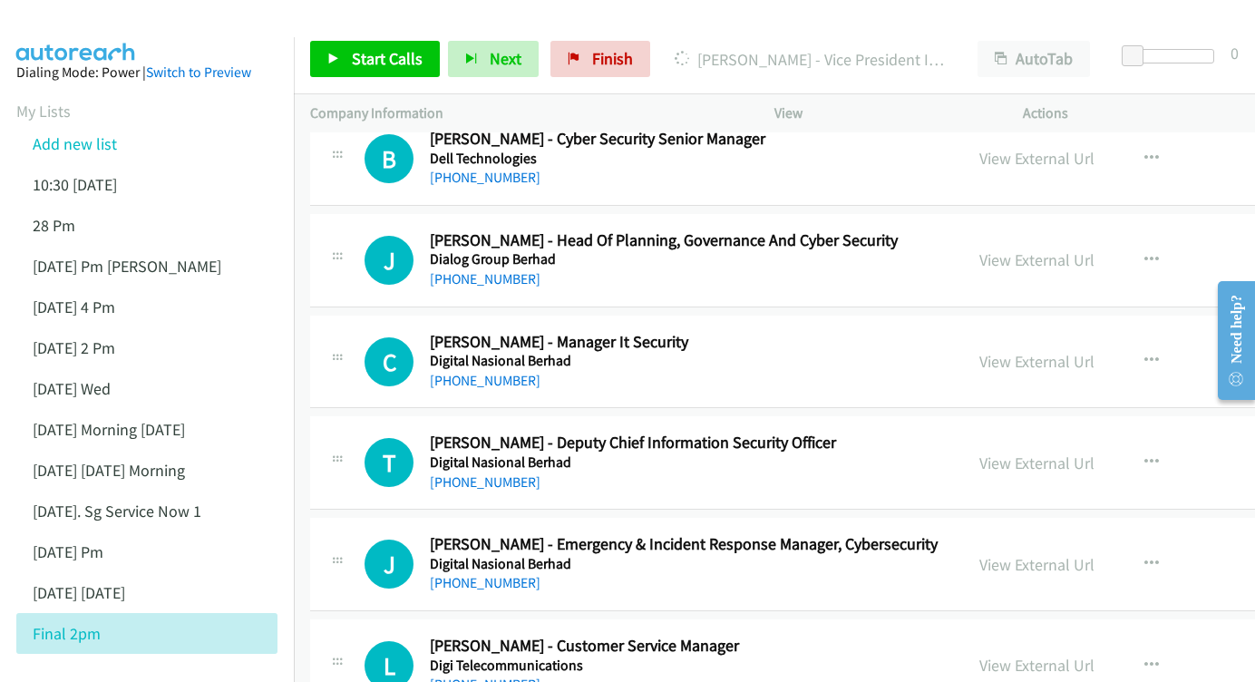
scroll to position [13898, 0]
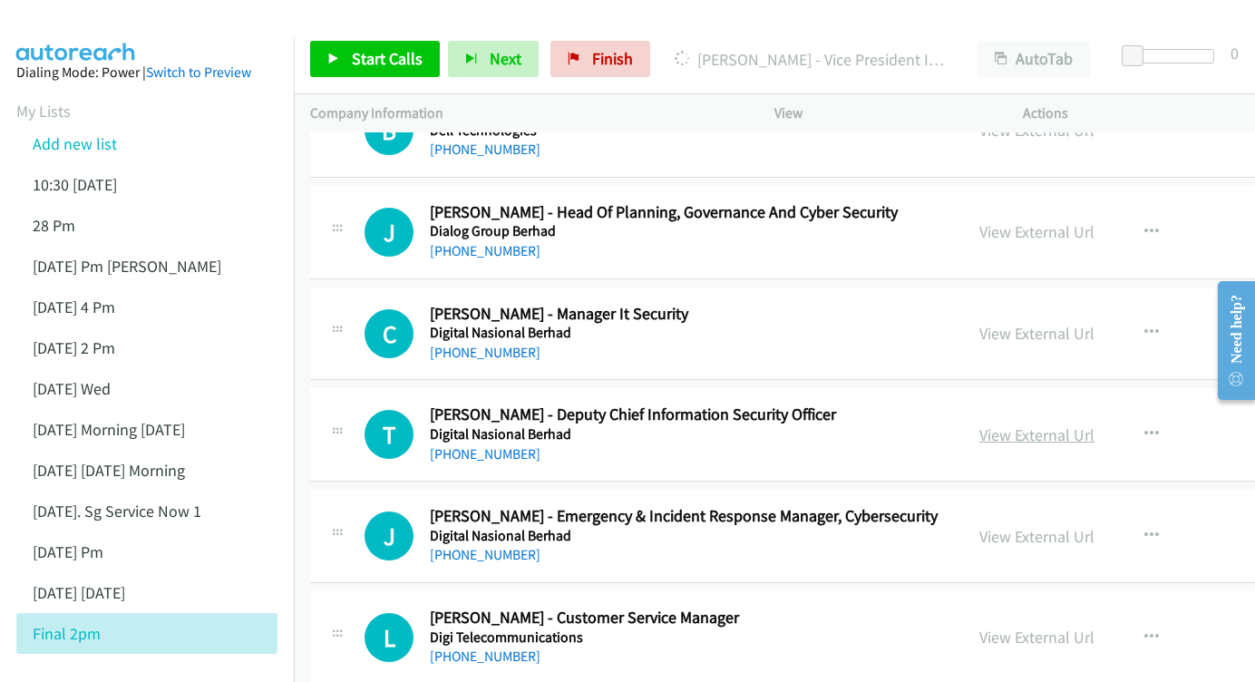
click at [979, 424] on link "View External Url" at bounding box center [1036, 434] width 115 height 21
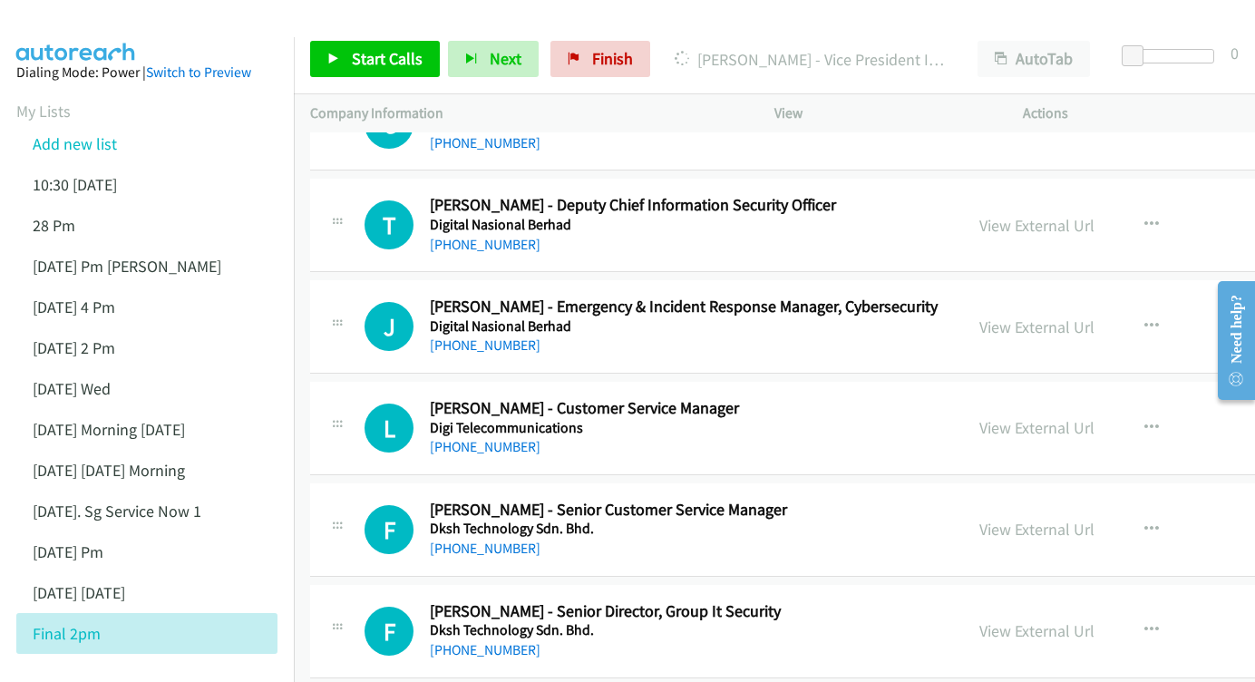
scroll to position [14111, 0]
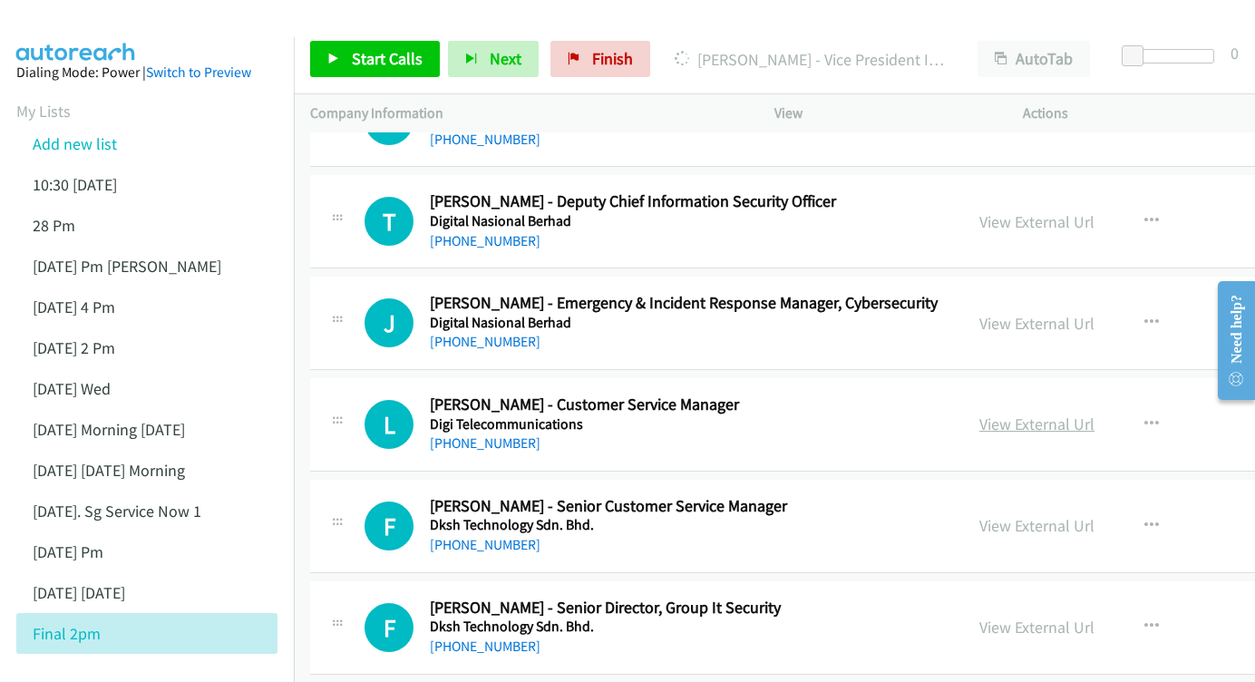
click at [979, 413] on link "View External Url" at bounding box center [1036, 423] width 115 height 21
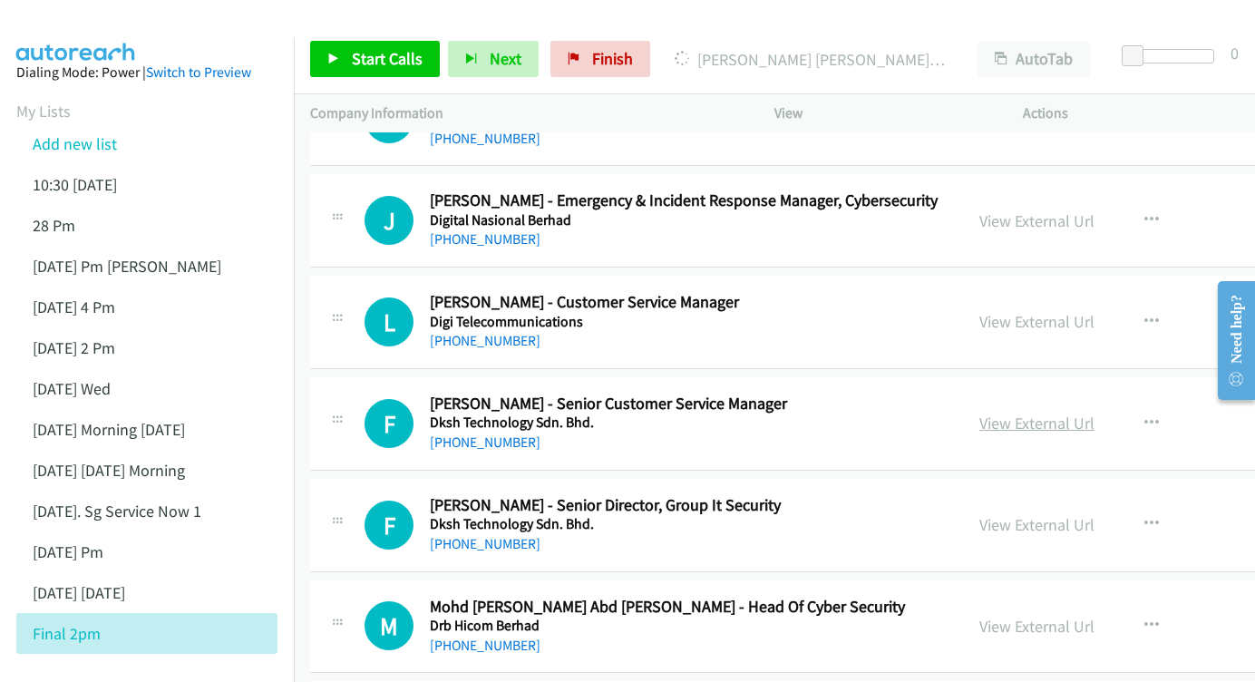
click at [987, 413] on link "View External Url" at bounding box center [1036, 423] width 115 height 21
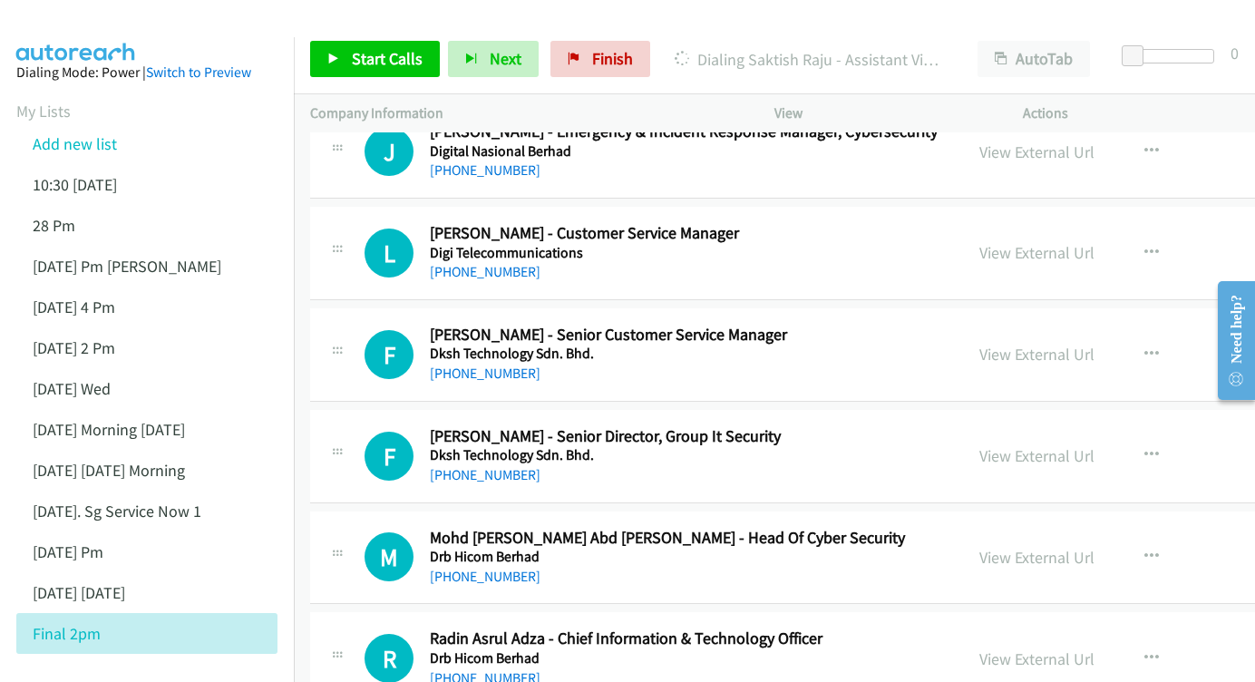
scroll to position [14310, 0]
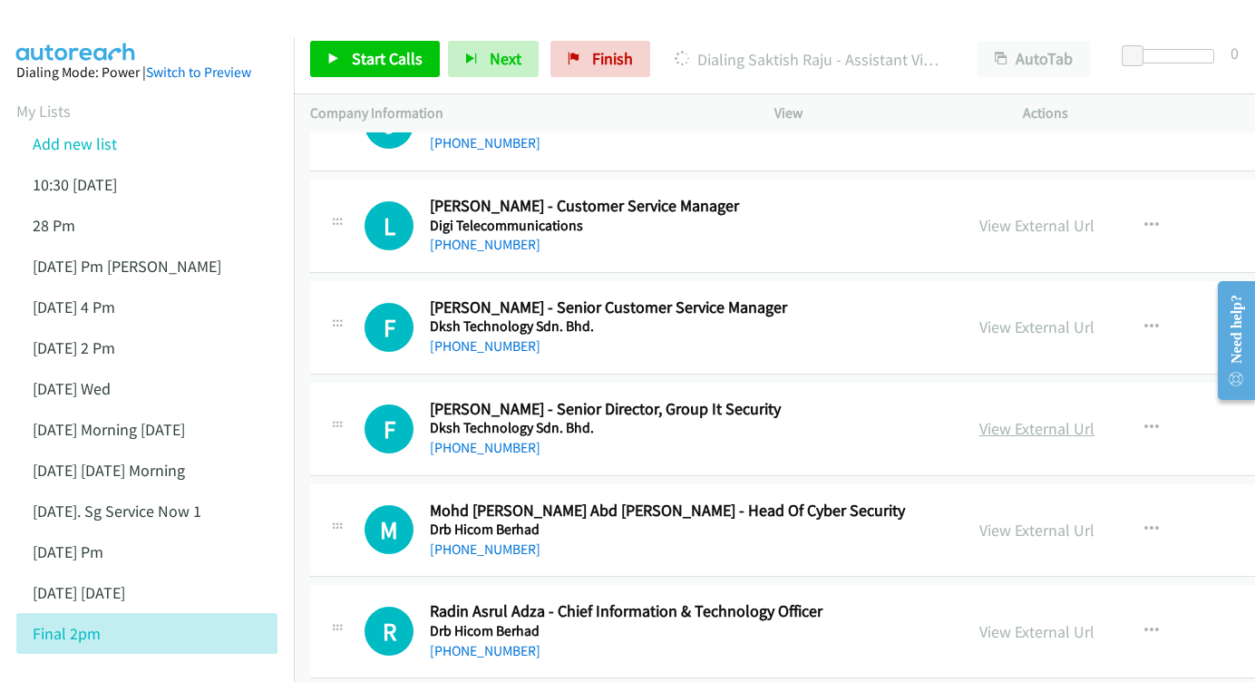
click at [979, 418] on link "View External Url" at bounding box center [1036, 428] width 115 height 21
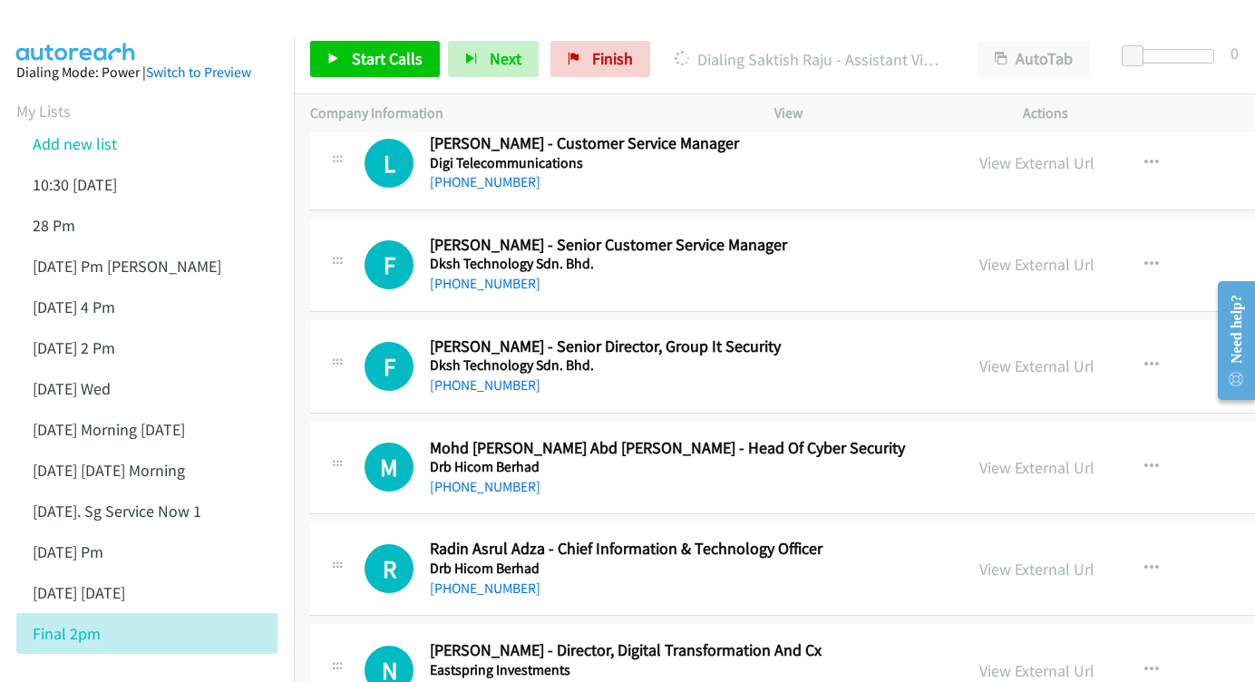
scroll to position [14376, 0]
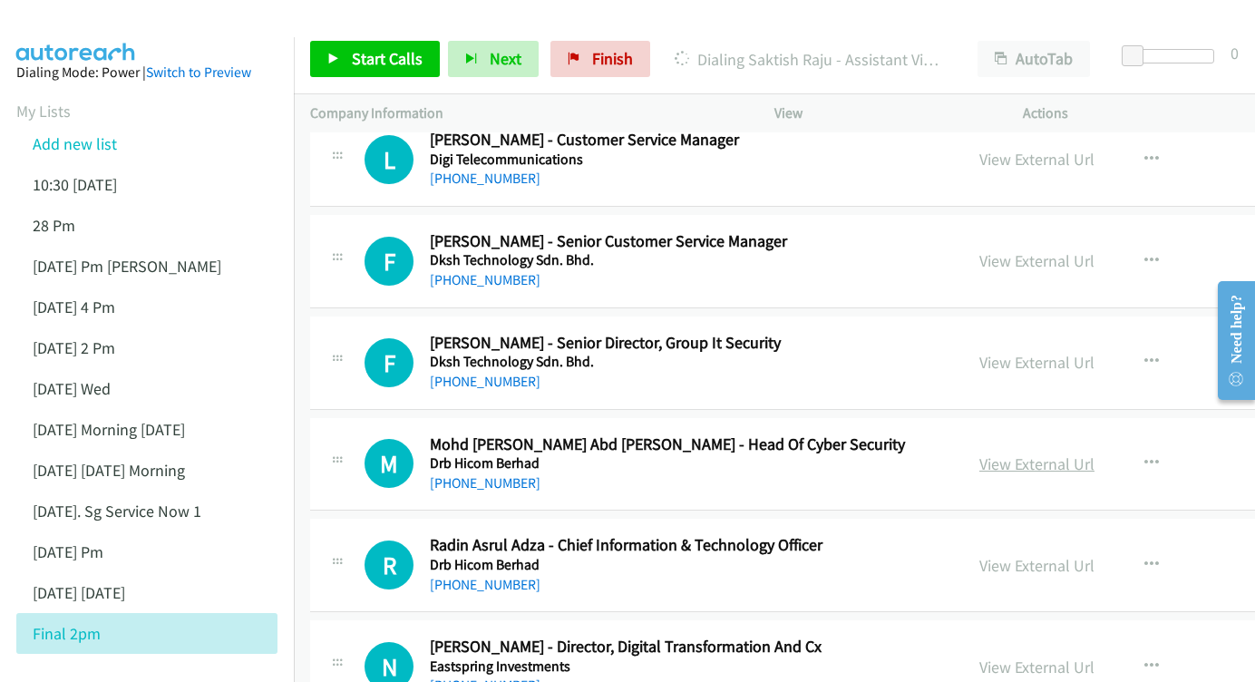
click at [1007, 453] on link "View External Url" at bounding box center [1036, 463] width 115 height 21
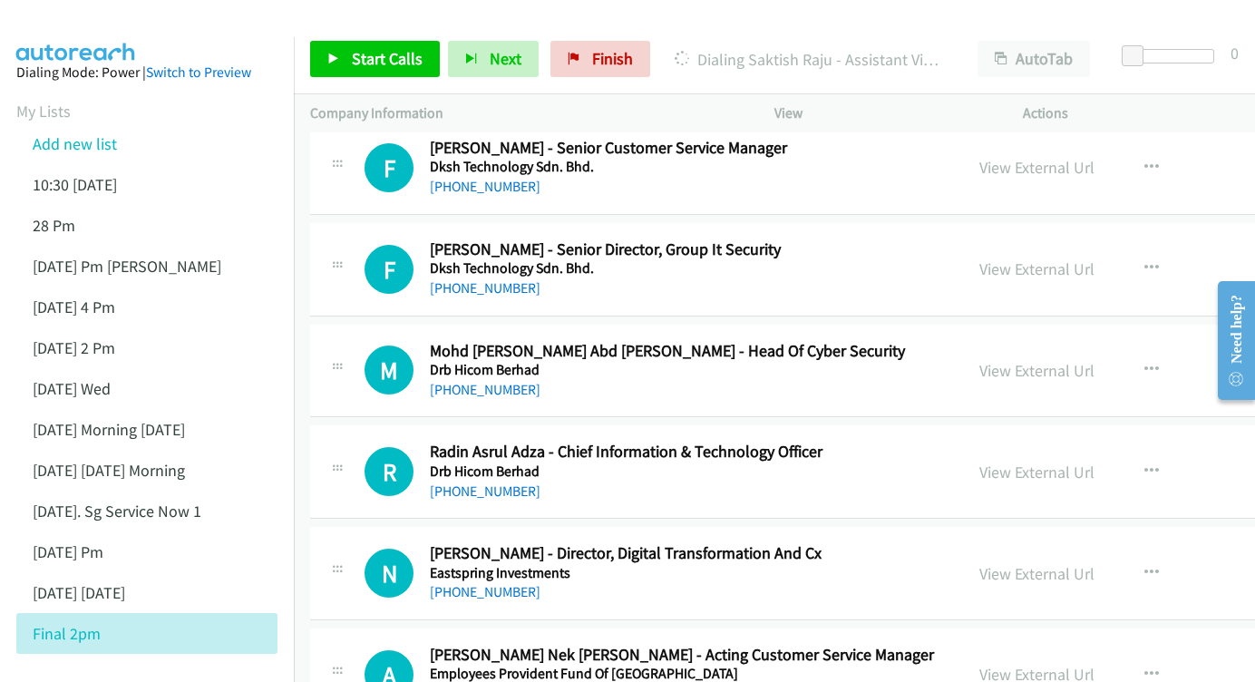
scroll to position [14473, 0]
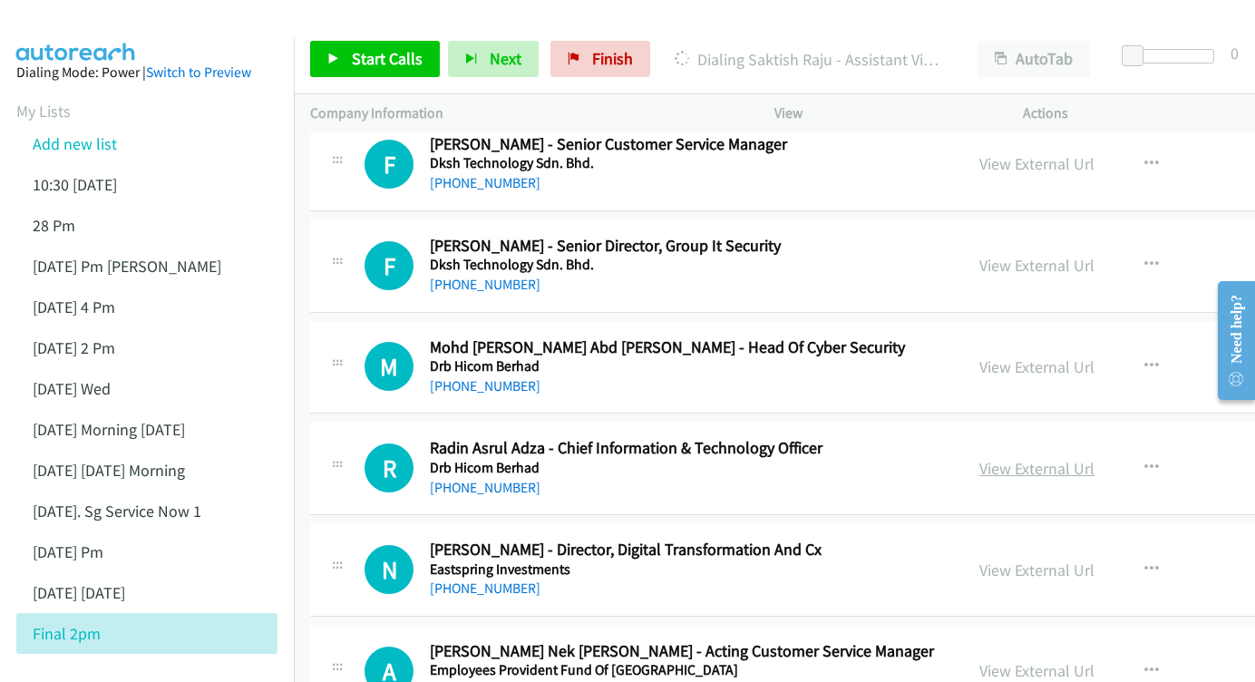
click at [979, 458] on link "View External Url" at bounding box center [1036, 468] width 115 height 21
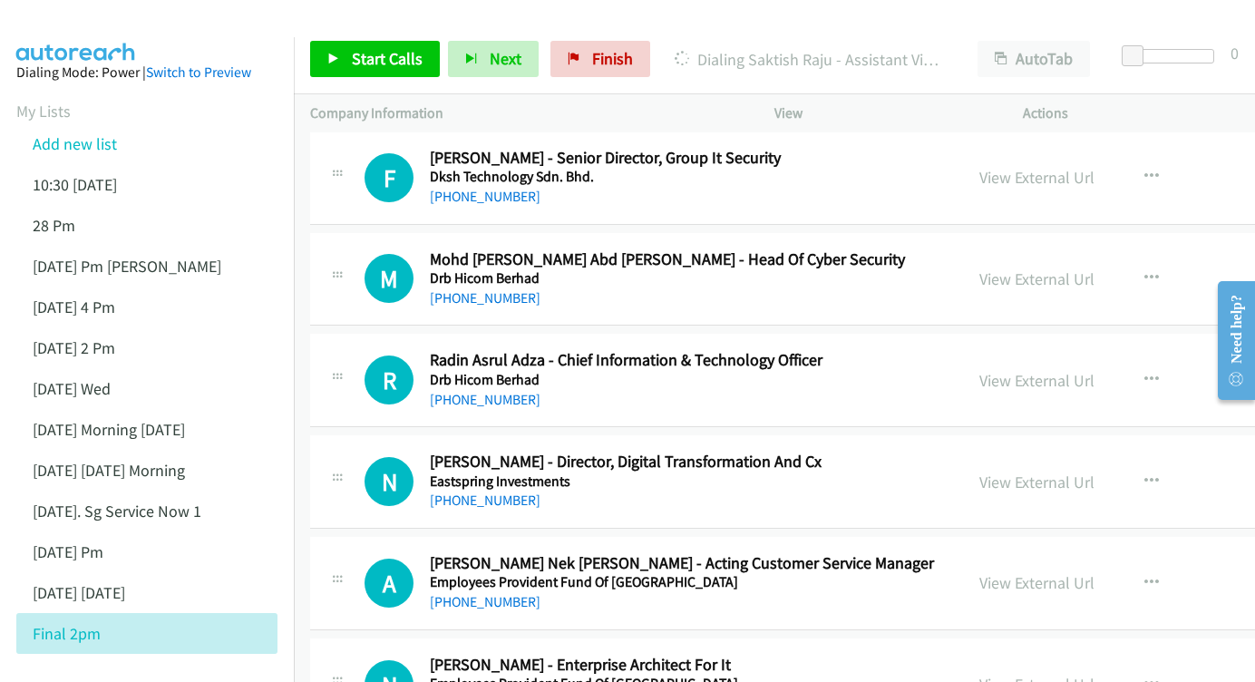
scroll to position [14583, 0]
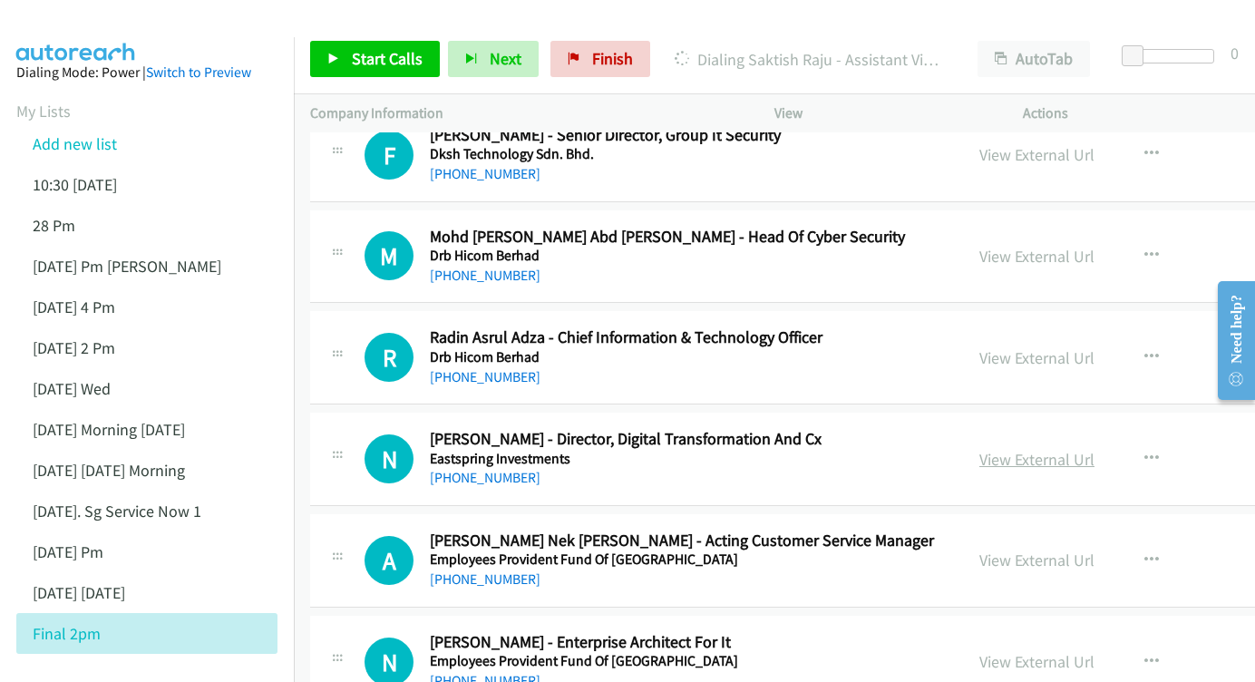
click at [979, 449] on link "View External Url" at bounding box center [1036, 459] width 115 height 21
